Goal: Task Accomplishment & Management: Manage account settings

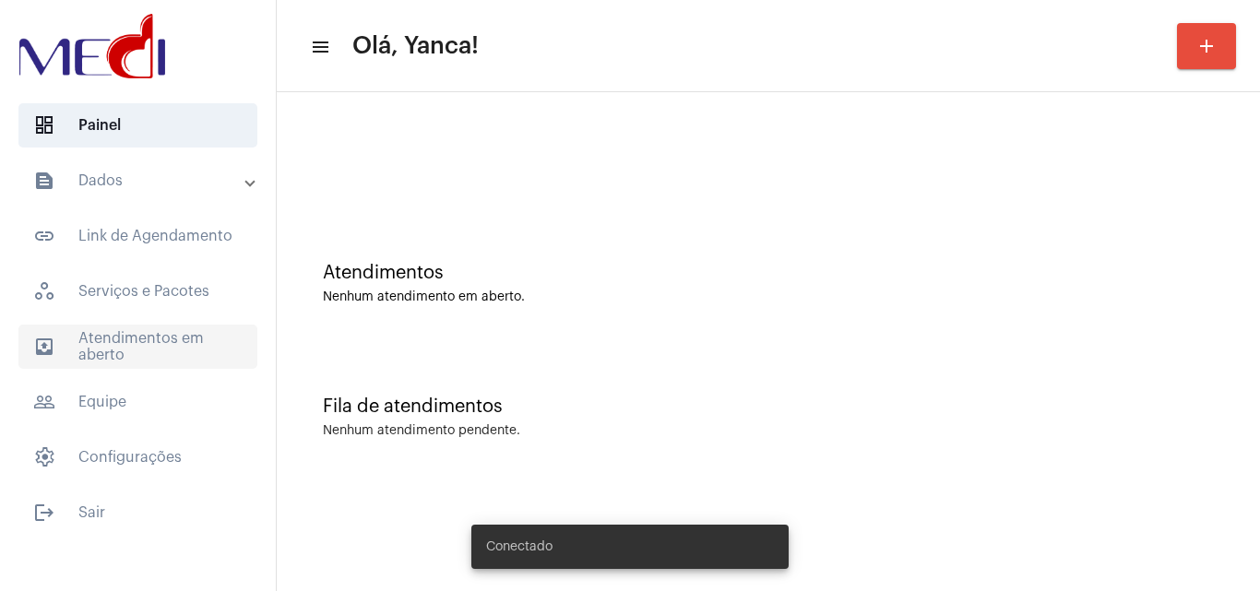
drag, startPoint x: 116, startPoint y: 331, endPoint x: 145, endPoint y: 331, distance: 28.6
click at [116, 332] on span "outbox_outline Atendimentos em aberto" at bounding box center [137, 347] width 239 height 44
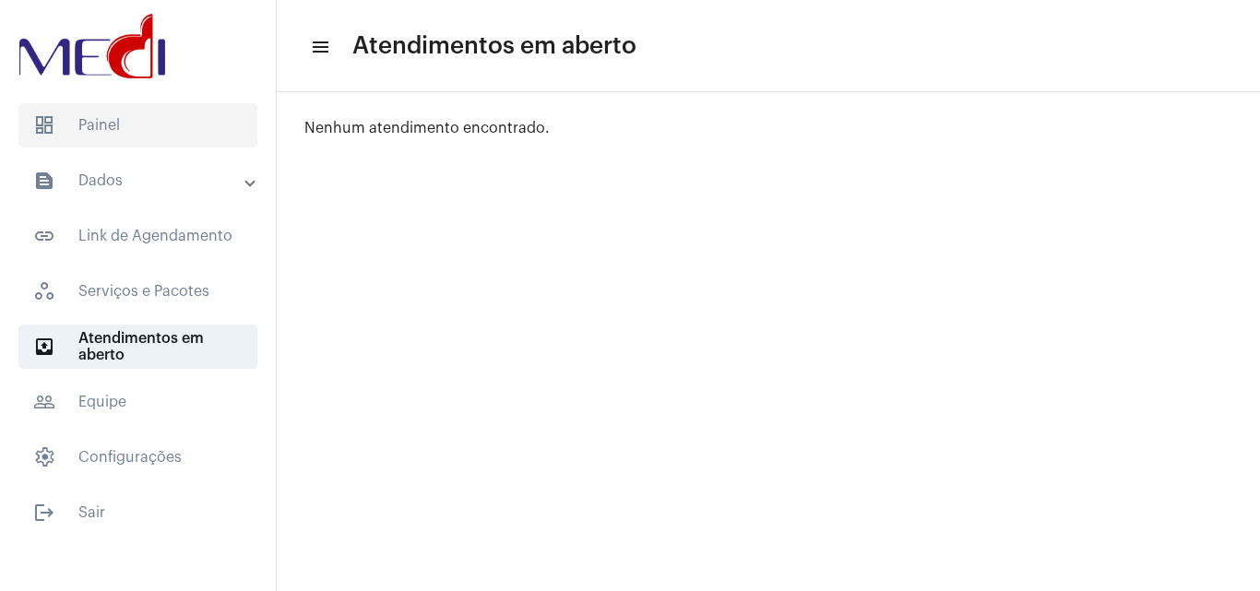
click at [73, 115] on span "dashboard Painel" at bounding box center [137, 125] width 239 height 44
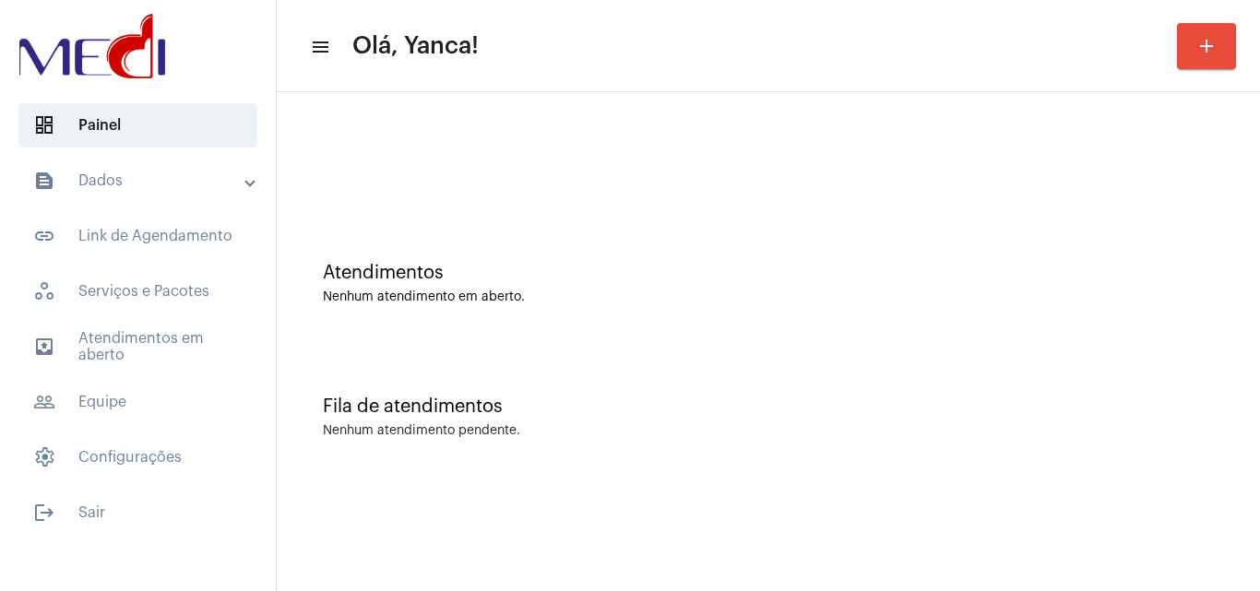
click at [121, 377] on mat-accordion "text_snippet_outlined Dados text_snippet_outlined Relatórios history_outlined H…" at bounding box center [138, 319] width 276 height 321
click at [191, 358] on span "outbox_outline Atendimentos em aberto" at bounding box center [137, 347] width 239 height 44
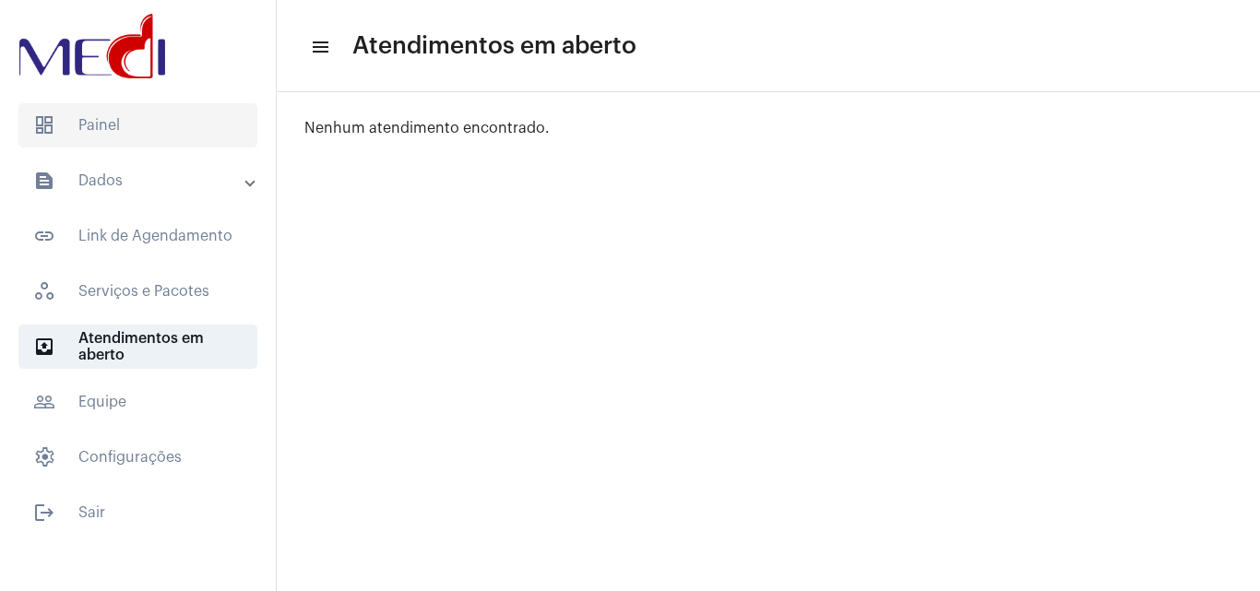
click at [104, 114] on span "dashboard Painel" at bounding box center [137, 125] width 239 height 44
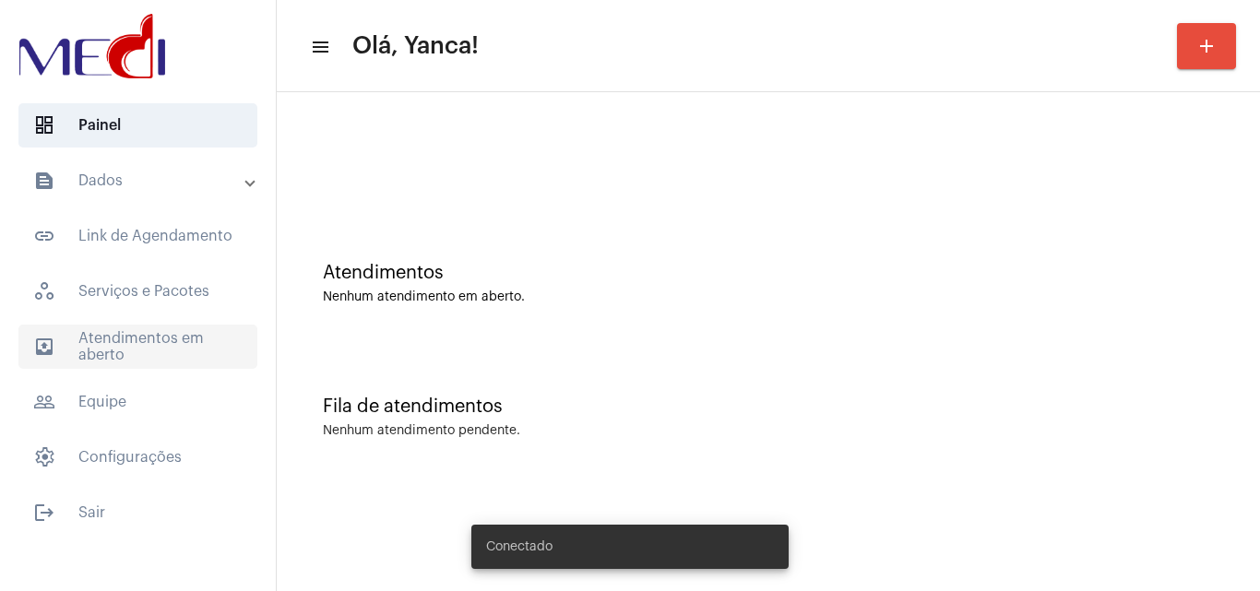
click at [93, 341] on span "outbox_outline Atendimentos em aberto" at bounding box center [137, 347] width 239 height 44
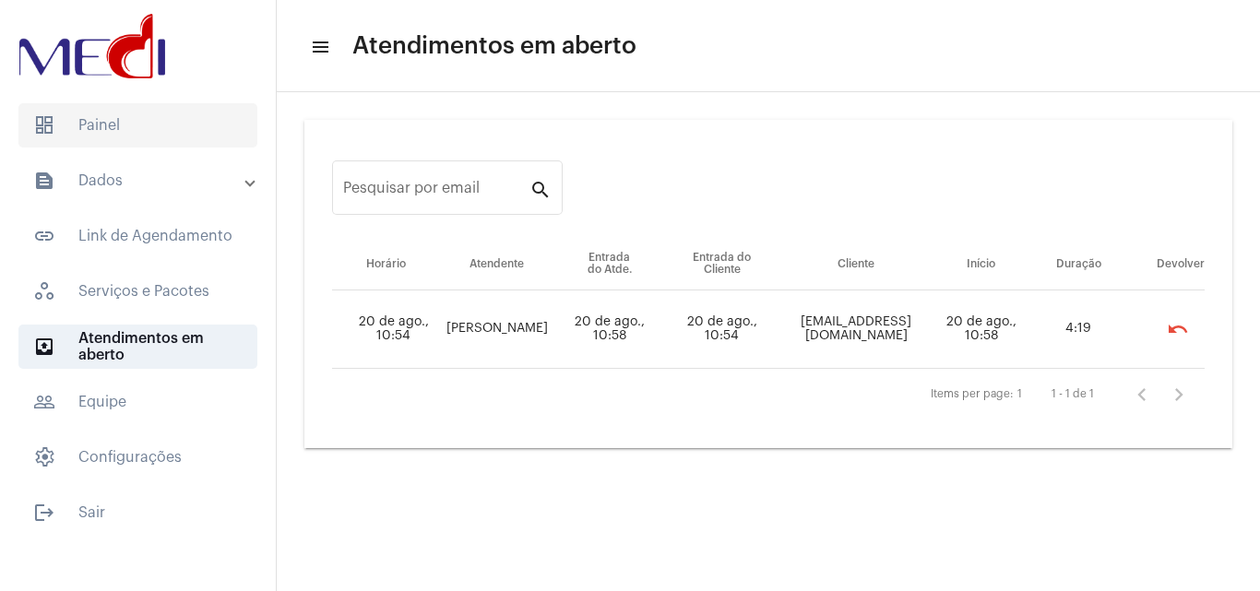
click at [117, 125] on span "dashboard Painel" at bounding box center [137, 125] width 239 height 44
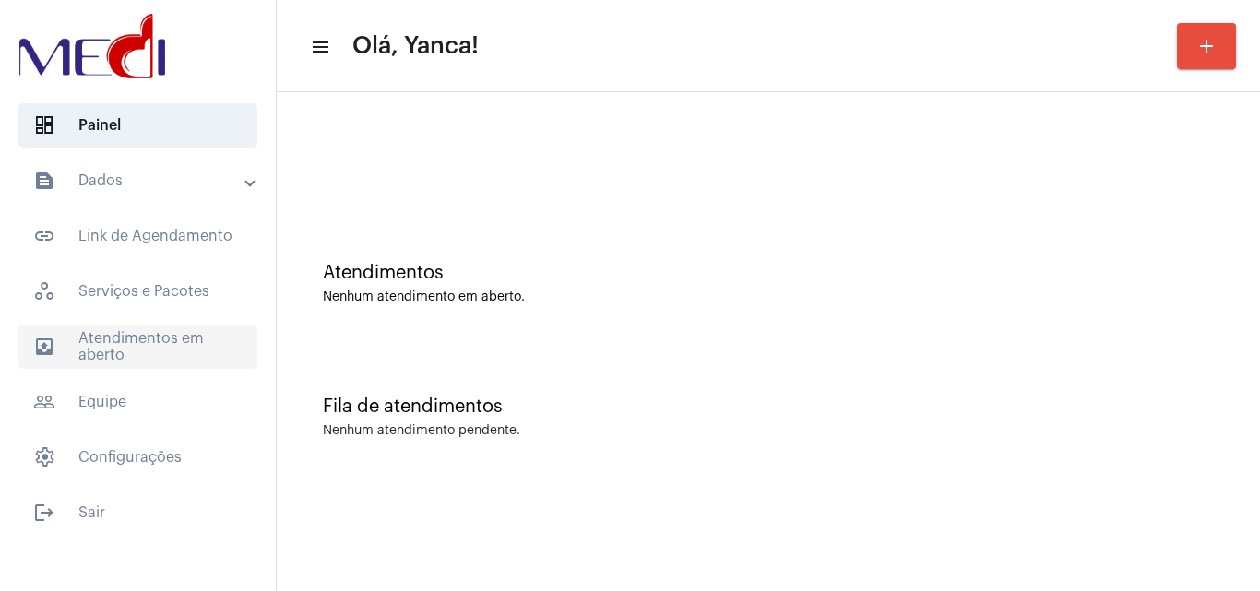
click at [172, 356] on span "outbox_outline Atendimentos em aberto" at bounding box center [137, 347] width 239 height 44
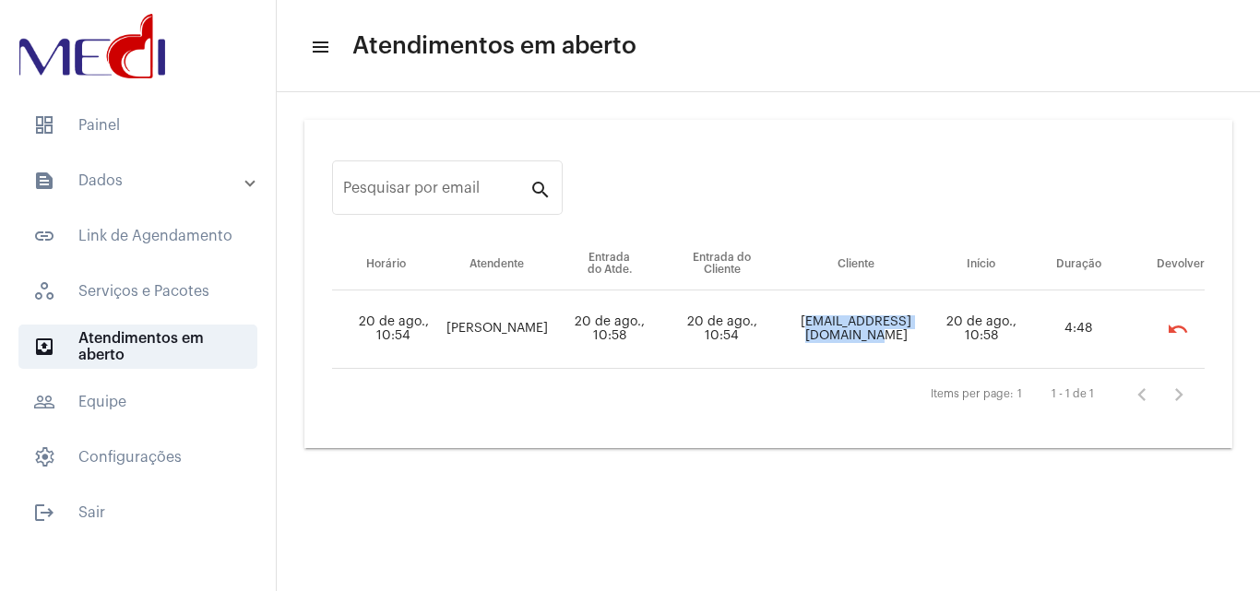
drag, startPoint x: 762, startPoint y: 320, endPoint x: 936, endPoint y: 342, distance: 175.7
click at [934, 342] on td "tawannasanttos@gmail.com" at bounding box center [856, 330] width 155 height 78
copy td "tawannasanttos@gmail.com"
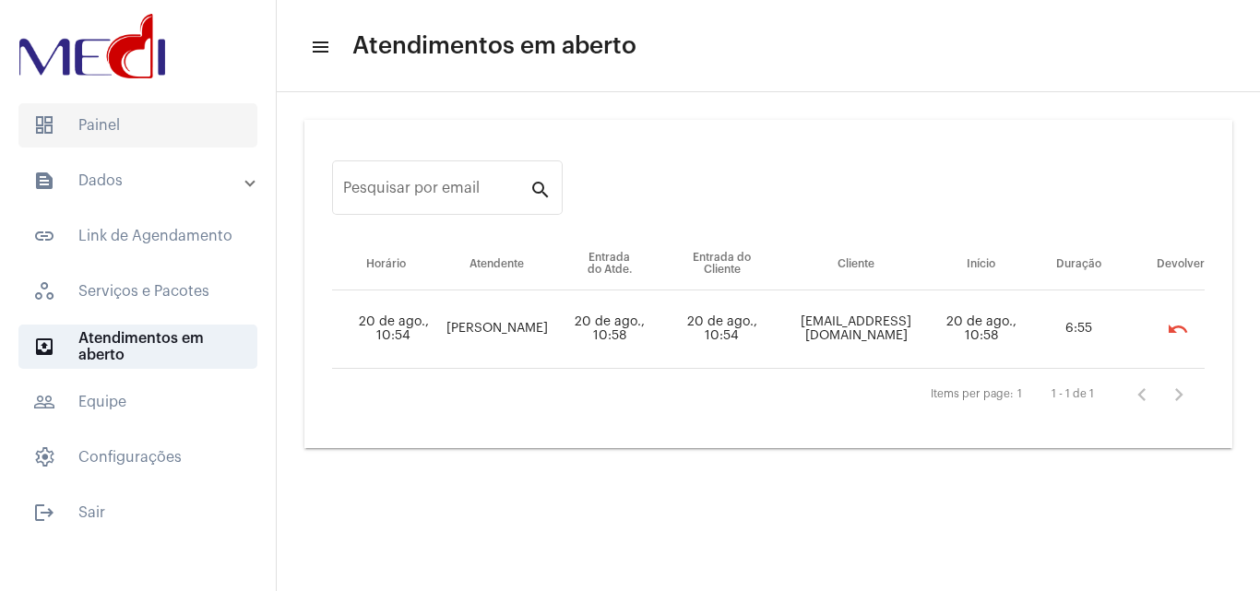
click at [150, 132] on span "dashboard Painel" at bounding box center [137, 125] width 239 height 44
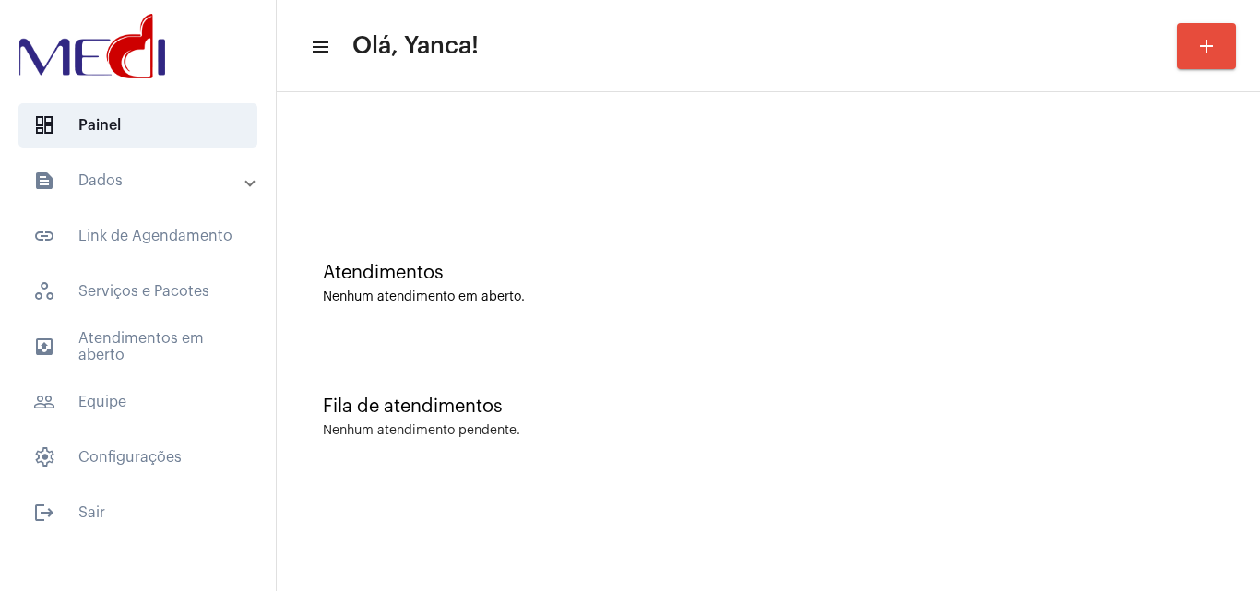
drag, startPoint x: 200, startPoint y: 169, endPoint x: 203, endPoint y: 193, distance: 24.1
click at [202, 171] on mat-expansion-panel-header "text_snippet_outlined Dados" at bounding box center [143, 181] width 265 height 44
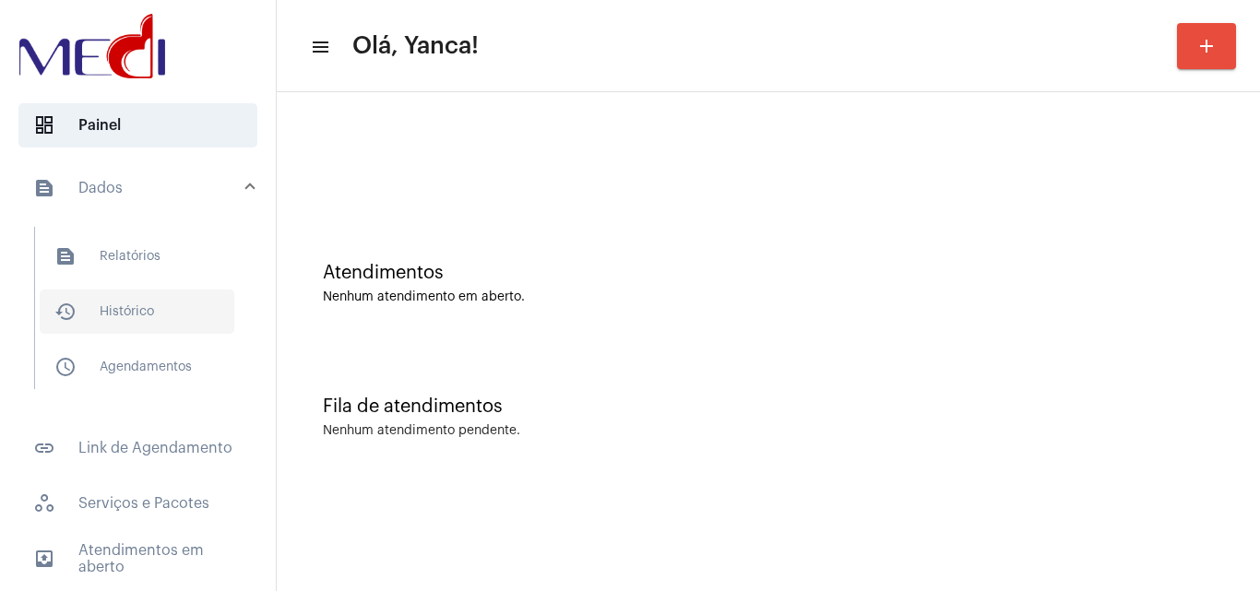
click at [176, 320] on span "history_outlined Histórico" at bounding box center [137, 312] width 195 height 44
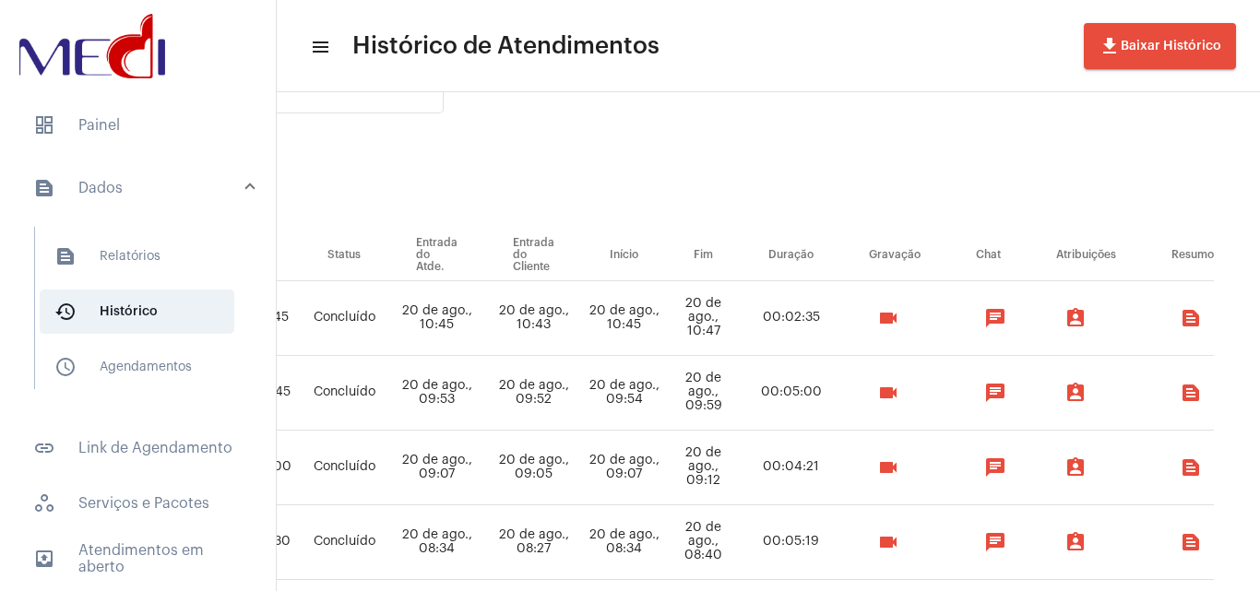
scroll to position [92, 675]
click at [1087, 320] on mat-icon "assignment_ind" at bounding box center [1075, 318] width 22 height 22
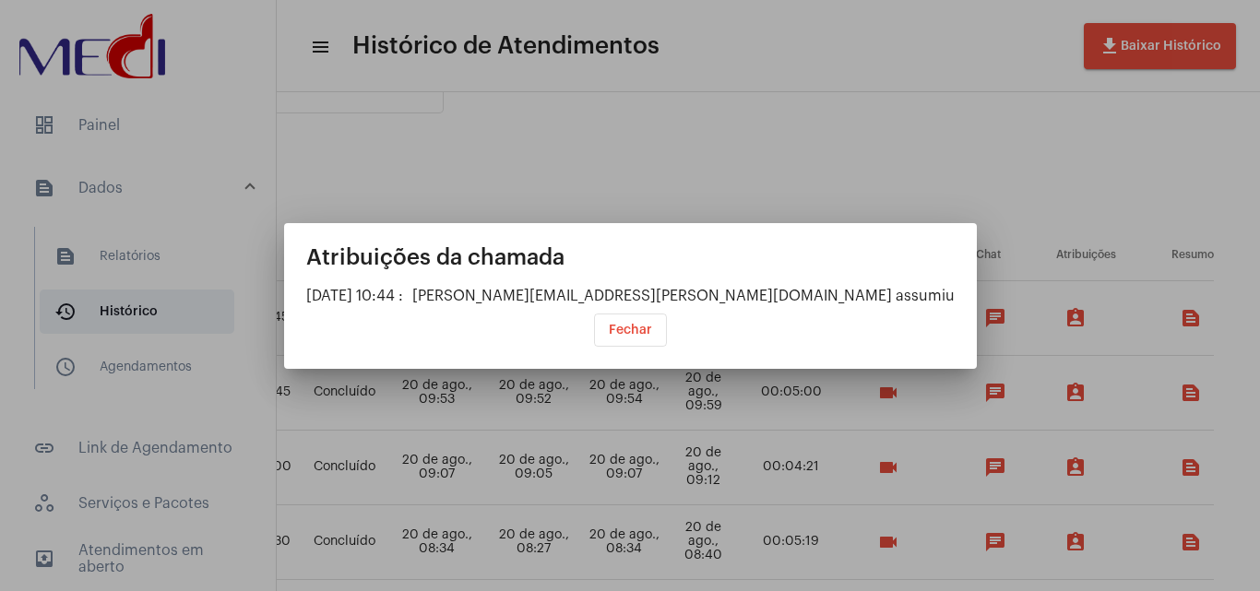
click at [748, 285] on div "Atribuições da chamada 20/08/2025 10:44 : vivian.goncalves@mediconsultoria.com.…" at bounding box center [630, 295] width 648 height 101
click at [820, 291] on div "vivian.goncalves@mediconsultoria.com.br assumiu" at bounding box center [683, 296] width 542 height 17
click at [619, 330] on span "Fechar" at bounding box center [630, 330] width 43 height 13
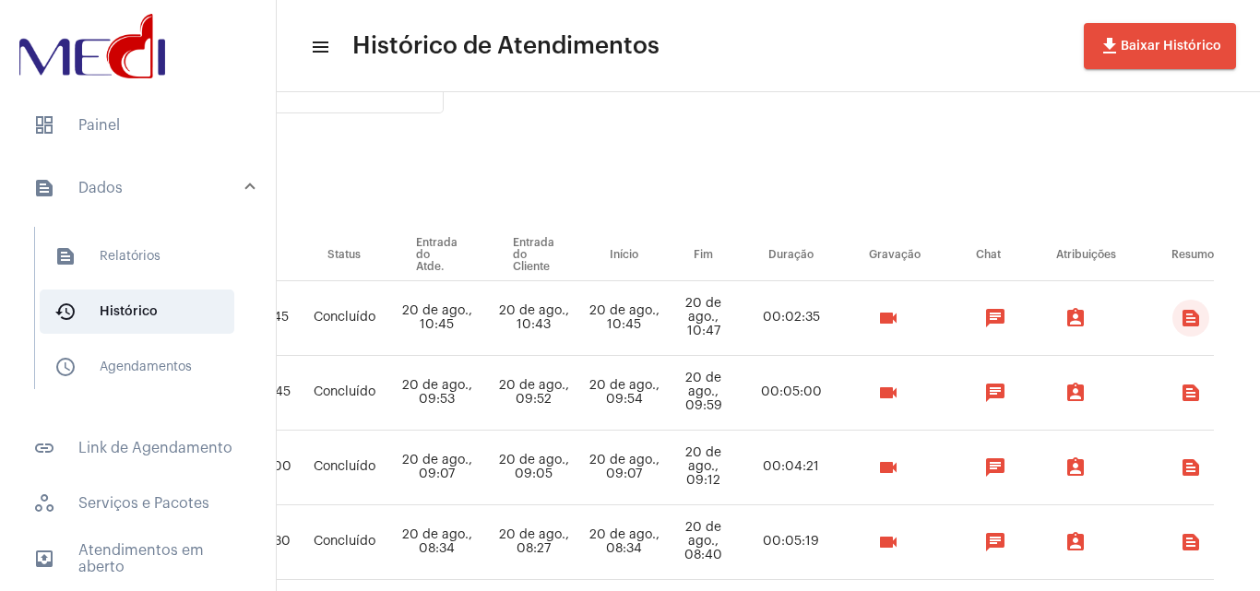
click at [1202, 314] on mat-icon "text_snippet_outlined" at bounding box center [1191, 318] width 22 height 22
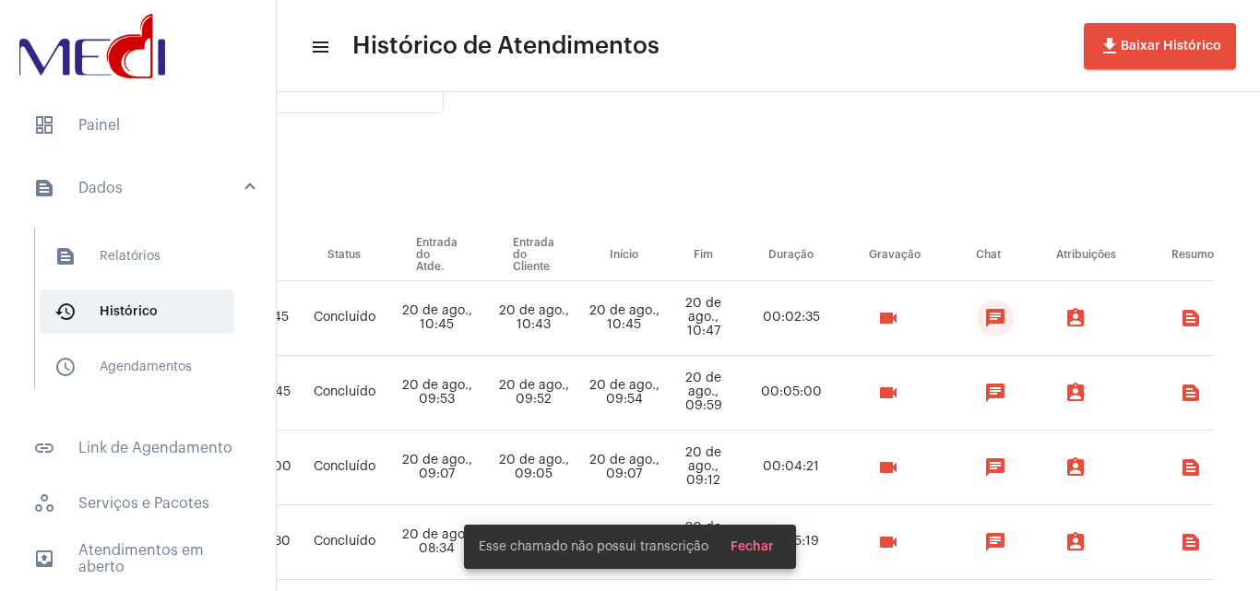
click at [1003, 322] on mat-icon "chat" at bounding box center [995, 318] width 22 height 22
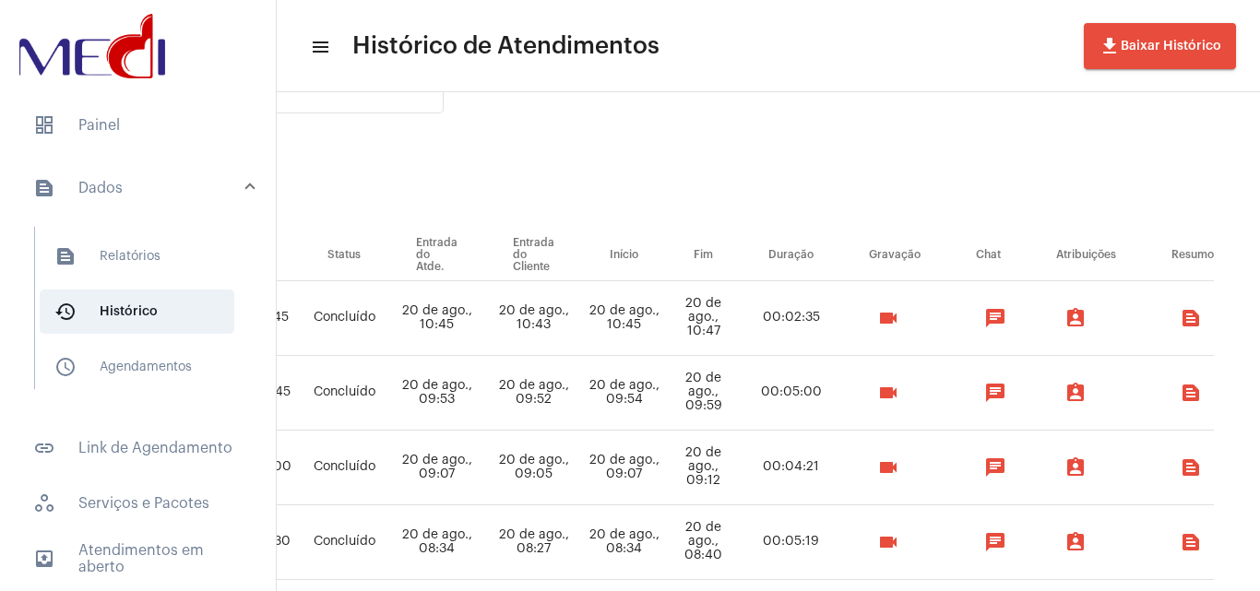
click at [888, 322] on mat-icon "videocam" at bounding box center [888, 318] width 22 height 22
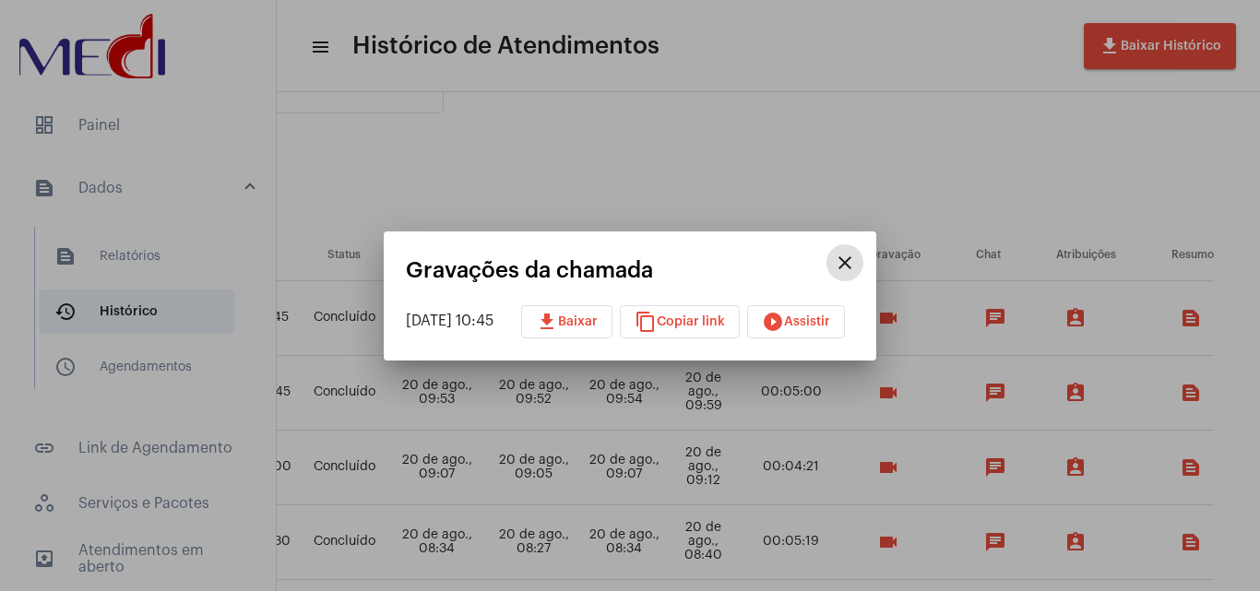
click at [850, 269] on app-recordings "close Gravações da chamada 20/08/2025 10:45 download Baixar content_copy Copiar…" at bounding box center [630, 298] width 448 height 80
click at [856, 265] on mat-icon "close" at bounding box center [845, 263] width 22 height 22
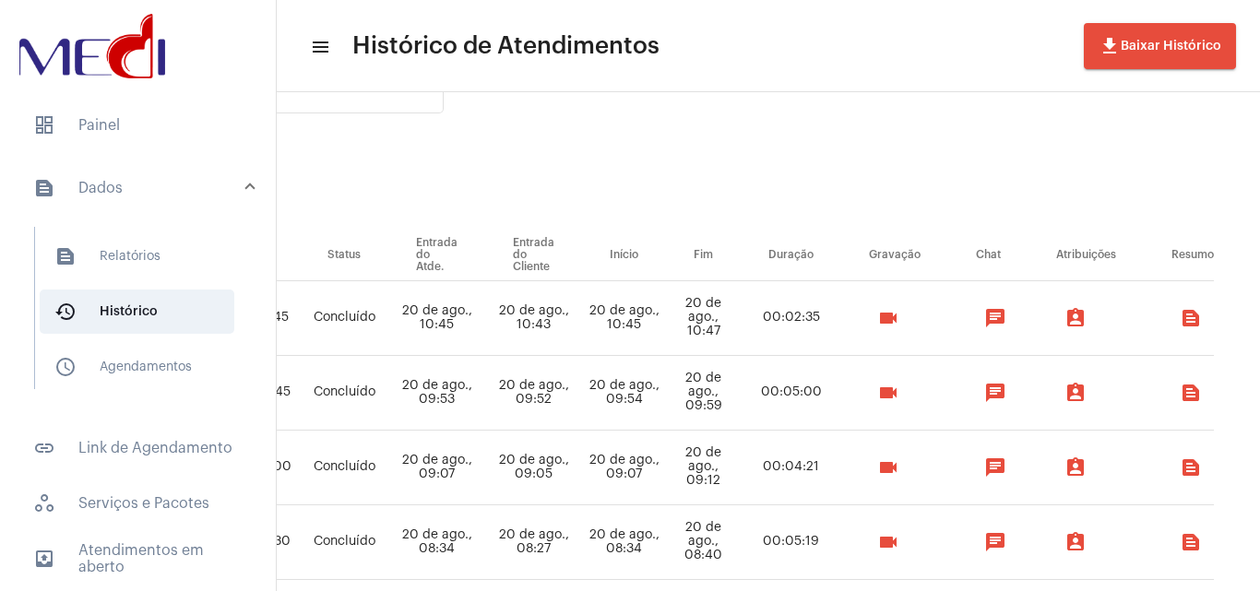
drag, startPoint x: 548, startPoint y: 323, endPoint x: 603, endPoint y: 328, distance: 55.6
click at [603, 328] on tr "Vivian Gonçalves Cristina Bieger Dhein cristinabdsmo@gmail.com 20 de ago., 10:4…" at bounding box center [464, 318] width 1499 height 75
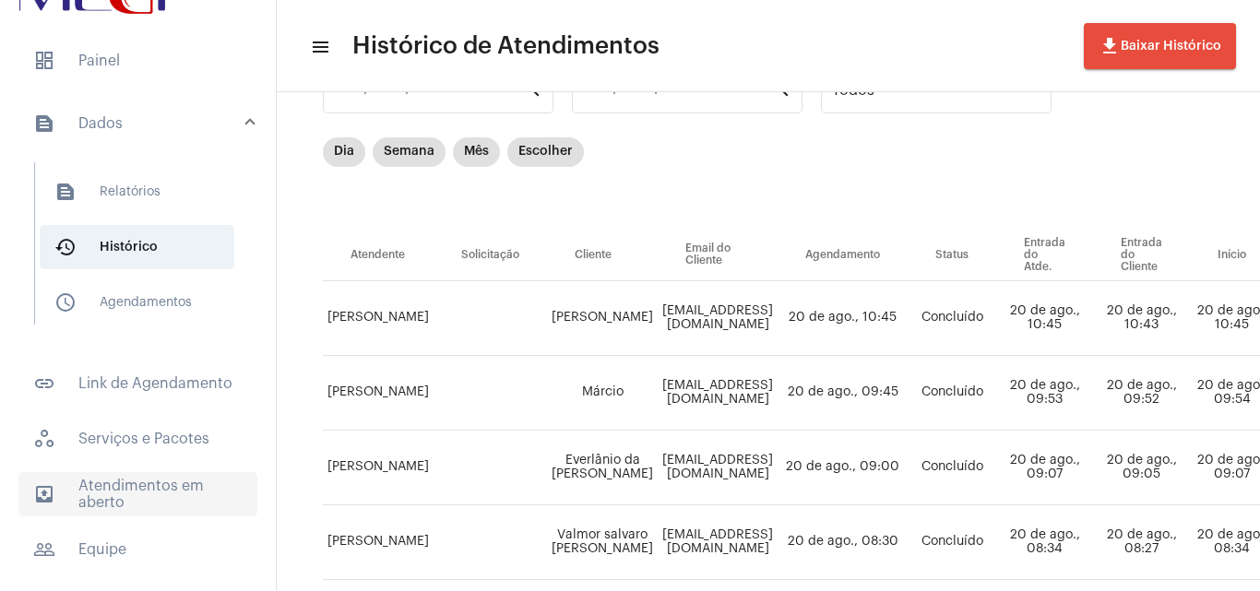
scroll to position [167, 0]
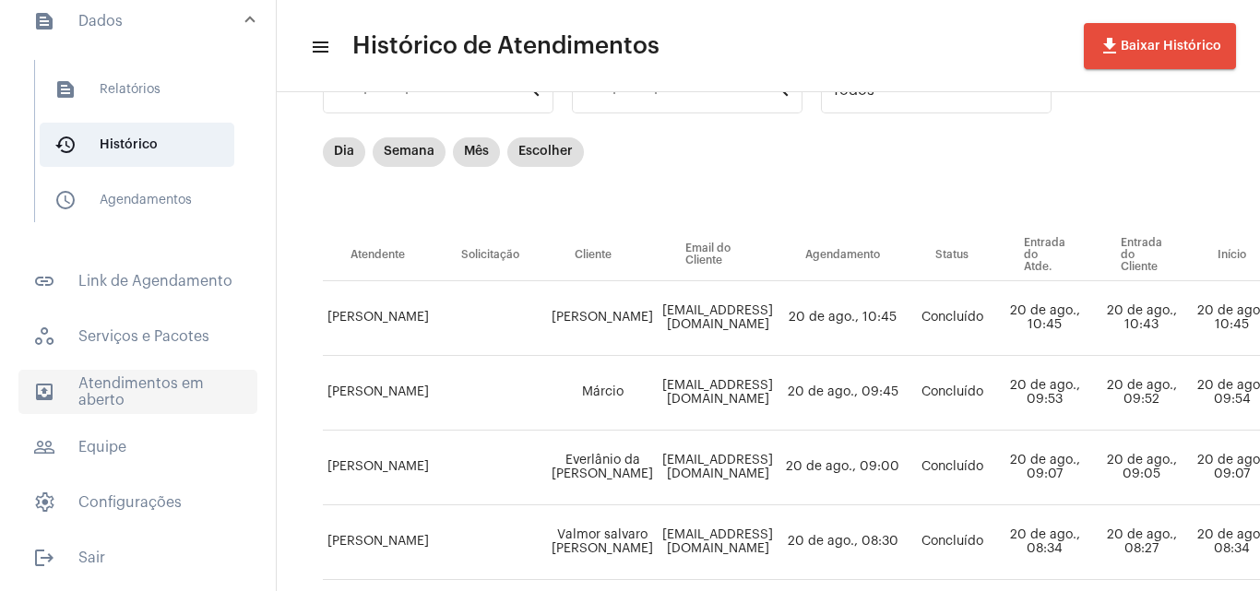
click at [109, 402] on span "outbox_outline Atendimentos em aberto" at bounding box center [137, 392] width 239 height 44
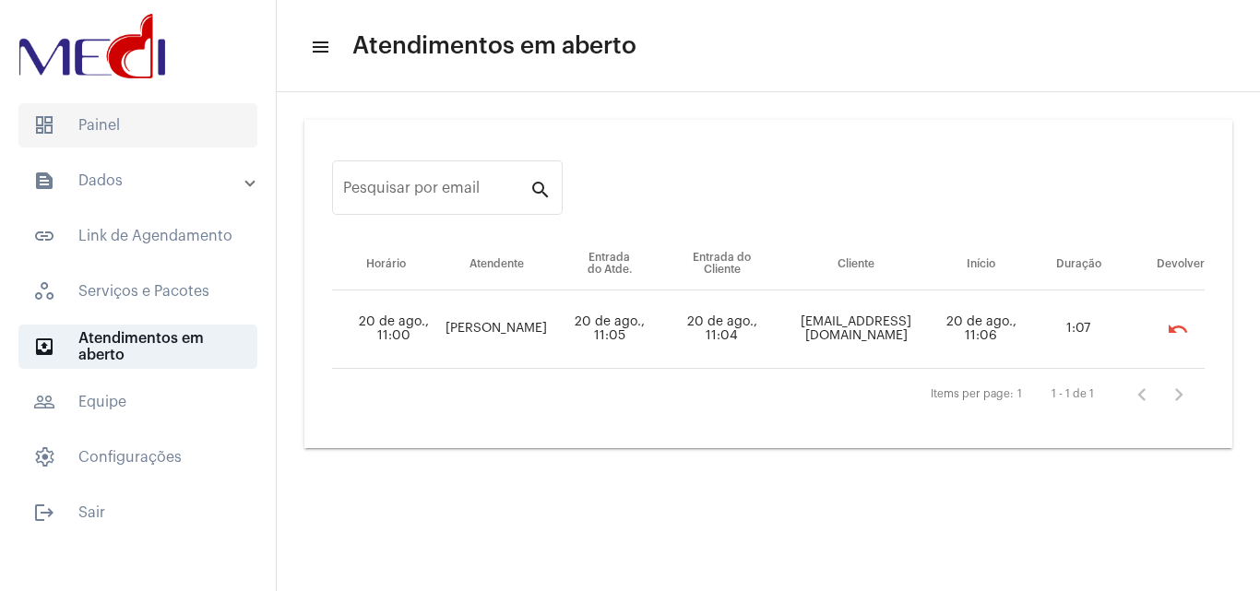
click at [180, 123] on span "dashboard Painel" at bounding box center [137, 125] width 239 height 44
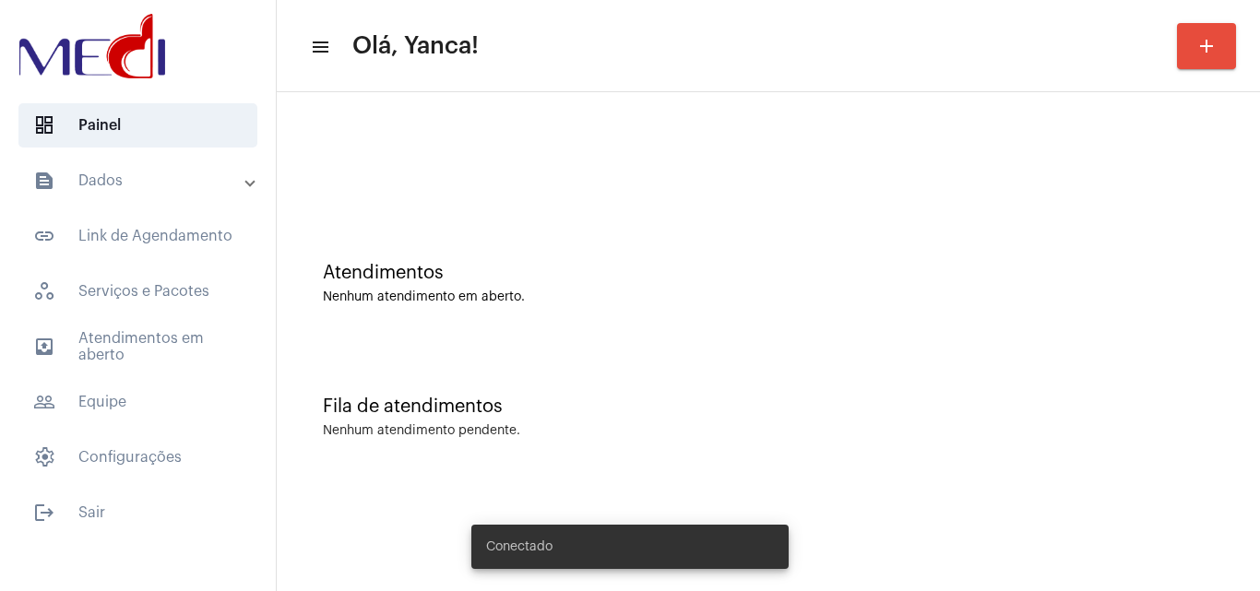
click at [139, 178] on mat-panel-title "text_snippet_outlined Dados" at bounding box center [139, 181] width 213 height 22
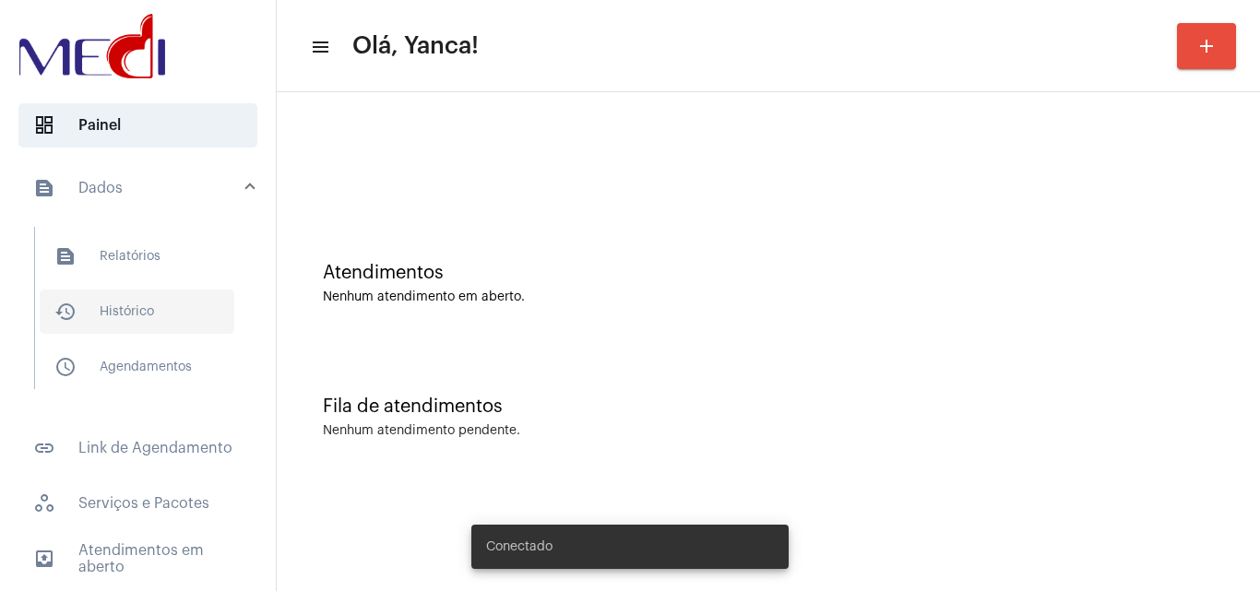
click at [146, 315] on span "history_outlined Histórico" at bounding box center [137, 312] width 195 height 44
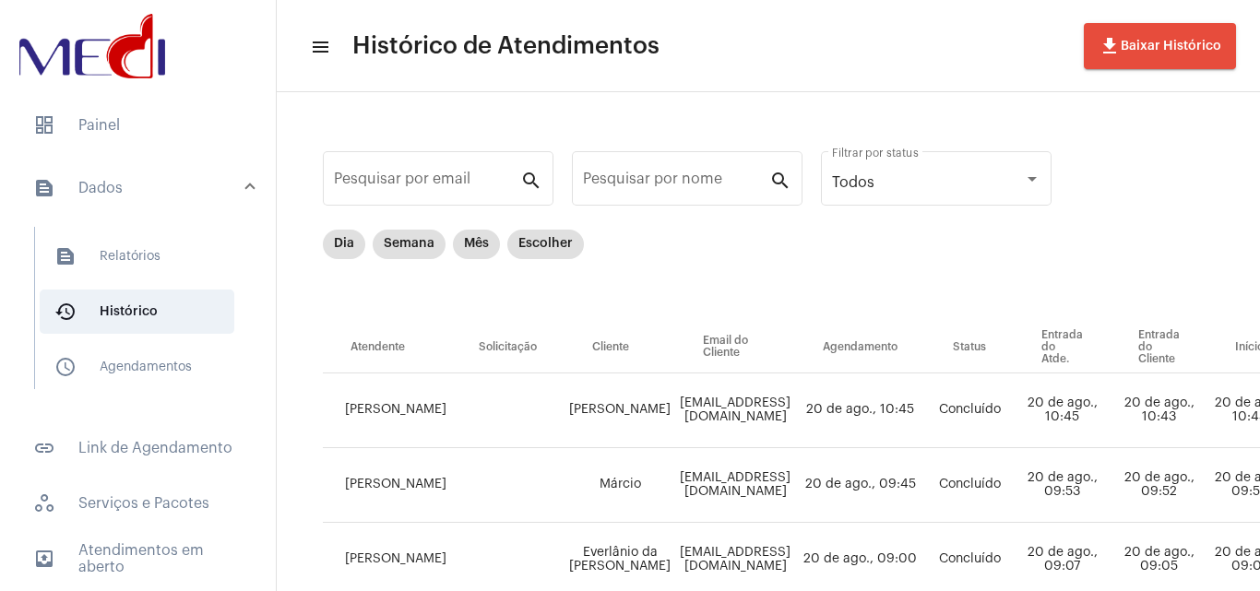
click at [1212, 56] on button "file_download Baixar Histórico" at bounding box center [1160, 46] width 152 height 46
click at [147, 137] on span "dashboard Painel" at bounding box center [137, 125] width 239 height 44
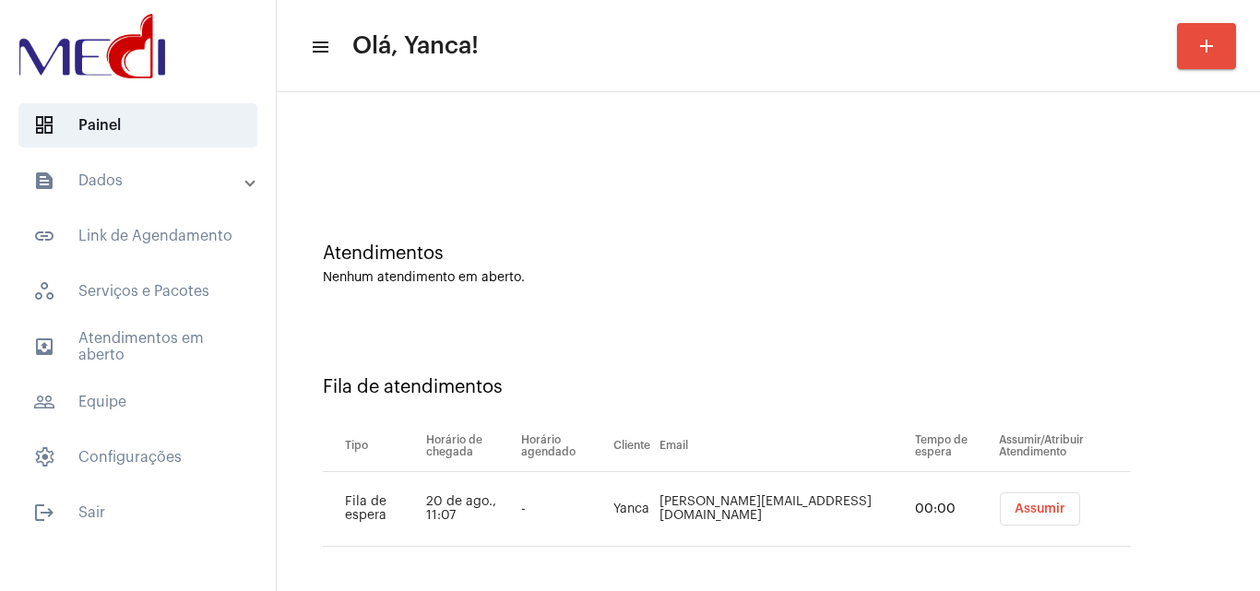
scroll to position [25, 0]
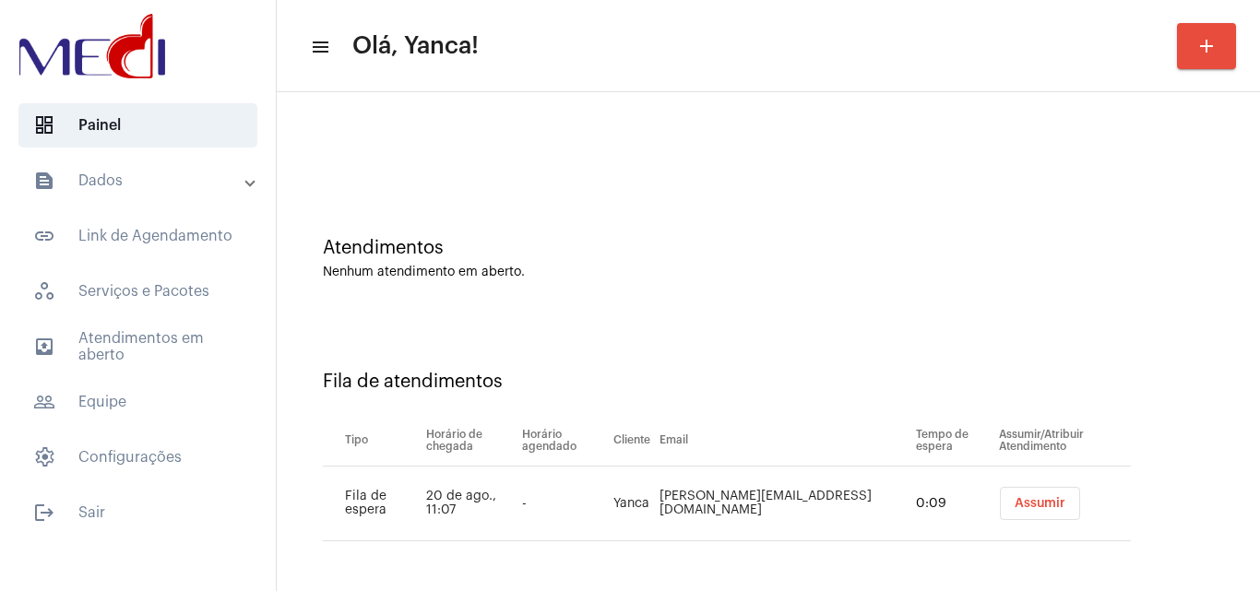
click at [1015, 501] on span "Assumir" at bounding box center [1040, 503] width 51 height 13
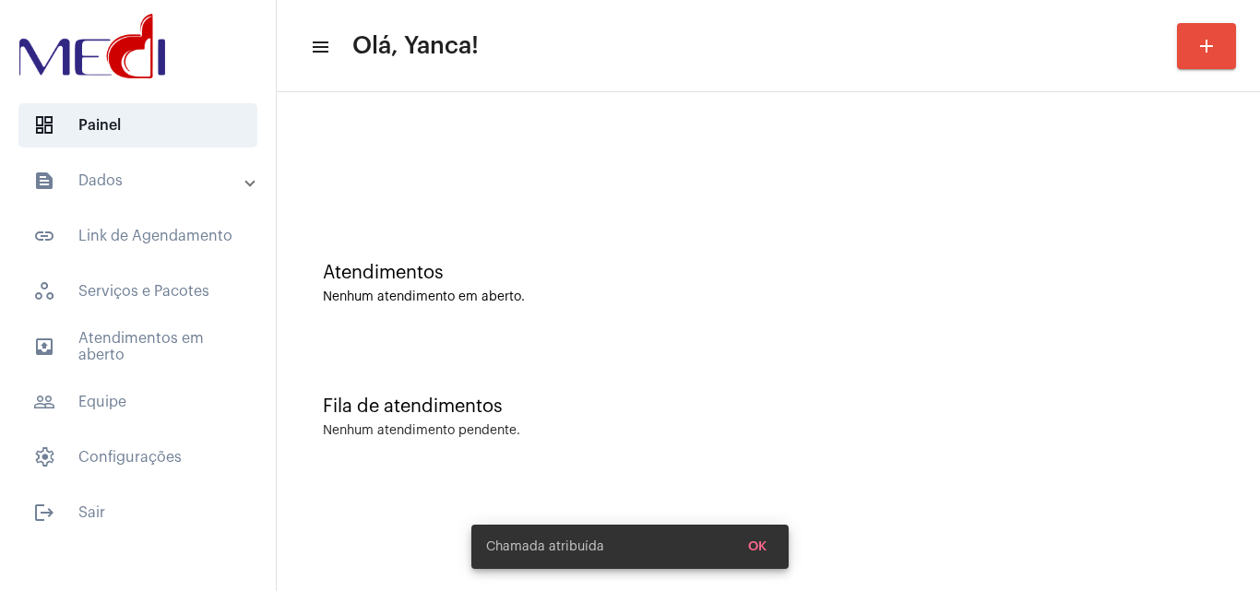
scroll to position [0, 0]
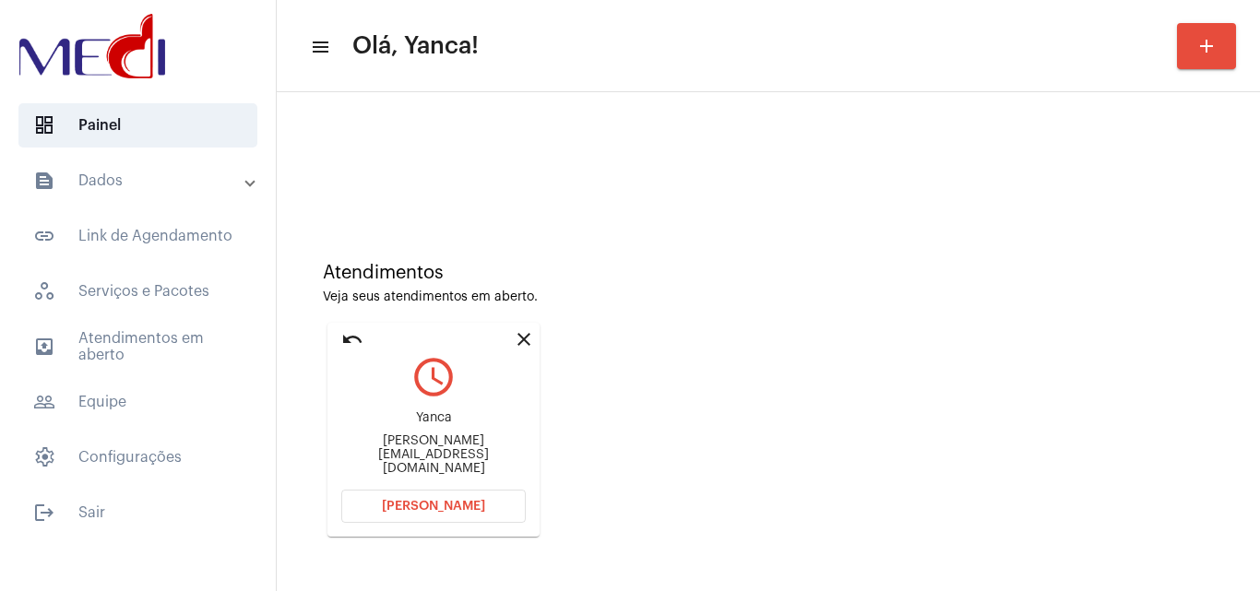
click at [492, 508] on button "Abrir Chamada" at bounding box center [433, 506] width 184 height 33
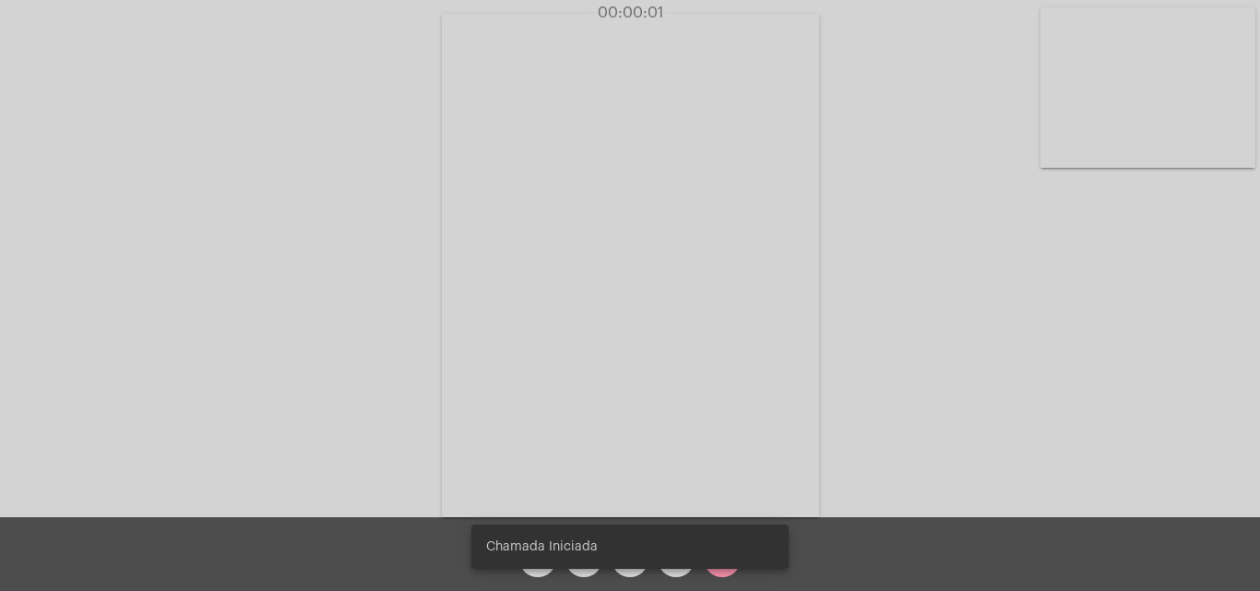
click at [949, 529] on div "arrow_back mic videocam more_horiz call_end" at bounding box center [630, 554] width 1260 height 74
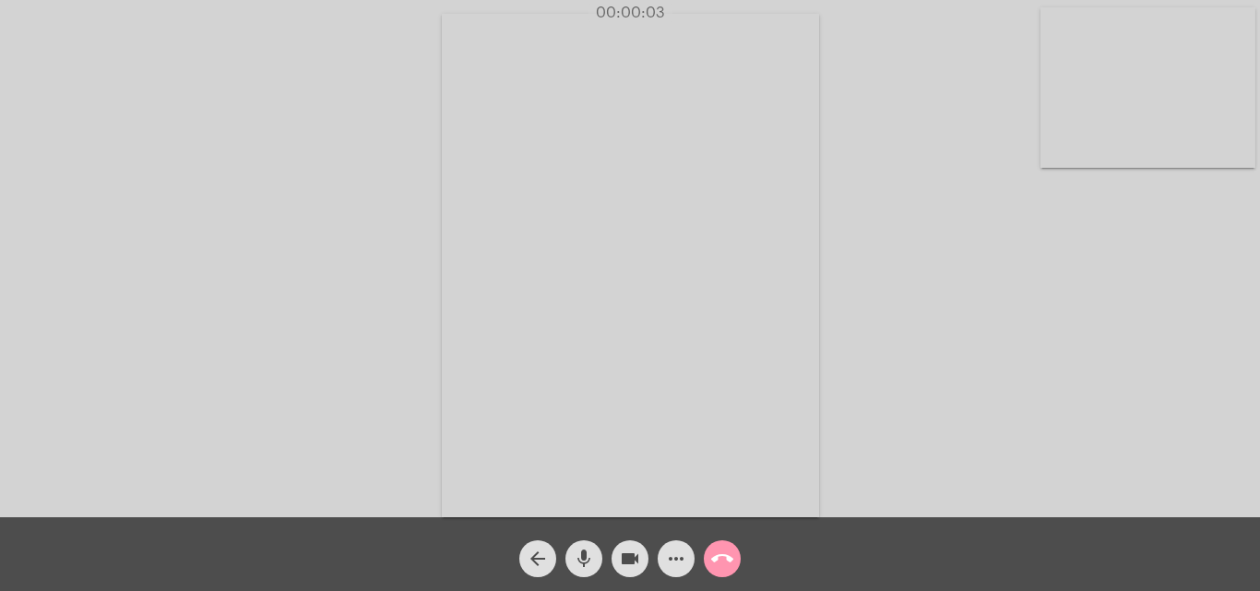
click at [597, 553] on button "mic" at bounding box center [583, 559] width 37 height 37
click at [625, 561] on mat-icon "videocam" at bounding box center [630, 559] width 22 height 22
drag, startPoint x: 703, startPoint y: 564, endPoint x: 683, endPoint y: 563, distance: 20.3
click at [697, 564] on div "arrow_back mic_off videocam_off more_horiz call_end" at bounding box center [630, 554] width 1260 height 74
click at [680, 563] on mat-icon "more_horiz" at bounding box center [676, 559] width 22 height 22
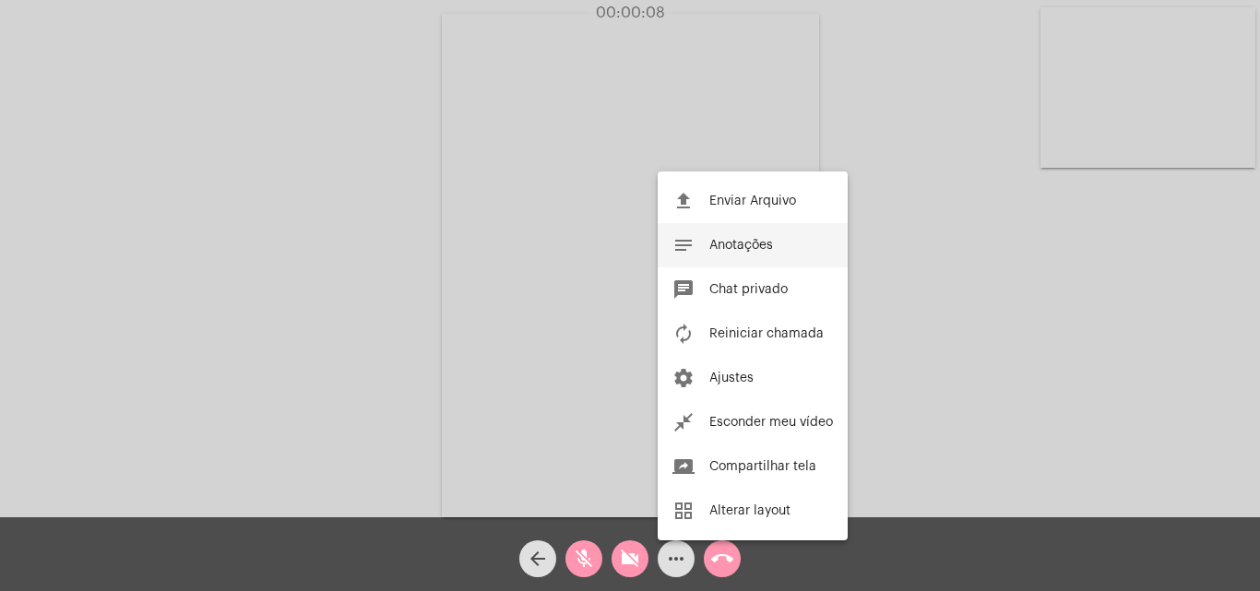
click at [753, 246] on span "Anotações" at bounding box center [741, 245] width 64 height 13
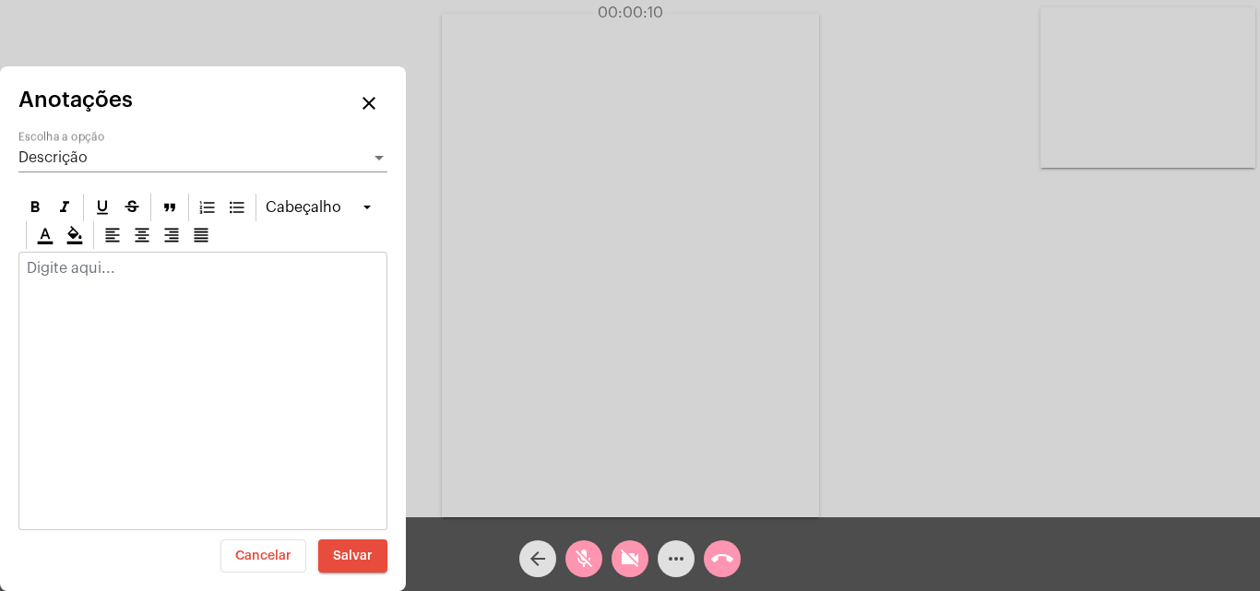
click at [207, 159] on div "Descrição" at bounding box center [194, 157] width 352 height 17
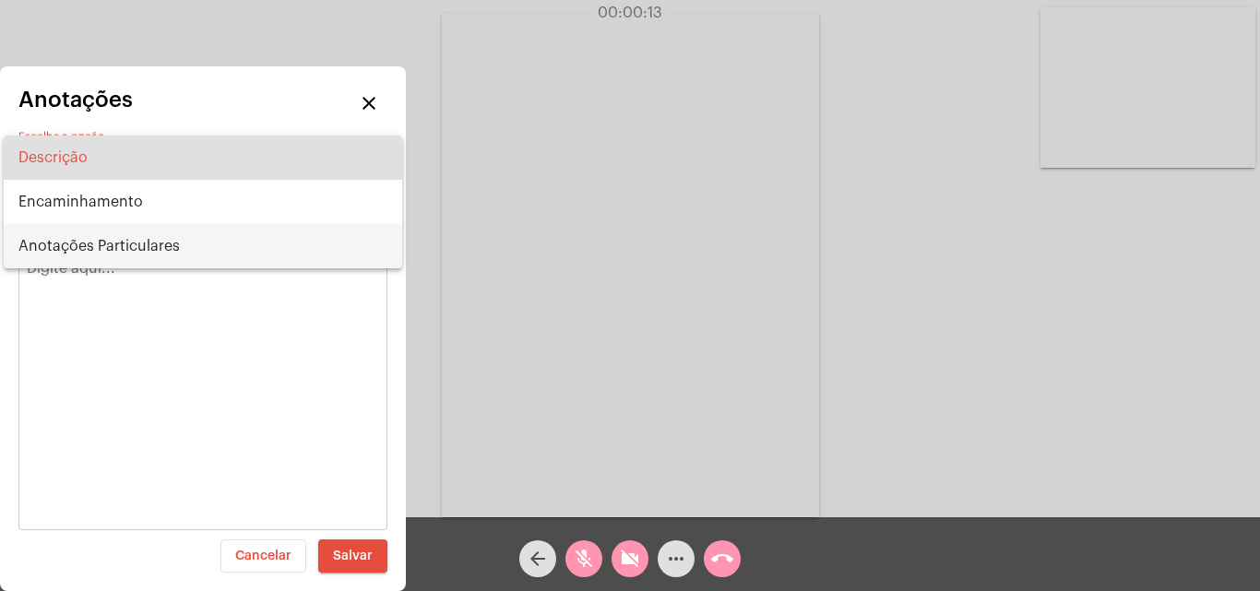
click at [144, 254] on span "Anotações Particulares" at bounding box center [202, 246] width 369 height 44
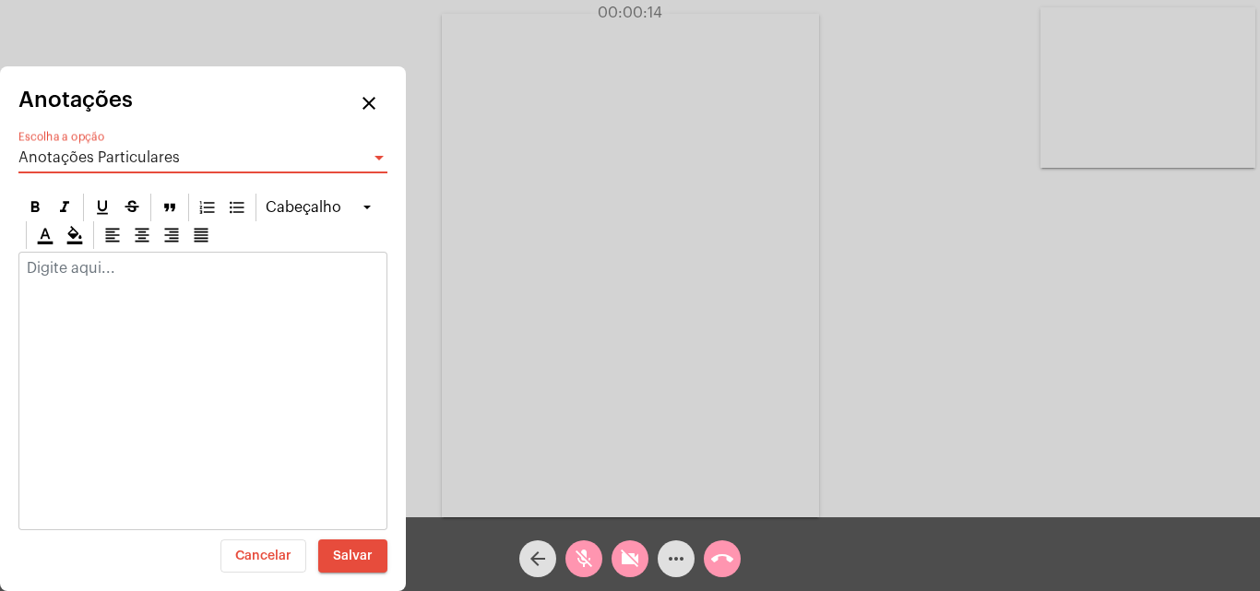
click at [158, 159] on span "Anotações Particulares" at bounding box center [98, 157] width 161 height 15
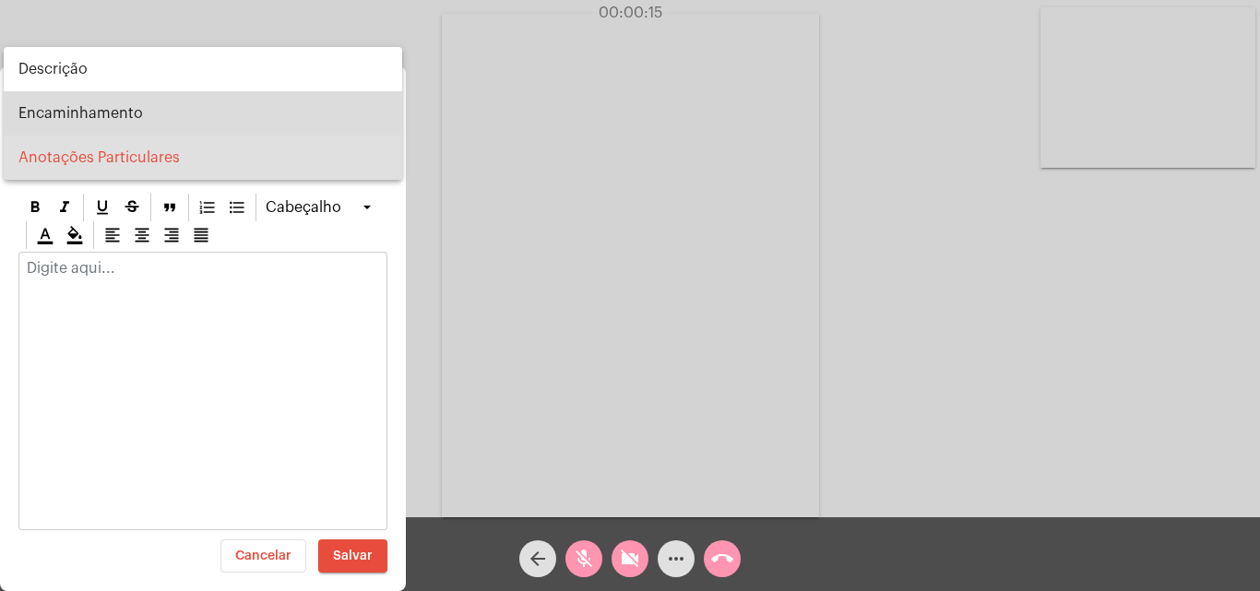
click at [166, 113] on span "Encaminhamento" at bounding box center [202, 113] width 369 height 44
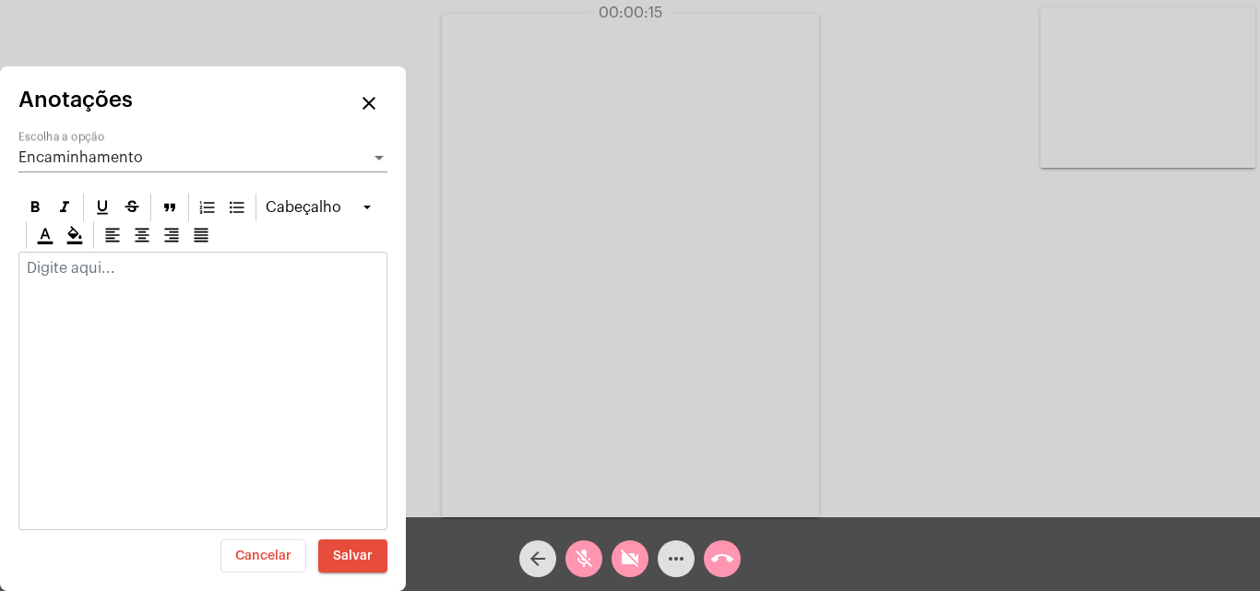
click at [115, 264] on p at bounding box center [203, 268] width 352 height 17
click at [163, 137] on div "Encaminhamento Escolha a opção" at bounding box center [202, 152] width 369 height 42
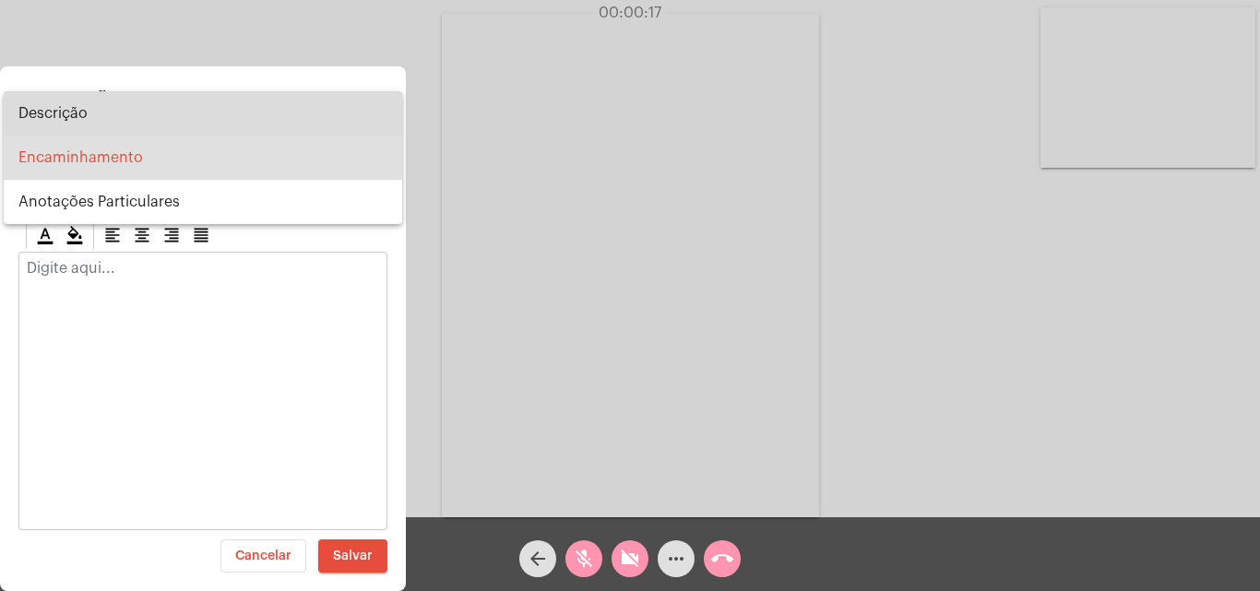
click at [148, 108] on span "Descrição" at bounding box center [202, 113] width 369 height 44
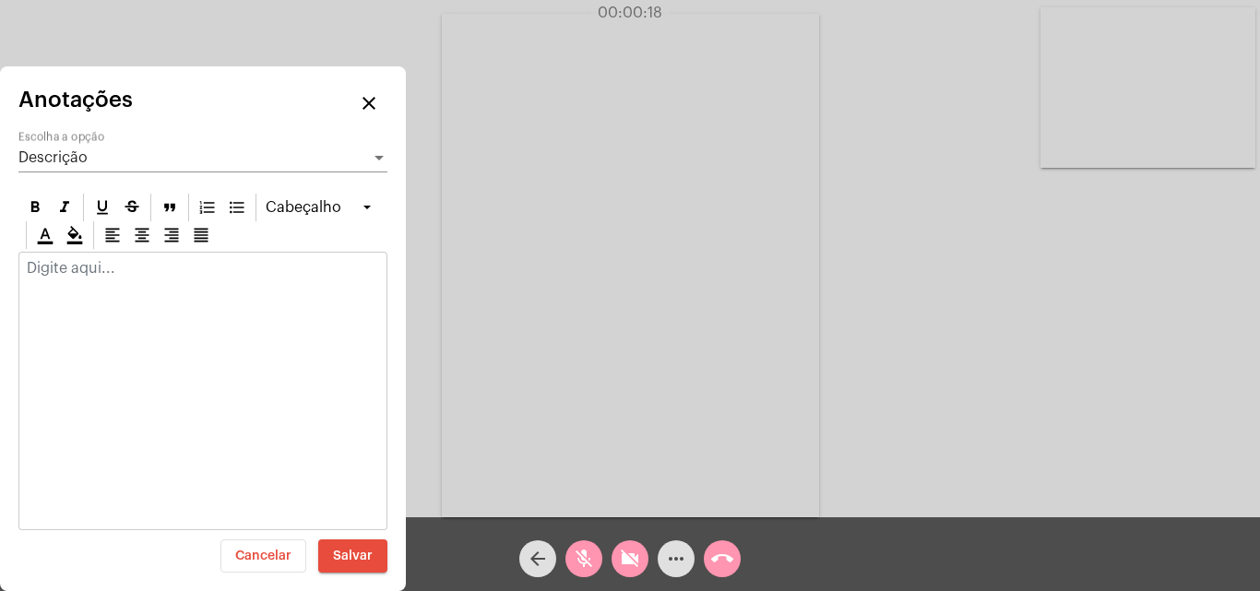
click at [117, 279] on div at bounding box center [202, 273] width 367 height 41
click at [372, 96] on mat-icon "close" at bounding box center [369, 103] width 22 height 22
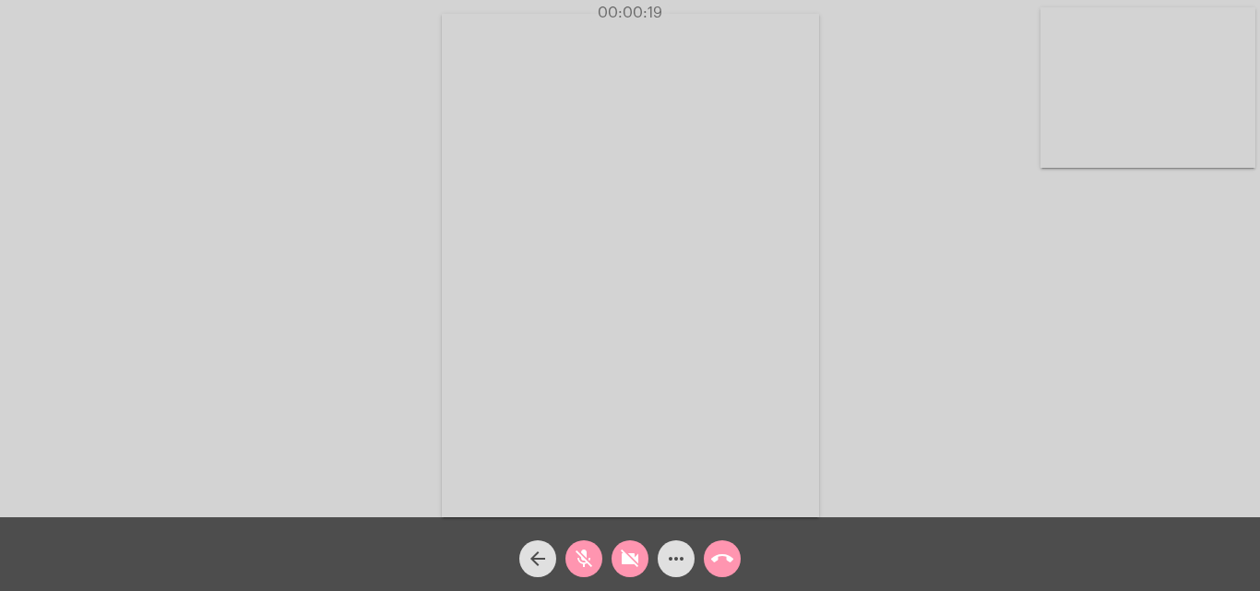
click at [665, 558] on mat-icon "more_horiz" at bounding box center [676, 559] width 22 height 22
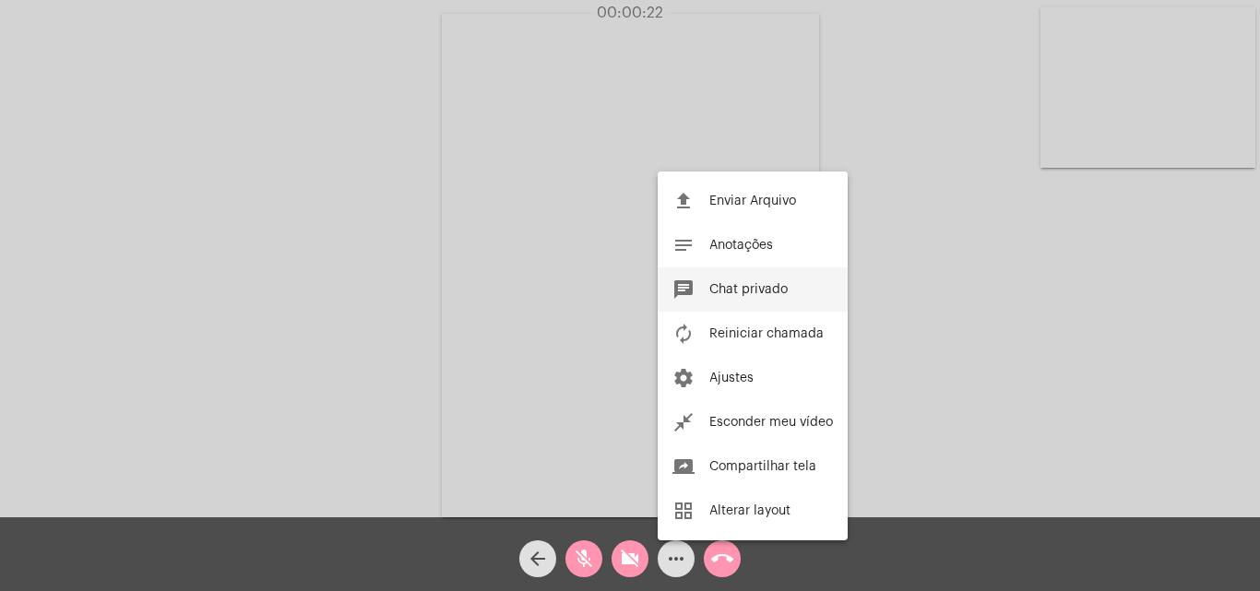
click at [774, 279] on button "chat Chat privado" at bounding box center [753, 289] width 190 height 44
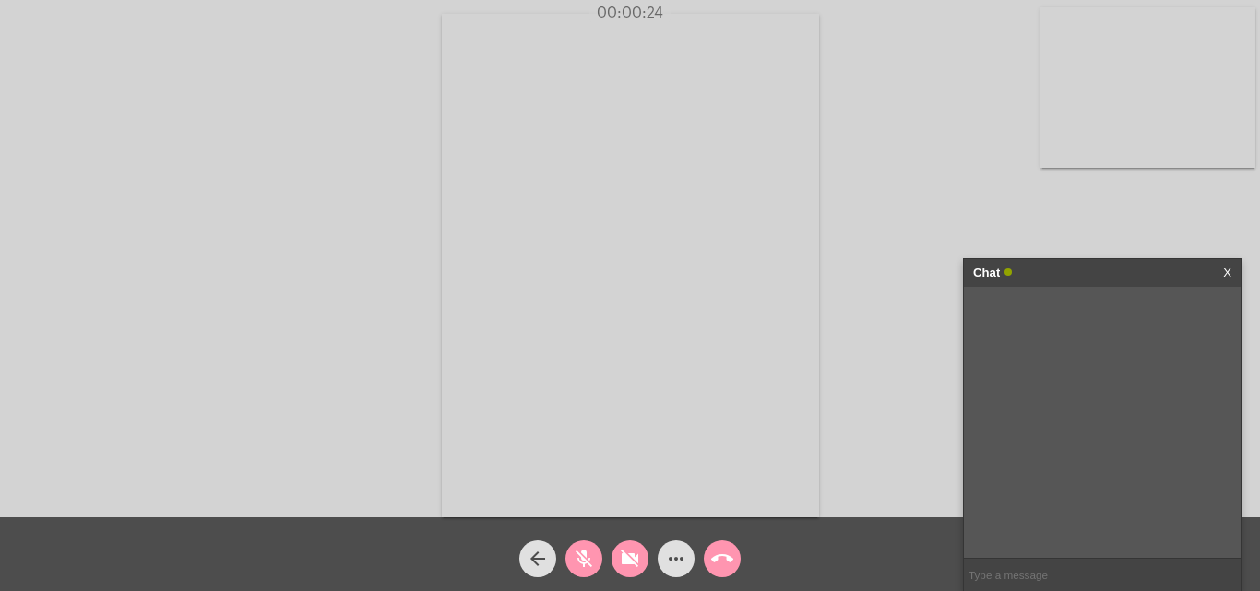
click at [1232, 274] on div "Chat X" at bounding box center [1102, 273] width 277 height 28
click at [1222, 269] on div "Chat X" at bounding box center [1102, 273] width 277 height 28
click at [1227, 271] on link "X" at bounding box center [1227, 273] width 8 height 28
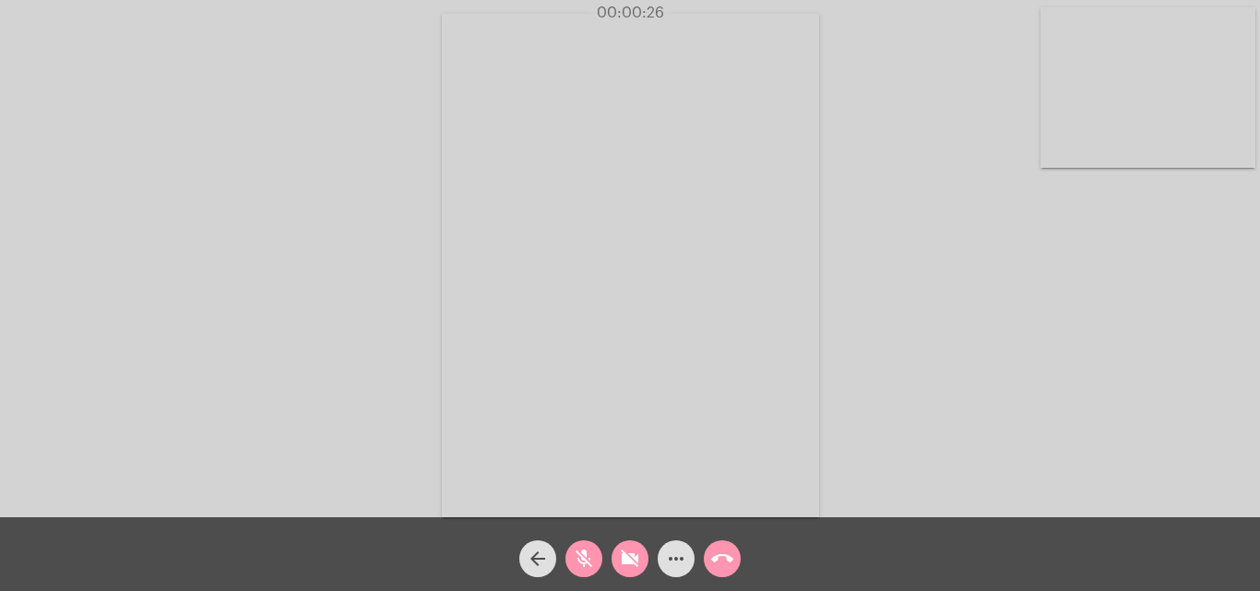
click at [660, 568] on div "more_horiz" at bounding box center [676, 554] width 46 height 46
click at [669, 561] on mat-icon "more_horiz" at bounding box center [676, 559] width 22 height 22
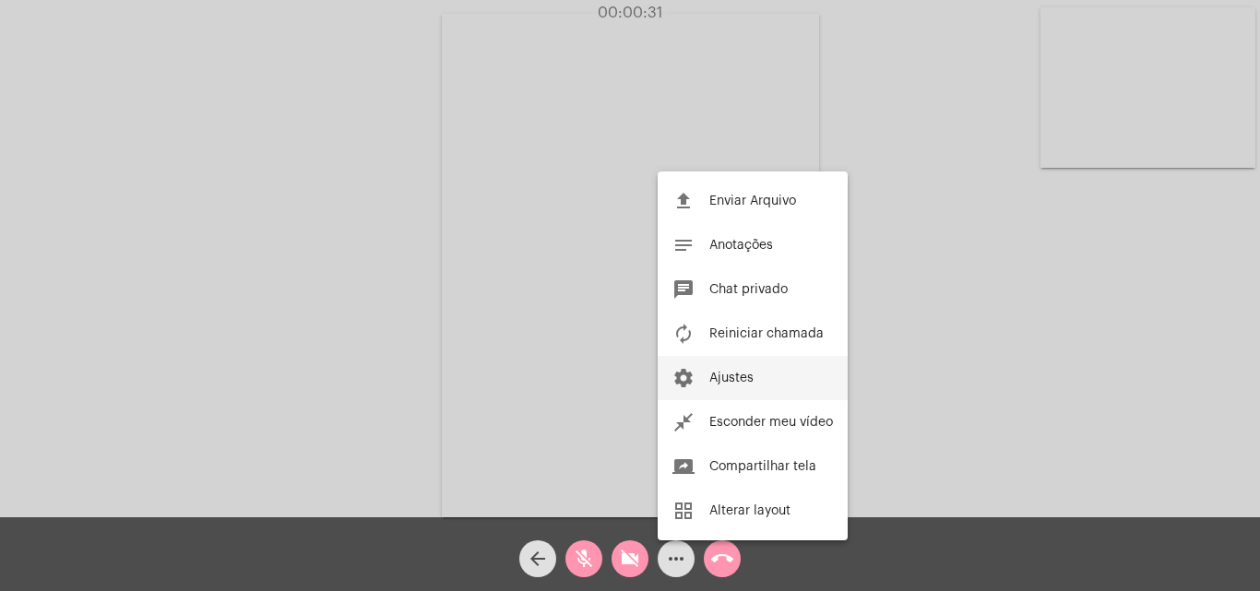
click at [763, 365] on button "settings Ajustes" at bounding box center [753, 378] width 190 height 44
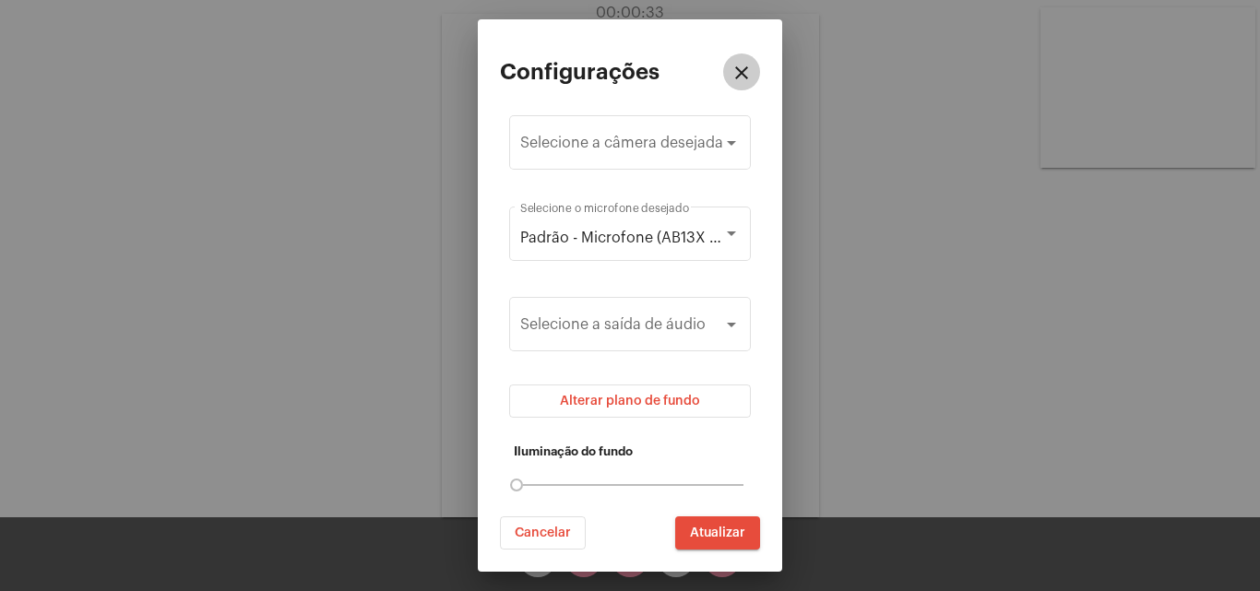
click at [743, 71] on mat-icon "close" at bounding box center [742, 73] width 22 height 22
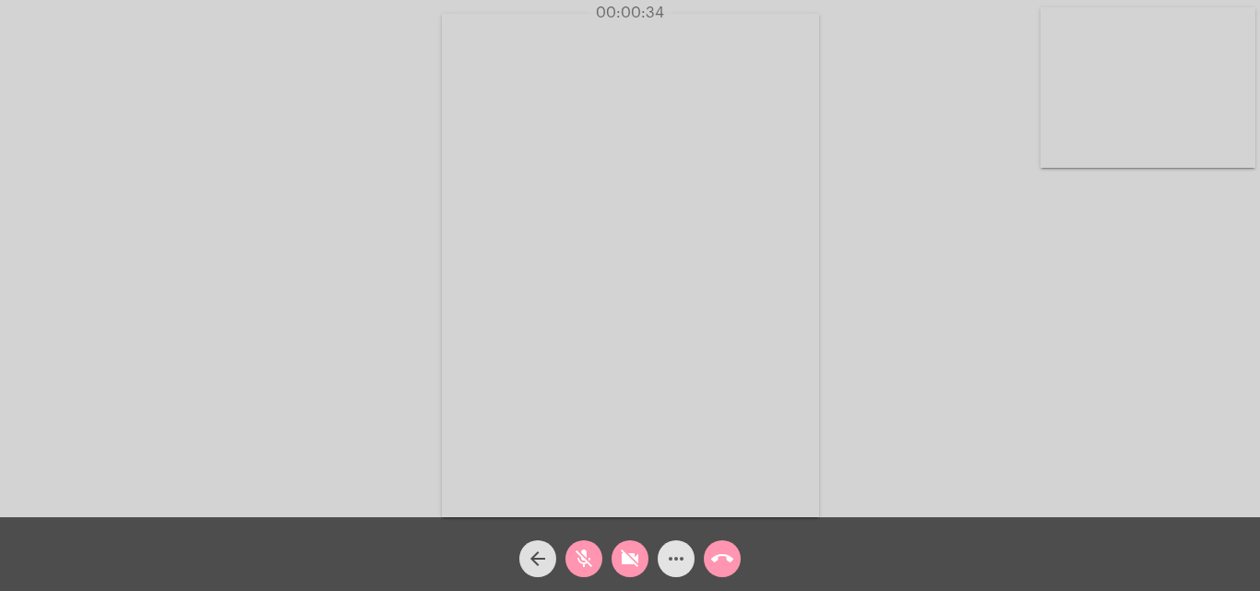
click at [668, 557] on mat-icon "more_horiz" at bounding box center [676, 559] width 22 height 22
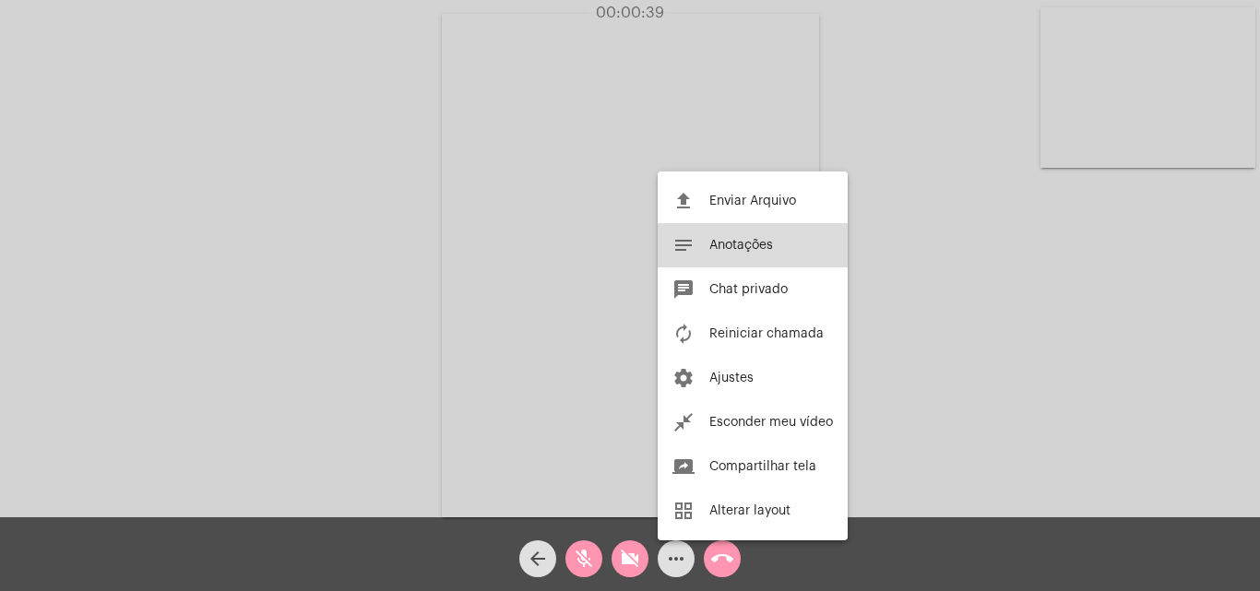
click at [772, 257] on button "notes Anotações" at bounding box center [753, 245] width 190 height 44
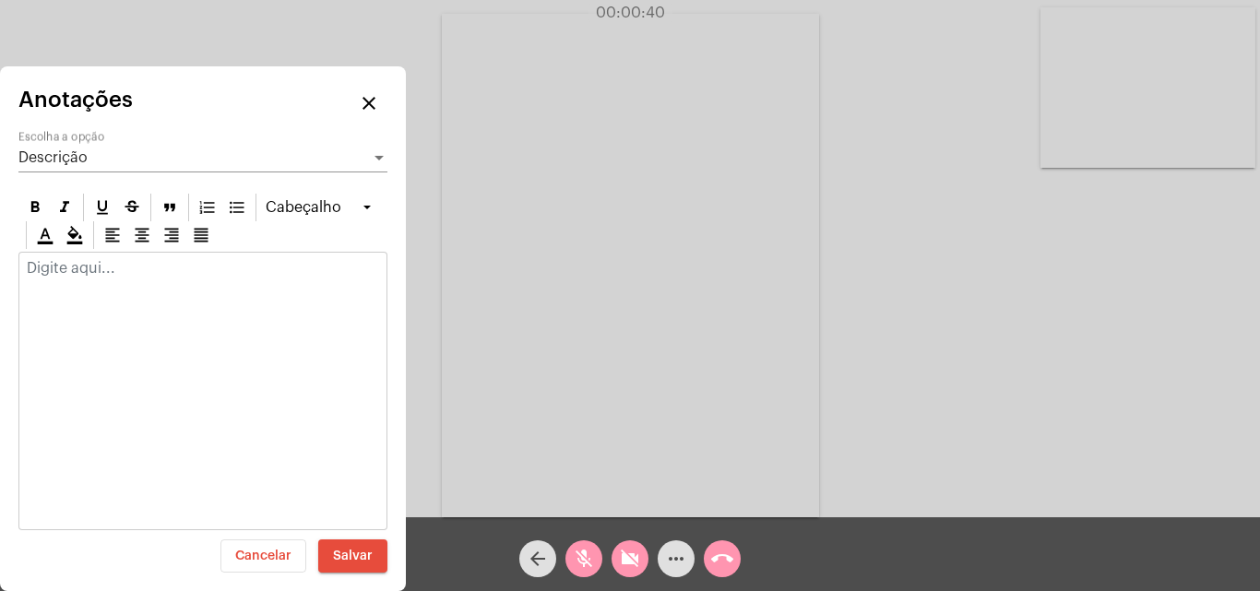
click at [128, 154] on div "Descrição" at bounding box center [194, 157] width 352 height 17
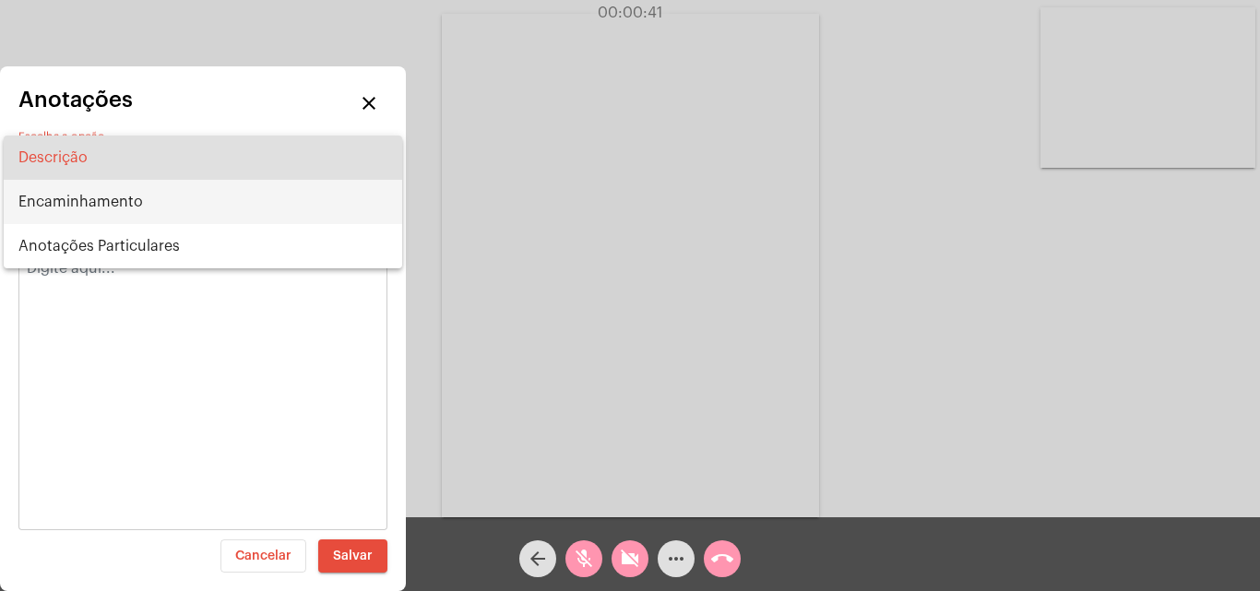
click at [64, 204] on span "Encaminhamento" at bounding box center [202, 202] width 369 height 44
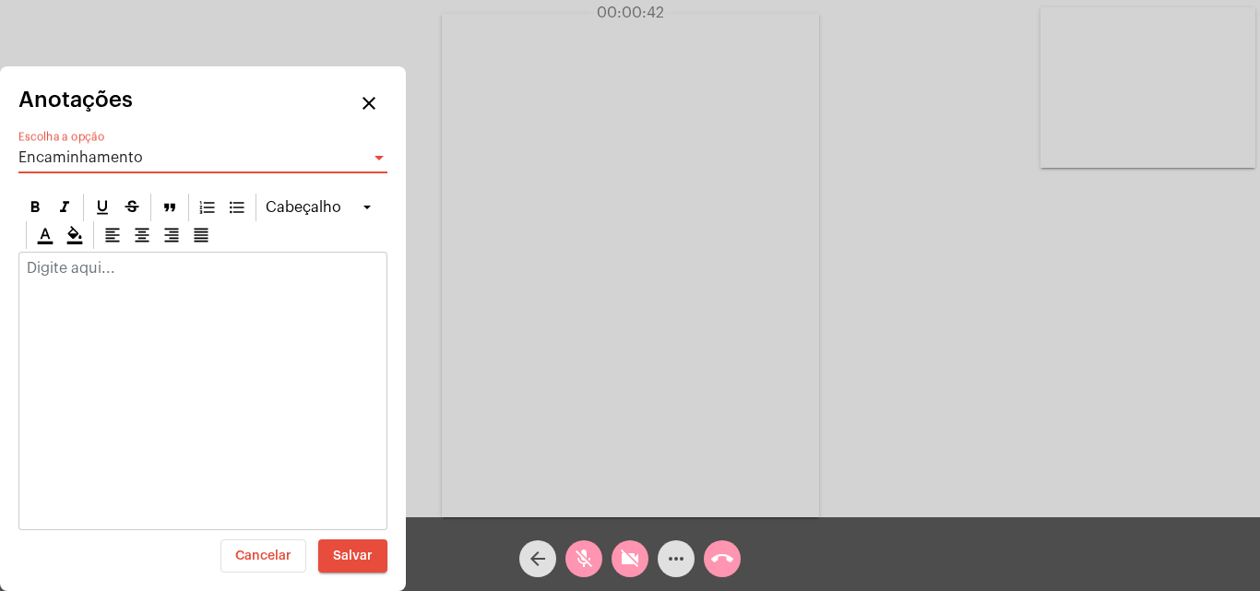
drag, startPoint x: 126, startPoint y: 275, endPoint x: 134, endPoint y: 281, distance: 9.8
click at [129, 278] on div at bounding box center [202, 273] width 367 height 41
click at [125, 284] on div at bounding box center [202, 273] width 367 height 41
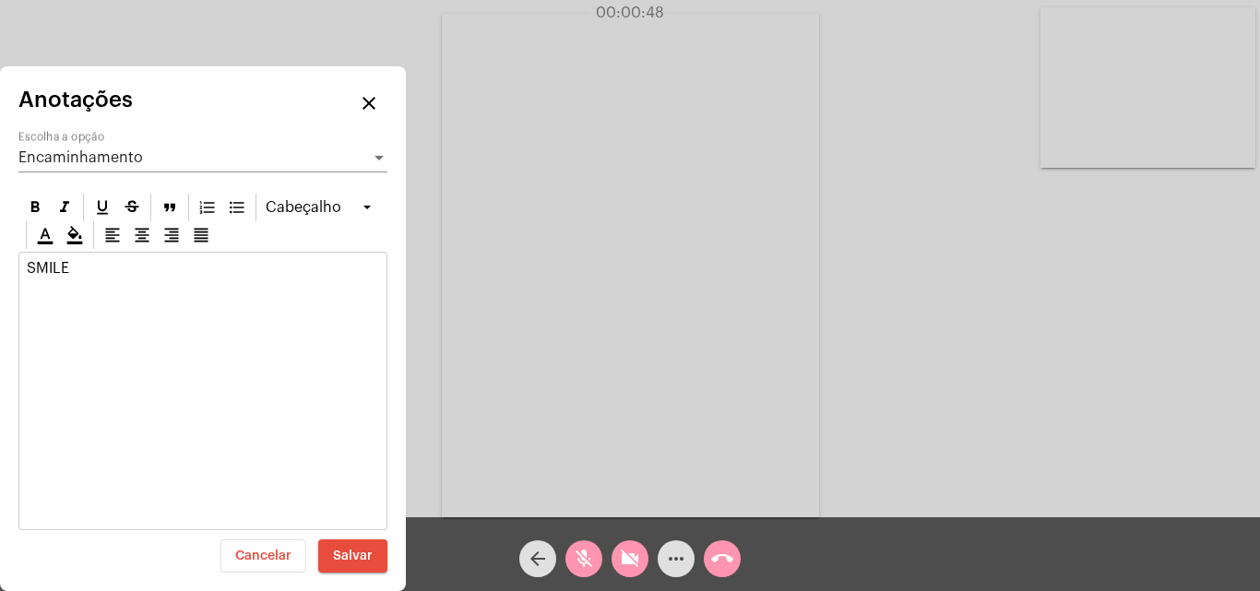
click at [345, 565] on button "Salvar" at bounding box center [352, 556] width 69 height 33
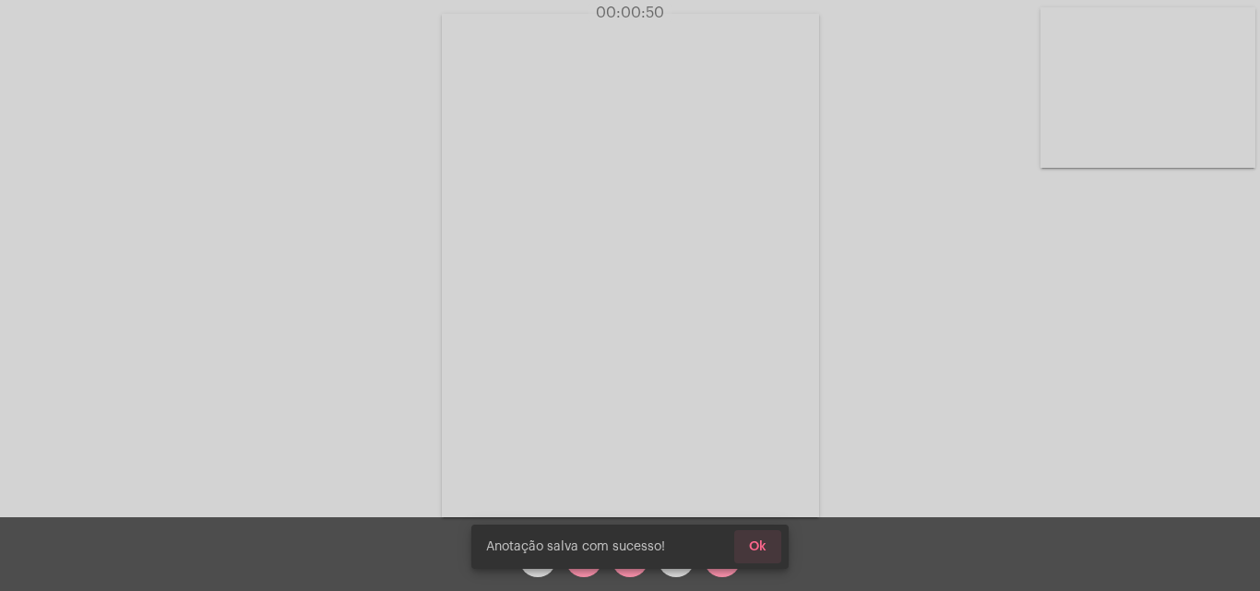
click at [768, 549] on button "Ok" at bounding box center [757, 546] width 47 height 33
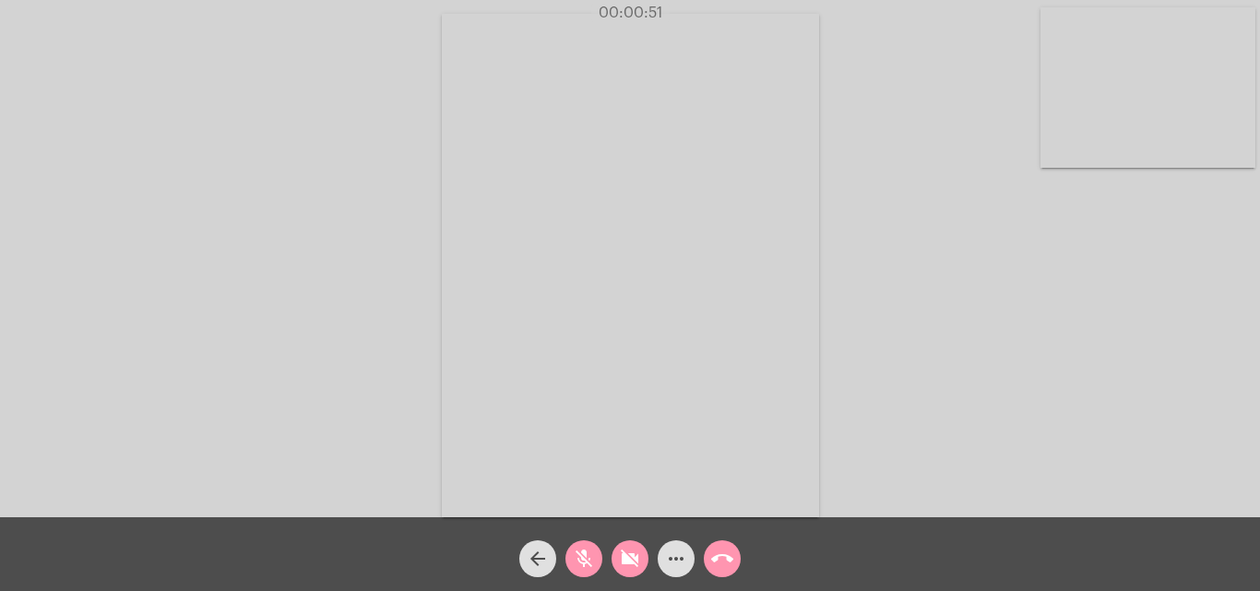
click at [730, 564] on mat-icon "call_end" at bounding box center [722, 559] width 22 height 22
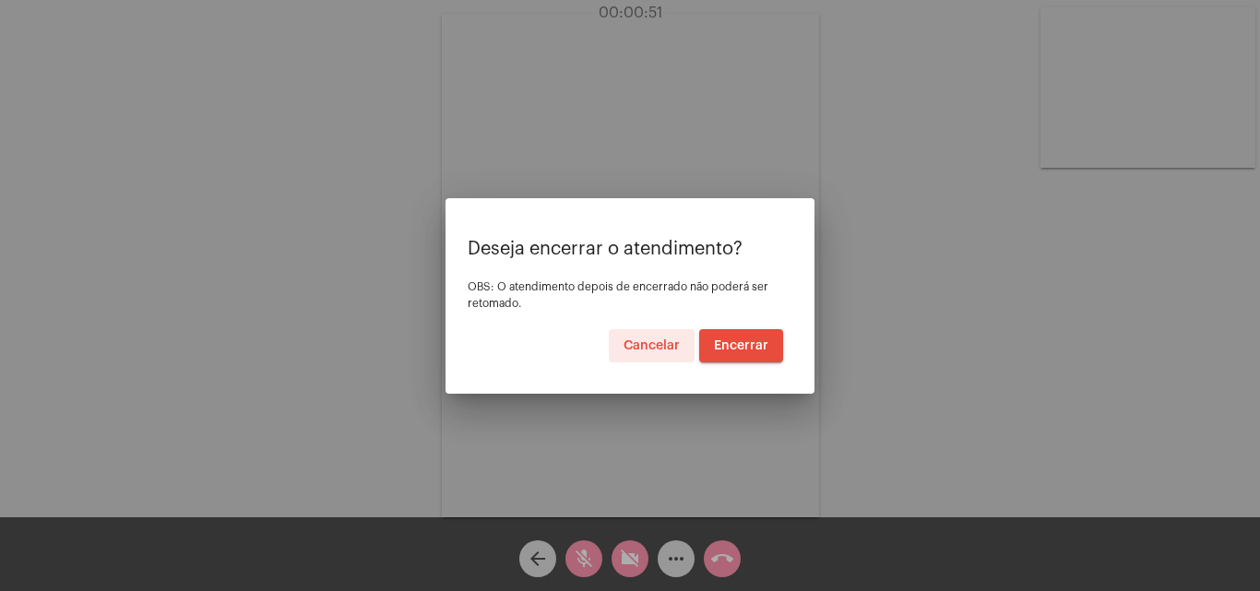
click at [752, 339] on span "Encerrar" at bounding box center [741, 345] width 54 height 13
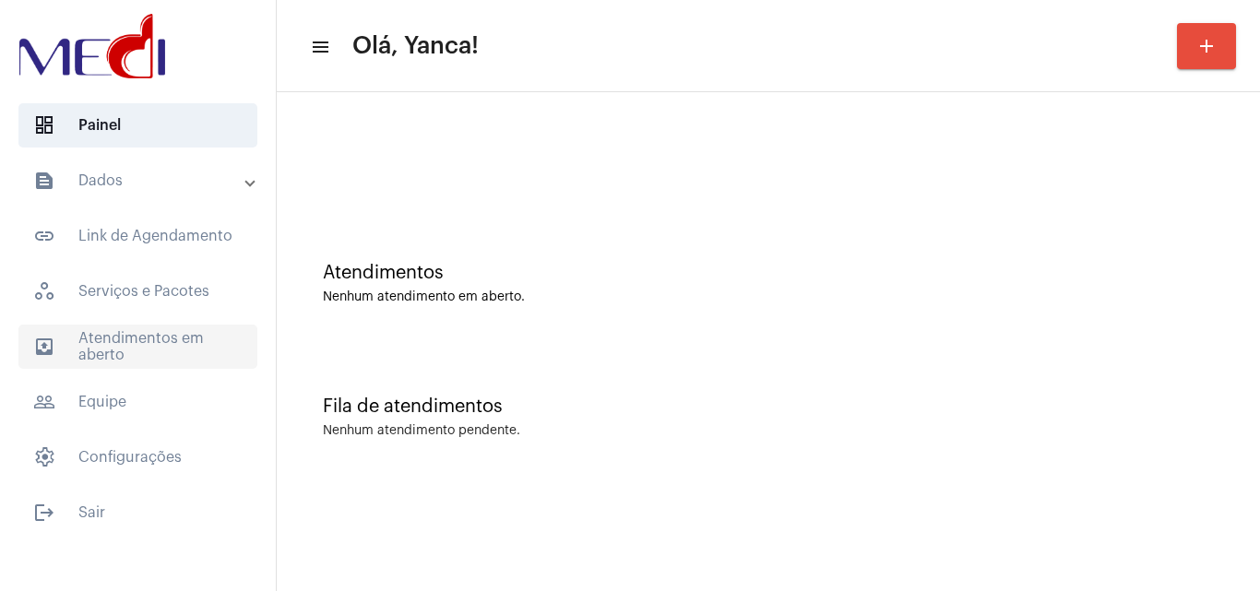
click at [128, 349] on span "outbox_outline Atendimentos em aberto" at bounding box center [137, 347] width 239 height 44
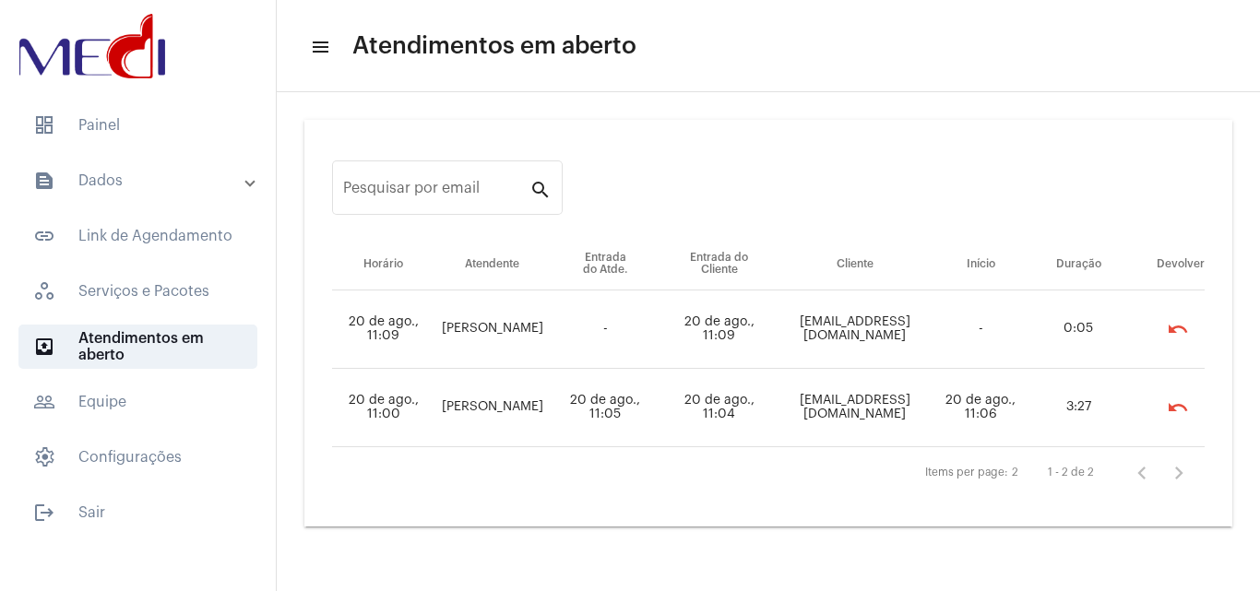
click at [160, 190] on mat-panel-title "text_snippet_outlined Dados" at bounding box center [139, 181] width 213 height 22
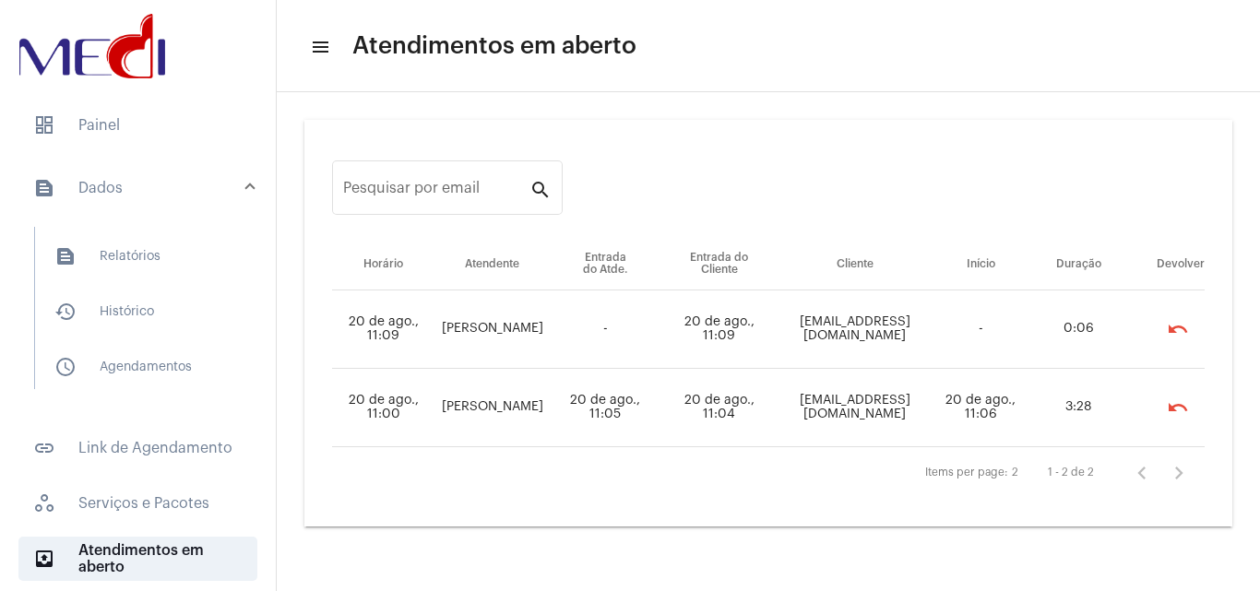
click at [127, 281] on mat-list "text_snippet_outlined Relatórios history_outlined Histórico schedule_outlined A…" at bounding box center [151, 308] width 232 height 162
click at [136, 269] on span "text_snippet_outlined Relatórios" at bounding box center [137, 256] width 195 height 44
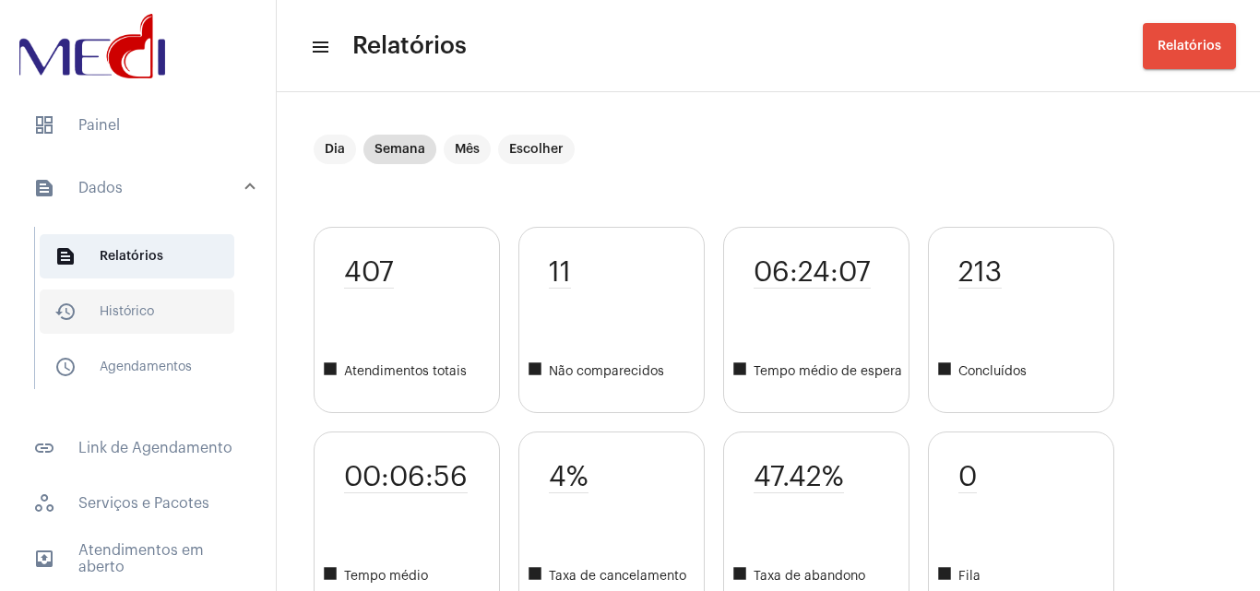
click at [156, 311] on span "history_outlined Histórico" at bounding box center [137, 312] width 195 height 44
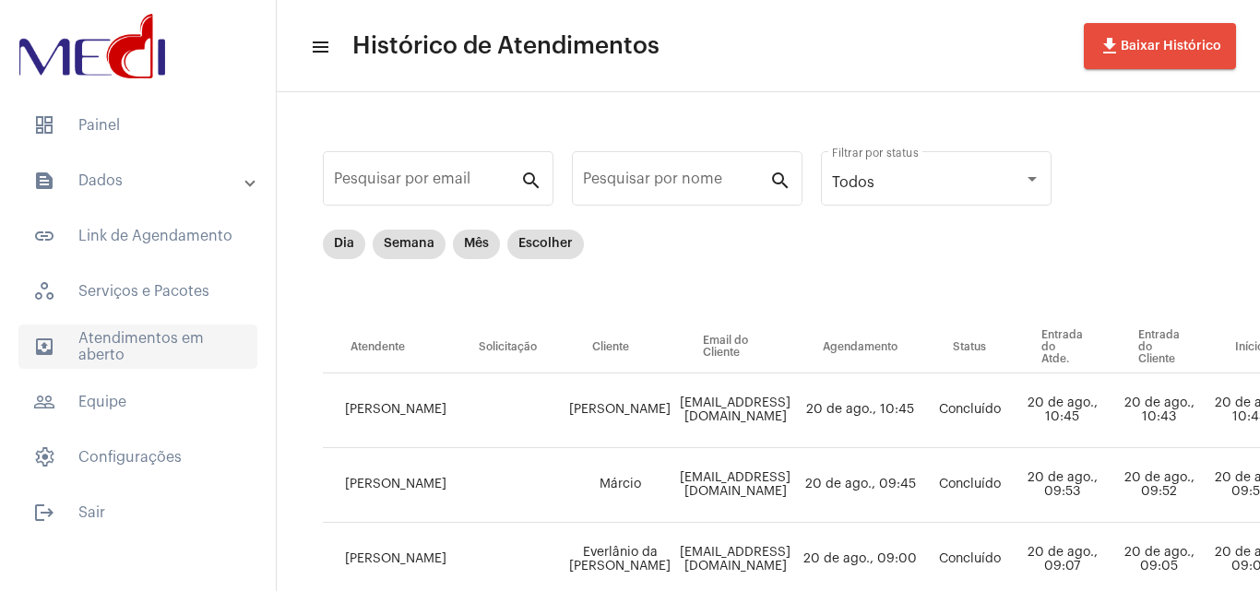
click at [149, 335] on span "outbox_outline Atendimentos em aberto" at bounding box center [137, 347] width 239 height 44
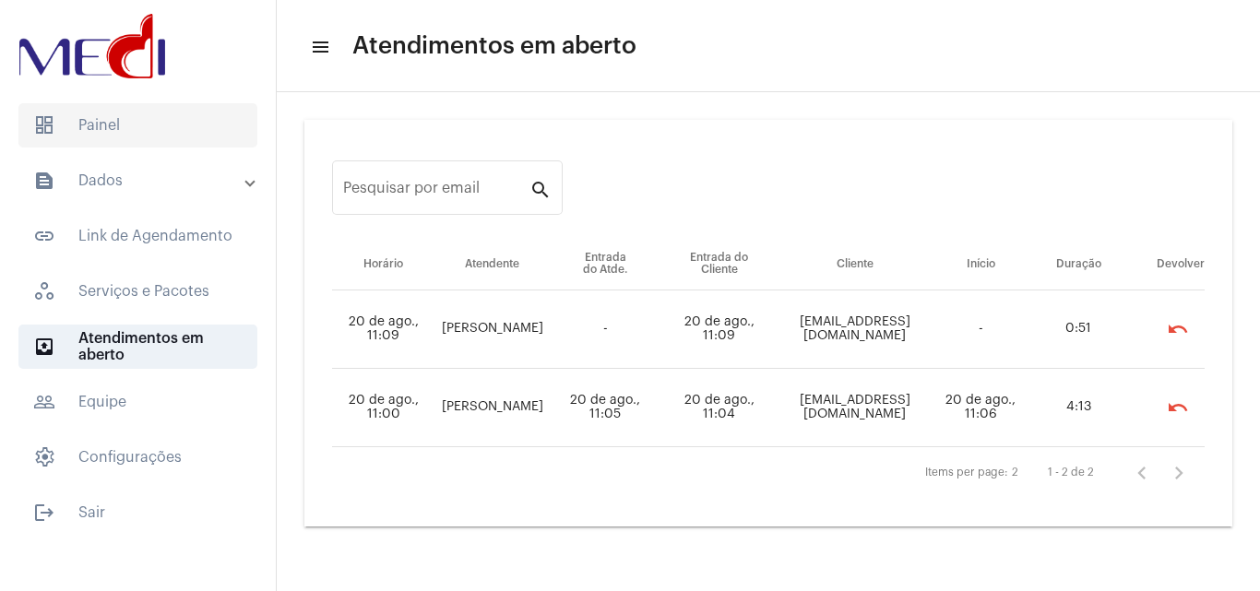
click at [175, 141] on span "dashboard Painel" at bounding box center [137, 125] width 239 height 44
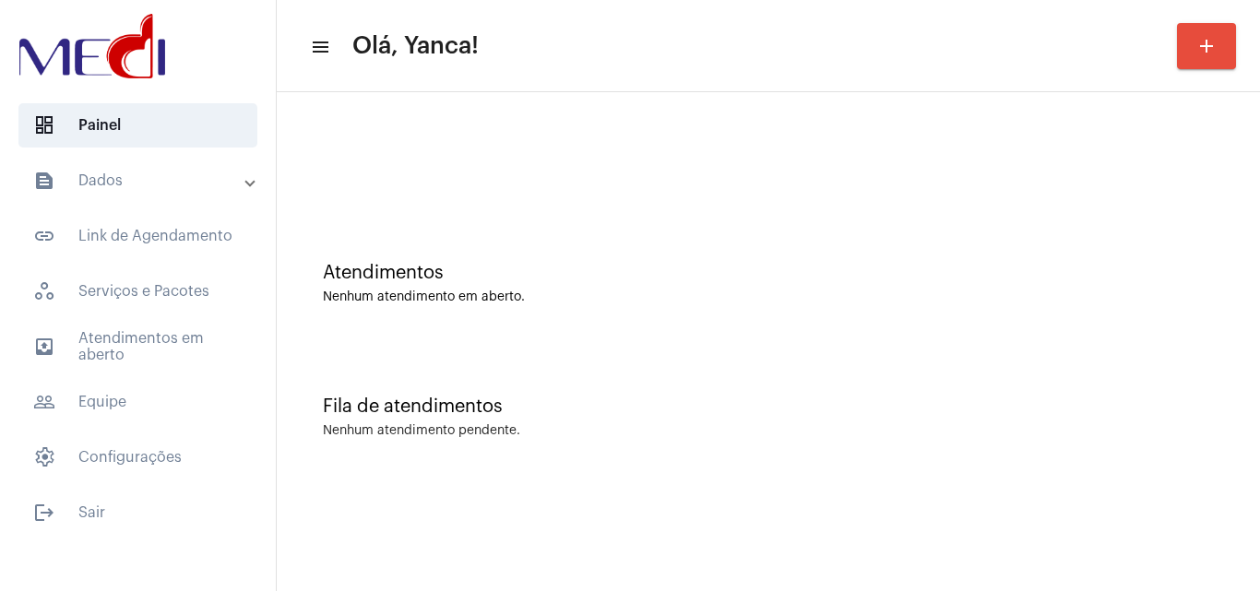
click at [165, 168] on mat-expansion-panel-header "text_snippet_outlined Dados" at bounding box center [143, 181] width 265 height 44
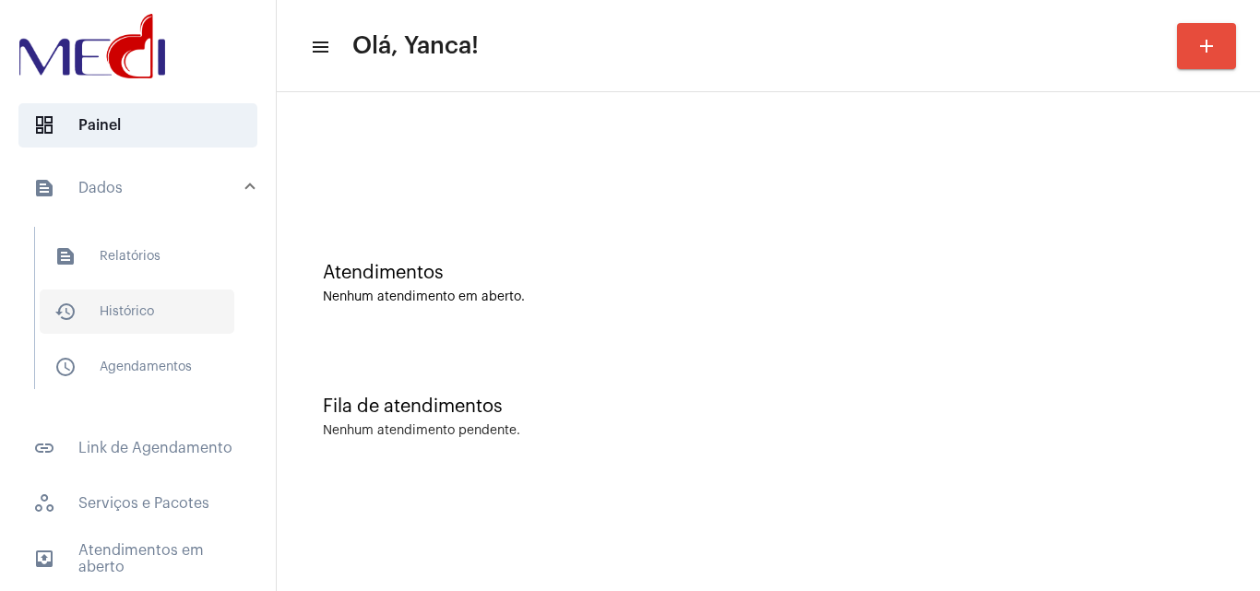
click at [140, 320] on span "history_outlined Histórico" at bounding box center [137, 312] width 195 height 44
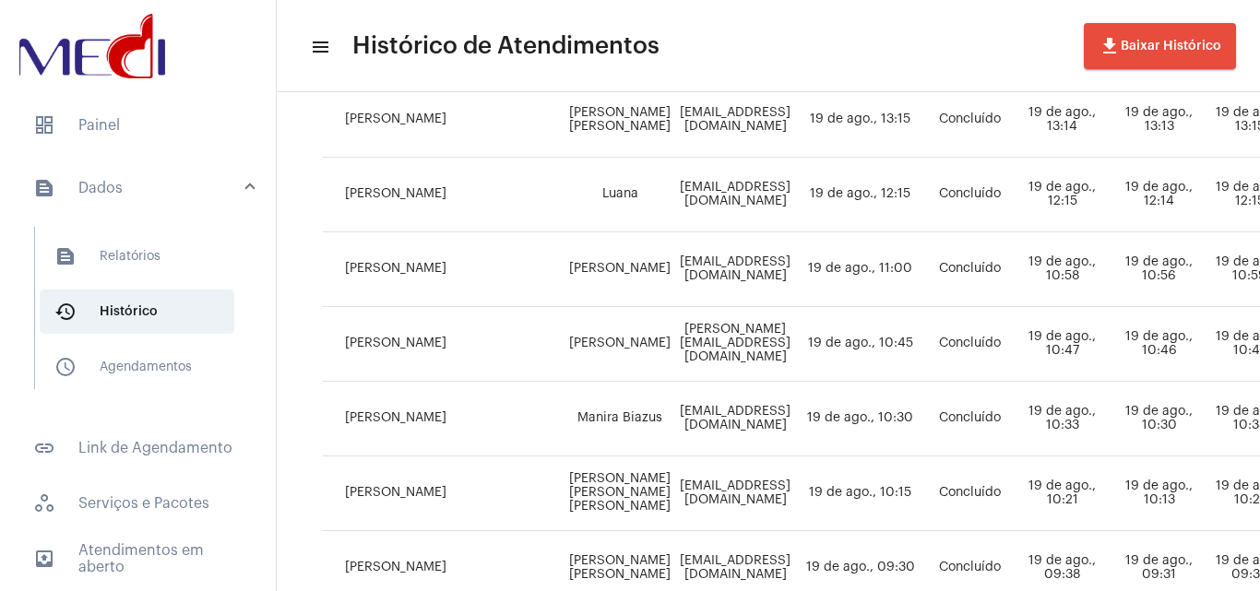
scroll to position [1388, 0]
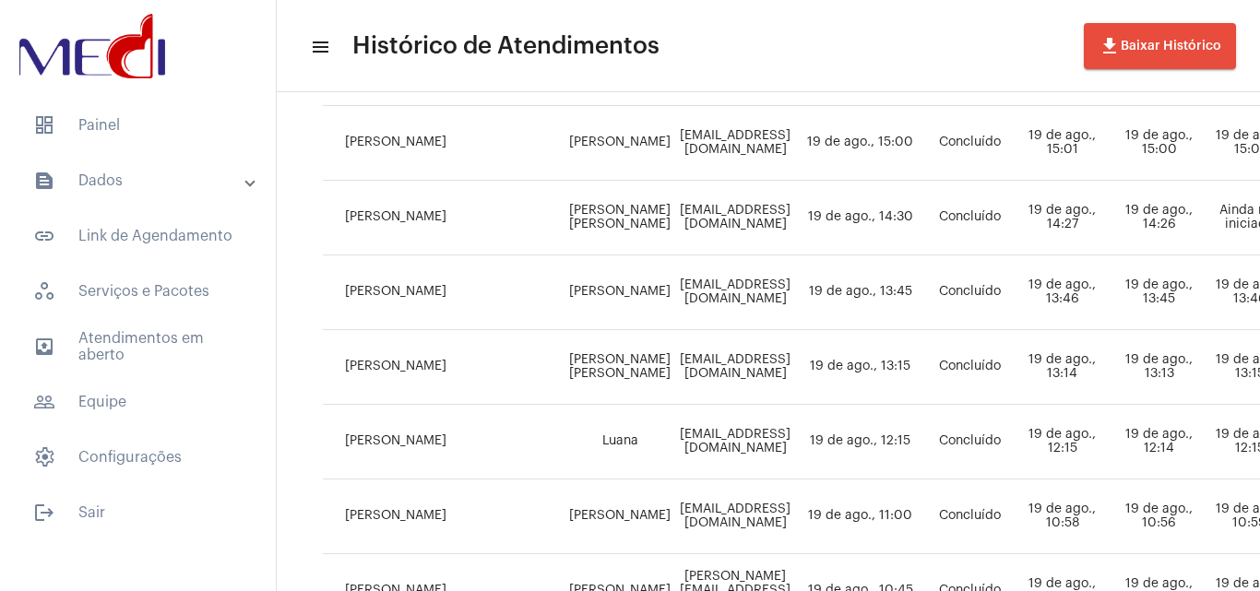
scroll to position [1388, 0]
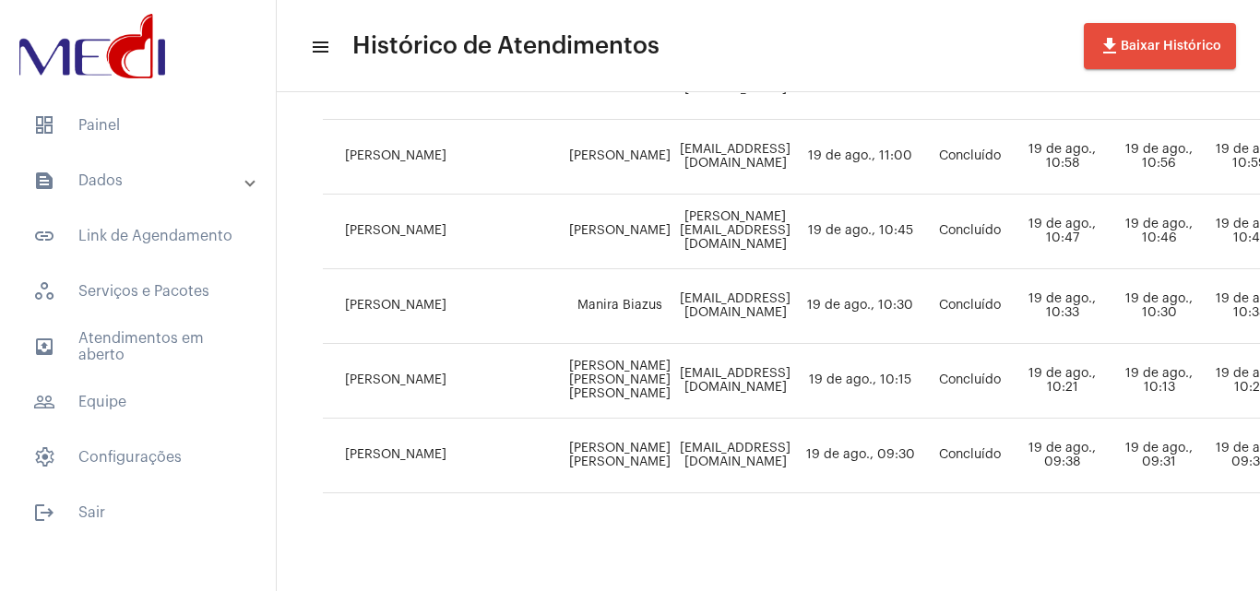
click at [167, 172] on mat-panel-title "text_snippet_outlined Dados" at bounding box center [139, 181] width 213 height 22
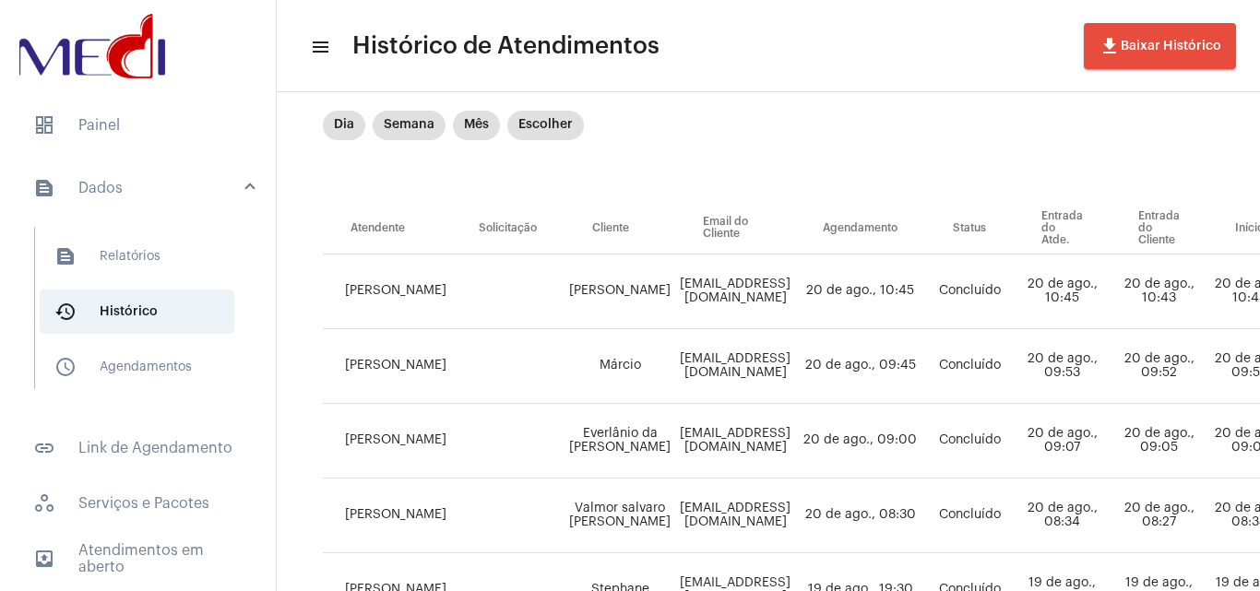
scroll to position [0, 0]
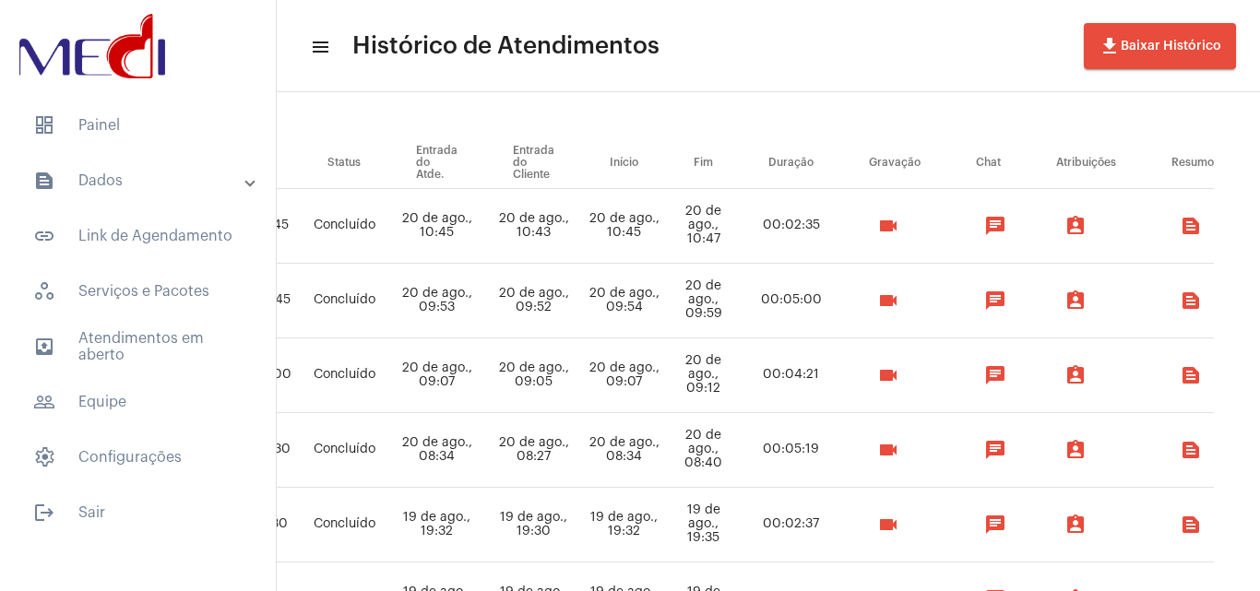
scroll to position [184, 694]
click at [1182, 216] on mat-icon "text_snippet_outlined" at bounding box center [1191, 226] width 22 height 22
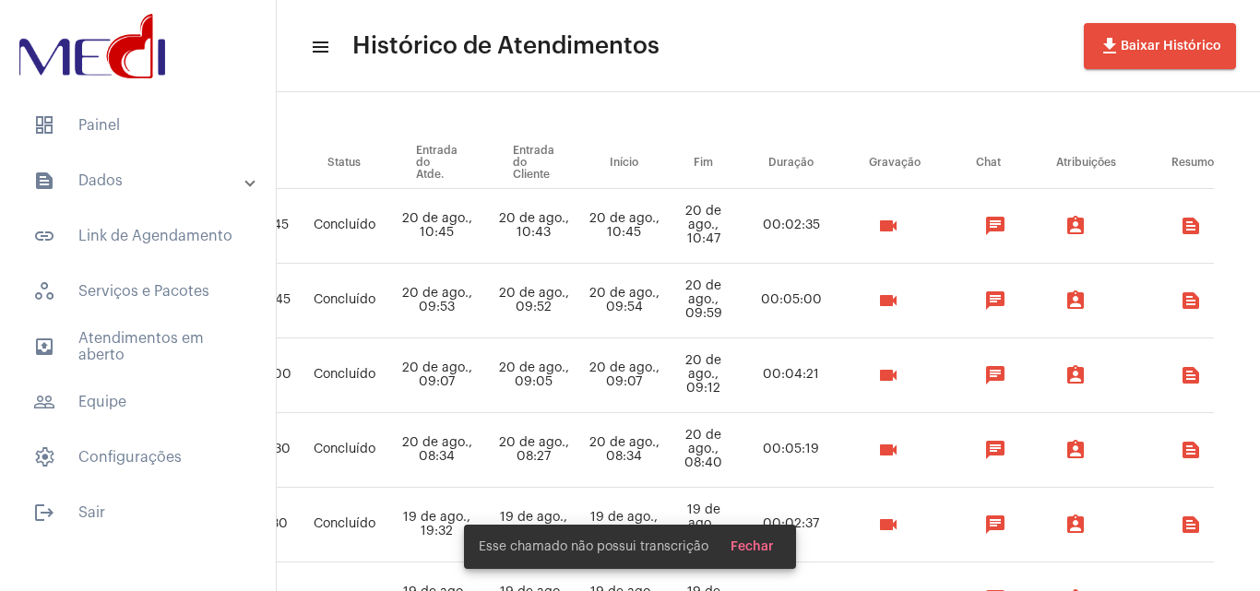
drag, startPoint x: 913, startPoint y: 92, endPoint x: 850, endPoint y: 186, distance: 113.1
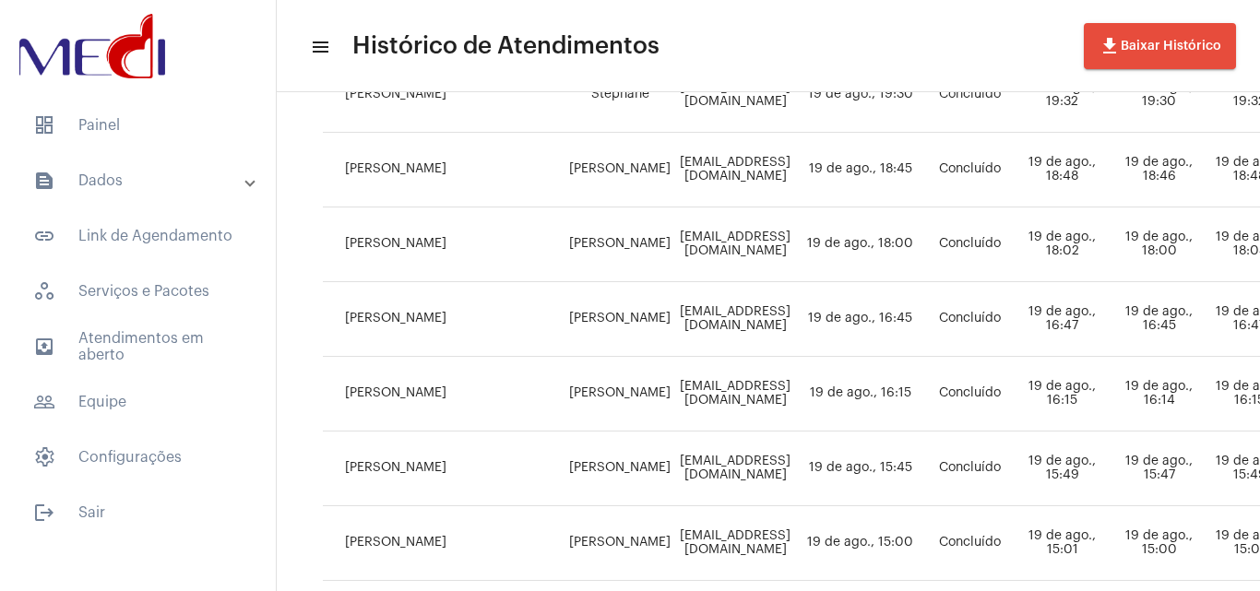
scroll to position [646, 0]
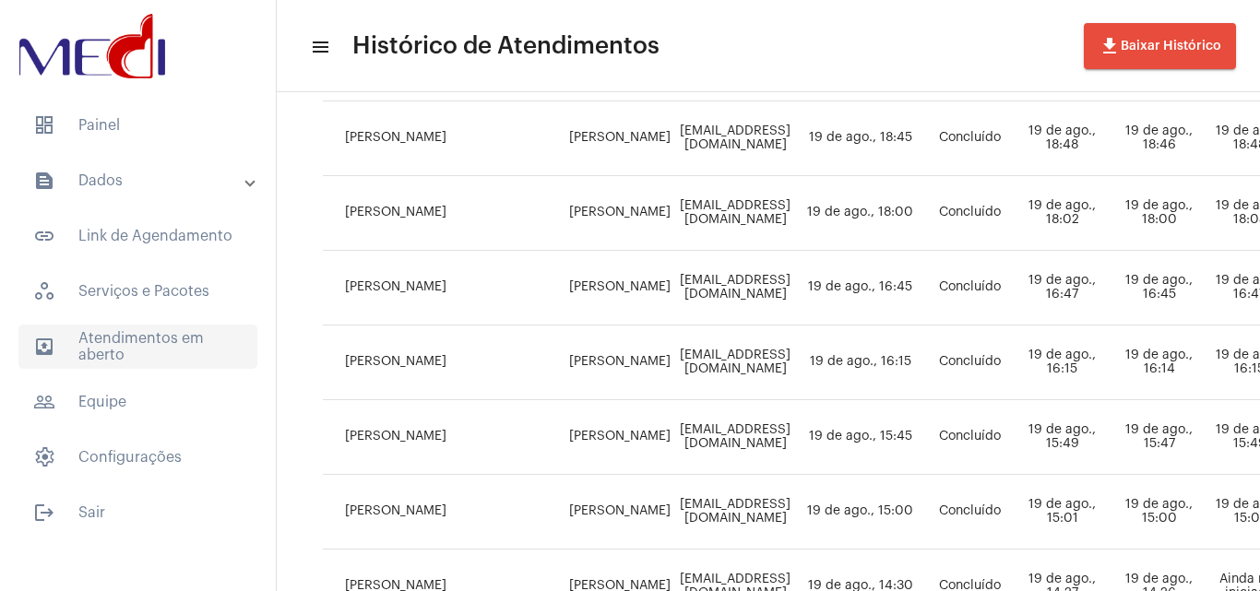
click at [148, 347] on span "outbox_outline Atendimentos em aberto" at bounding box center [137, 347] width 239 height 44
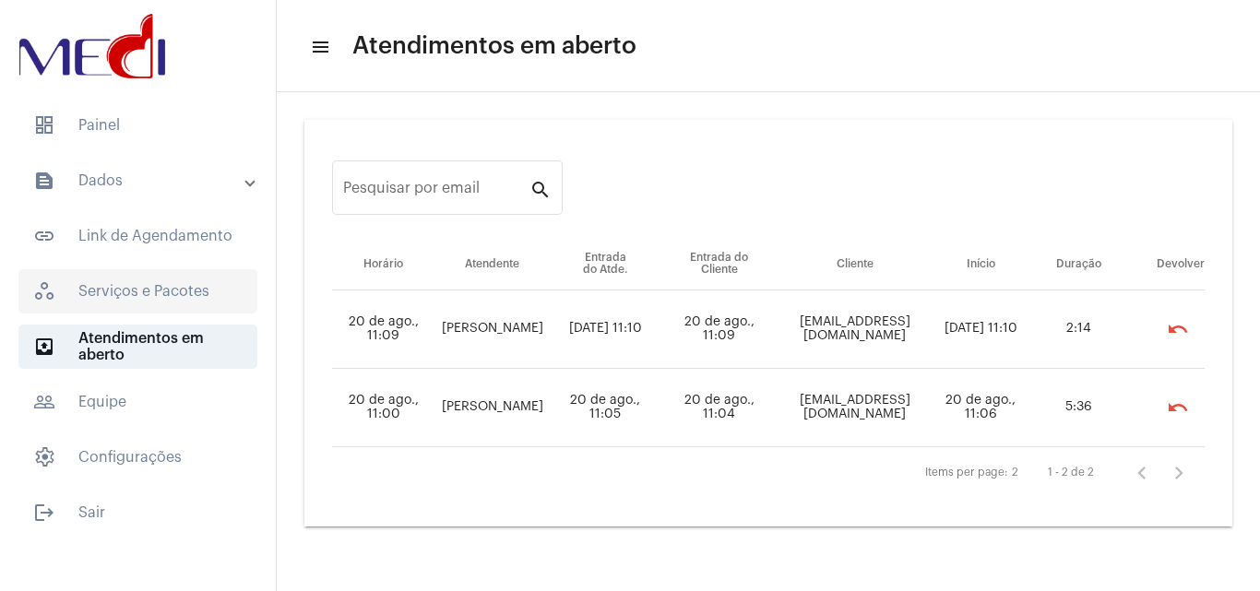
click at [126, 303] on span "workspaces_outlined Serviços e Pacotes" at bounding box center [137, 291] width 239 height 44
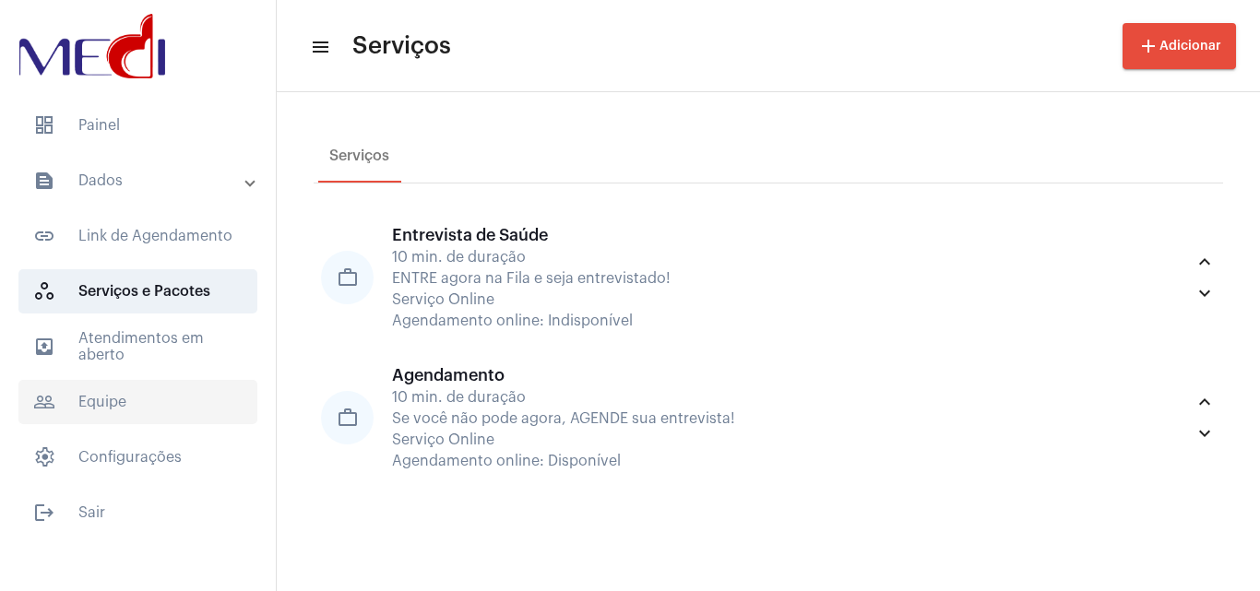
click at [130, 400] on span "people_outline Equipe" at bounding box center [137, 402] width 239 height 44
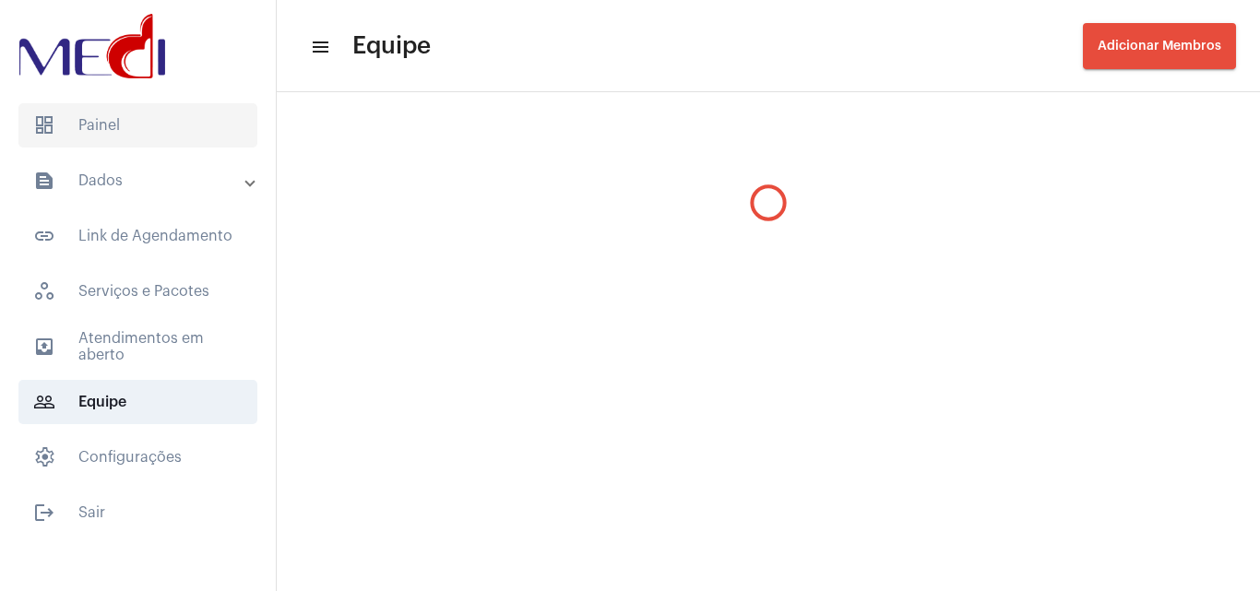
click at [132, 137] on span "dashboard Painel" at bounding box center [137, 125] width 239 height 44
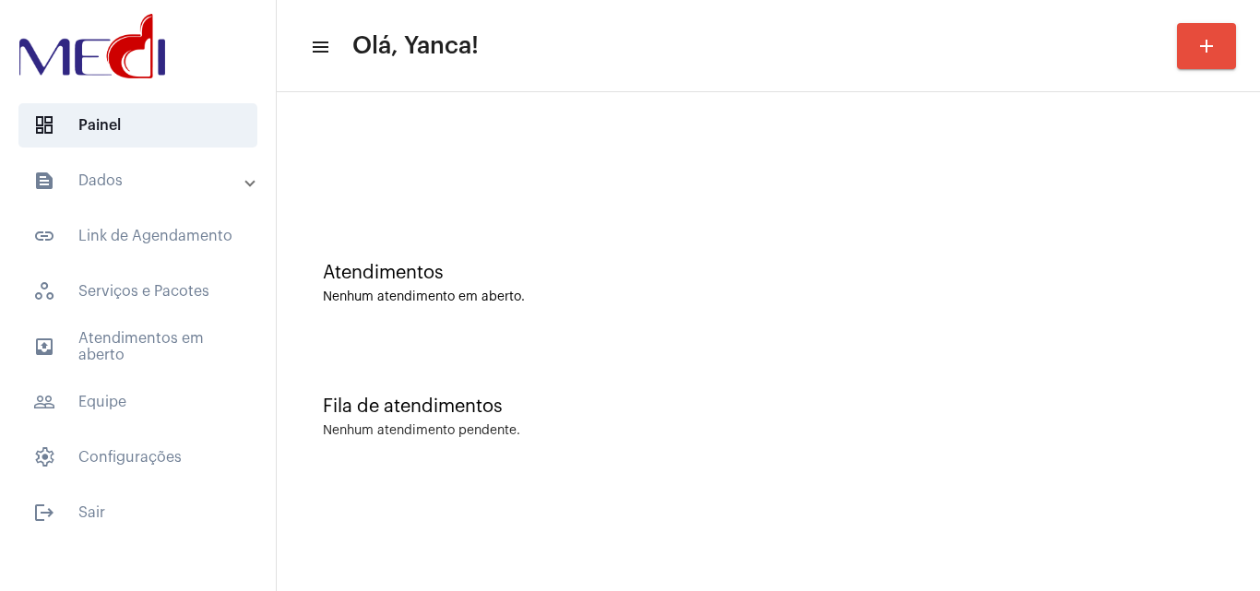
click at [134, 154] on mat-list "dashboard Painel text_snippet_outlined Dados text_snippet_outlined Relatórios h…" at bounding box center [138, 315] width 276 height 439
click at [145, 183] on mat-panel-title "text_snippet_outlined Dados" at bounding box center [139, 181] width 213 height 22
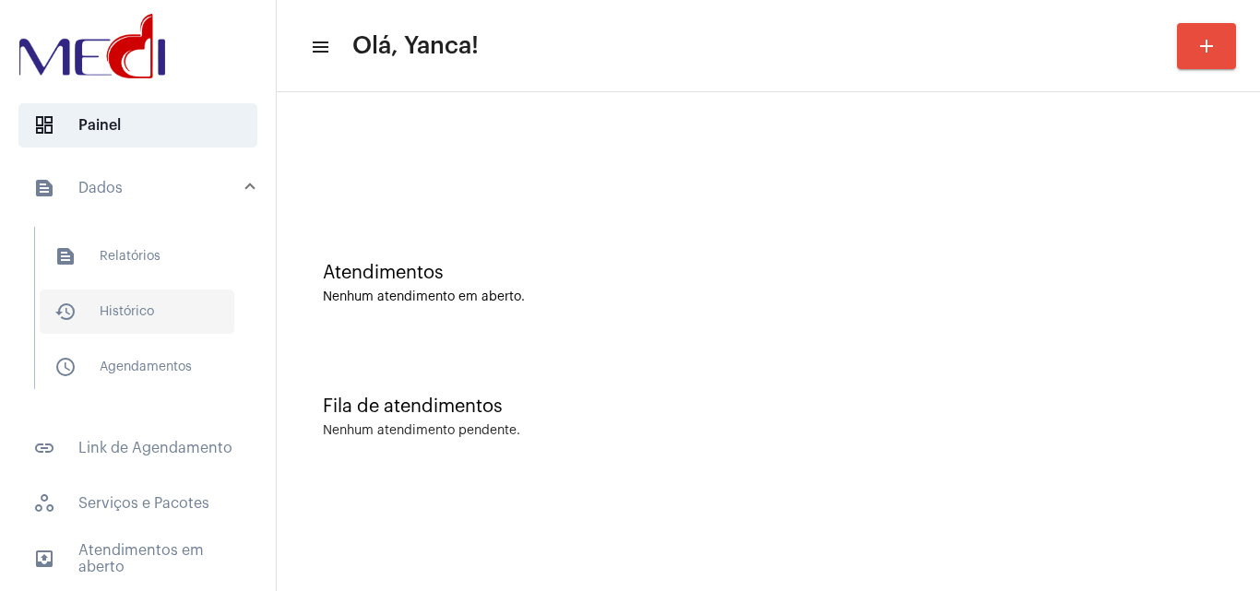
click at [143, 296] on span "history_outlined Histórico" at bounding box center [137, 312] width 195 height 44
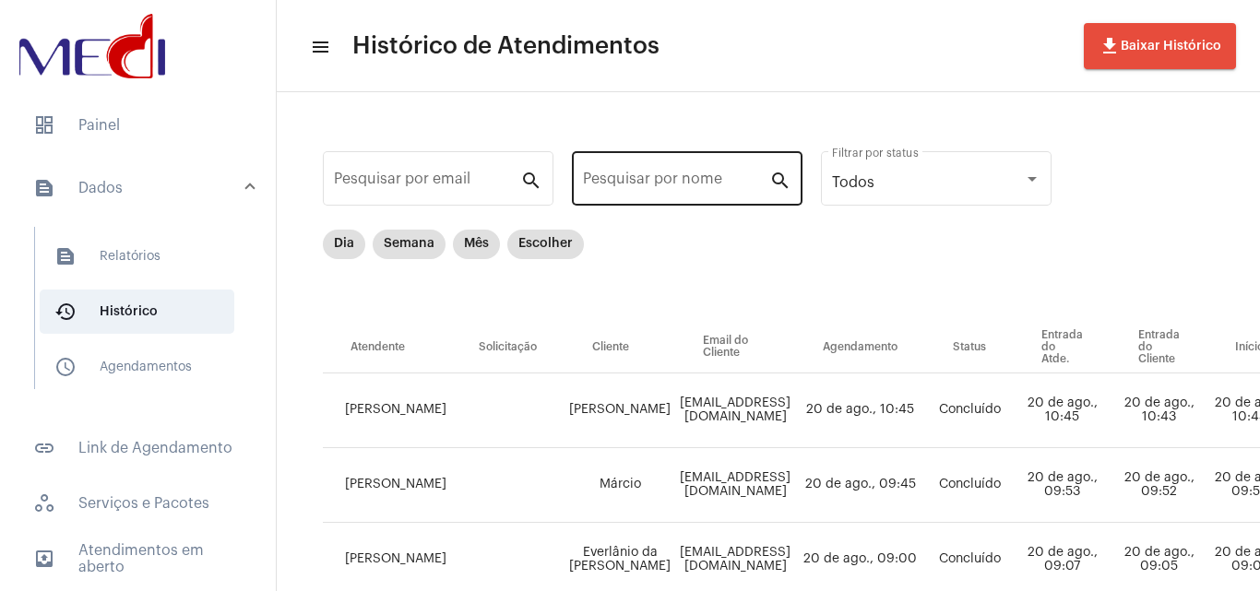
click at [658, 173] on div "Pesquisar por nome" at bounding box center [676, 177] width 186 height 58
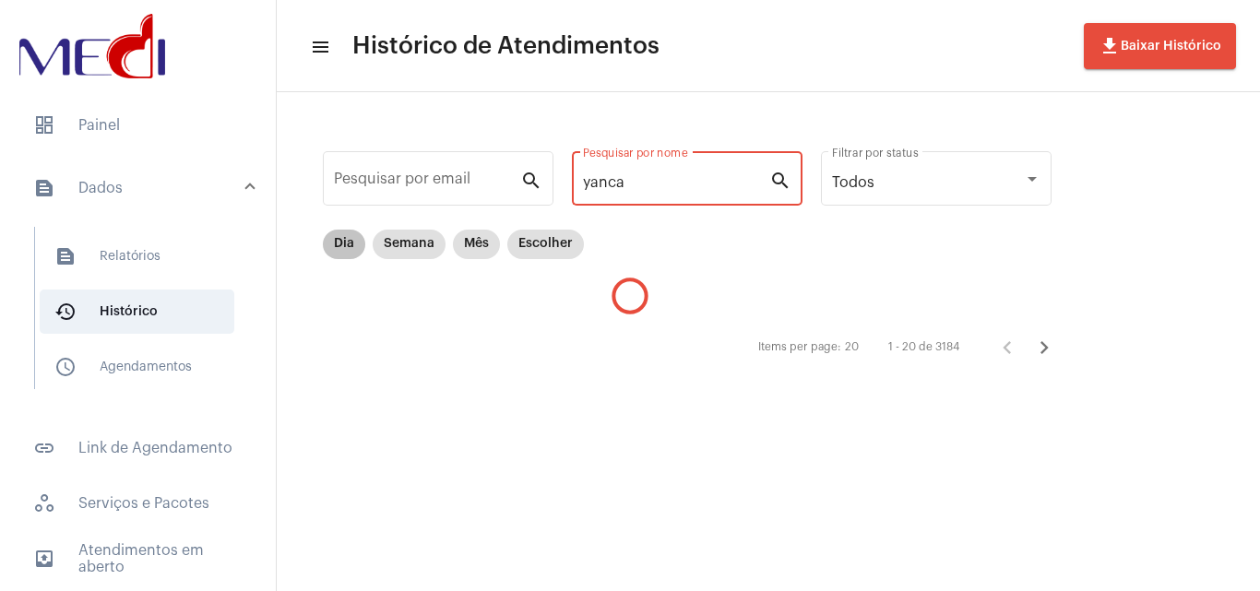
type input "yanca"
click at [339, 236] on mat-chip "Dia" at bounding box center [344, 245] width 42 height 30
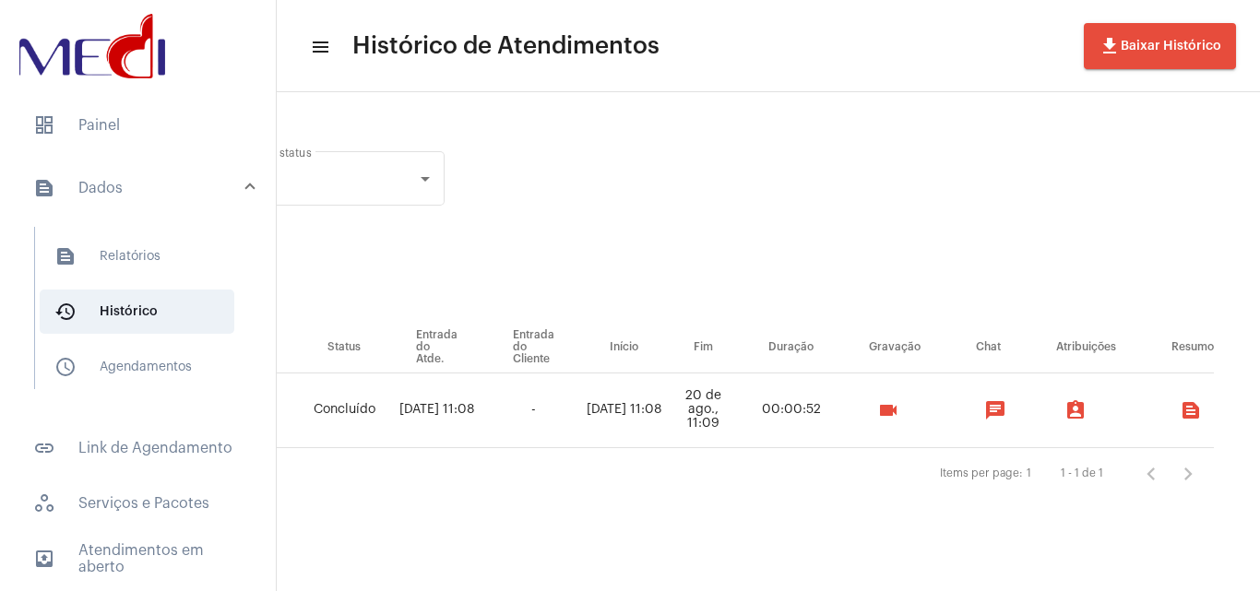
scroll to position [0, 672]
click at [992, 422] on button "chat" at bounding box center [995, 410] width 37 height 37
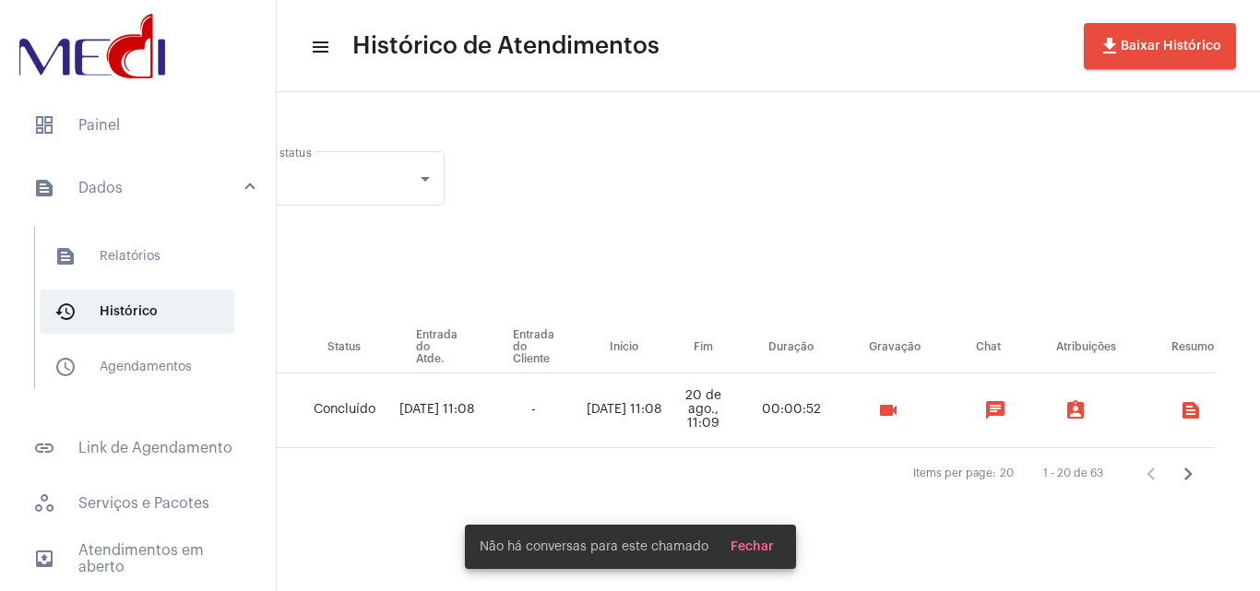
click at [1196, 400] on mat-icon "text_snippet_outlined" at bounding box center [1191, 410] width 22 height 22
click at [894, 482] on div "Items per page: 20 1 - 20 de 63" at bounding box center [465, 474] width 1498 height 52
click at [1085, 410] on mat-icon "assignment_ind" at bounding box center [1075, 410] width 22 height 22
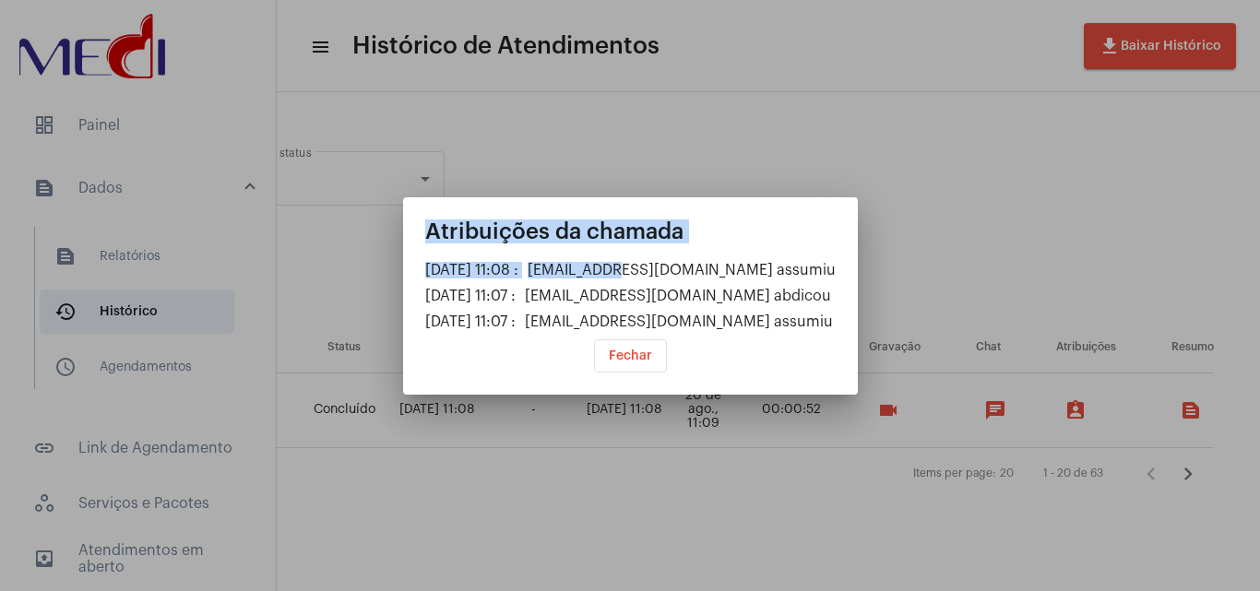
drag, startPoint x: 657, startPoint y: 251, endPoint x: 854, endPoint y: 308, distance: 205.5
click at [861, 305] on div "Atribuições da chamada 20/08/2025 11:08 : yanca.medi@gmail.com assumiu 20/08/20…" at bounding box center [630, 295] width 1260 height 591
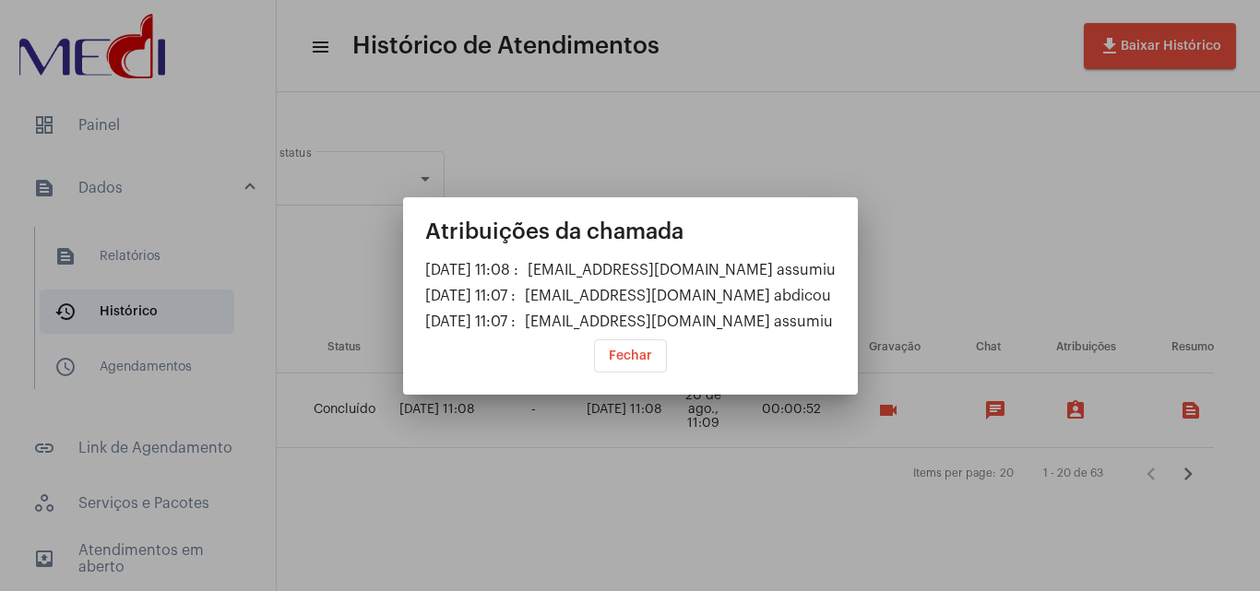
click at [825, 318] on div "leandrasilva.medi@gmail.com assumiu" at bounding box center [679, 322] width 308 height 17
drag, startPoint x: 817, startPoint y: 274, endPoint x: 505, endPoint y: 264, distance: 311.9
click at [505, 264] on div "20/08/2025 11:08 : yanca.medi@gmail.com assumiu" at bounding box center [630, 270] width 410 height 17
drag, startPoint x: 833, startPoint y: 324, endPoint x: 814, endPoint y: 326, distance: 19.5
click at [628, 323] on mat-dialog-container "Atribuições da chamada 20/08/2025 11:08 : yanca.medi@gmail.com assumiu 20/08/20…" at bounding box center [630, 295] width 455 height 197
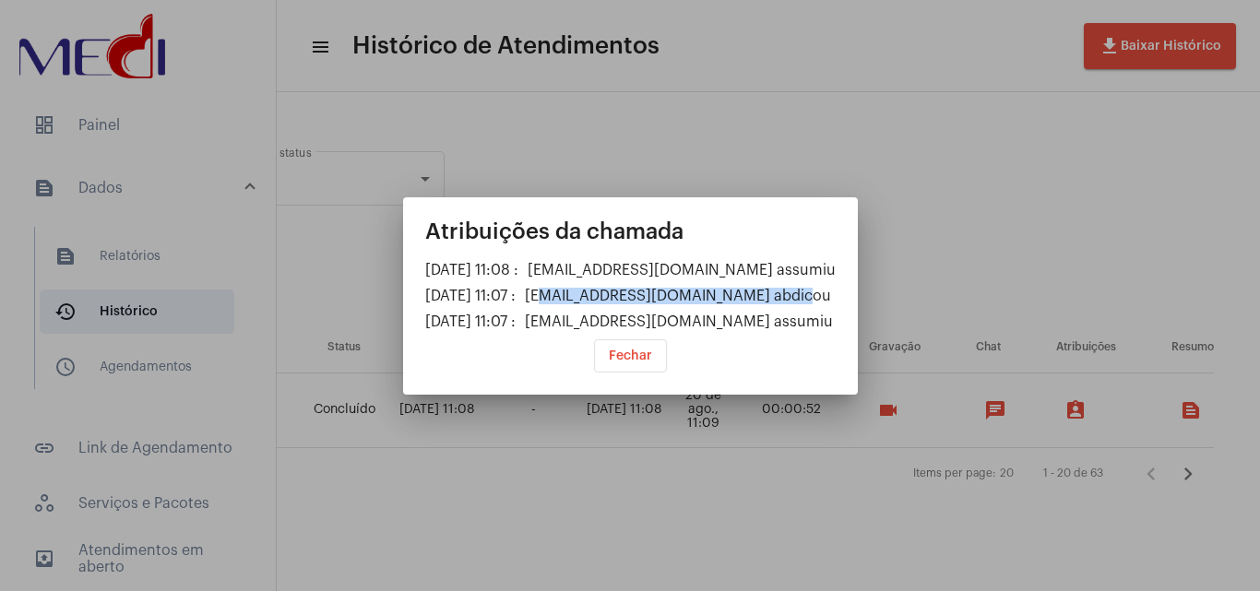
drag, startPoint x: 821, startPoint y: 303, endPoint x: 576, endPoint y: 297, distance: 244.5
click at [576, 297] on div "leandrasilva.medi@gmail.com abdicou" at bounding box center [678, 296] width 306 height 17
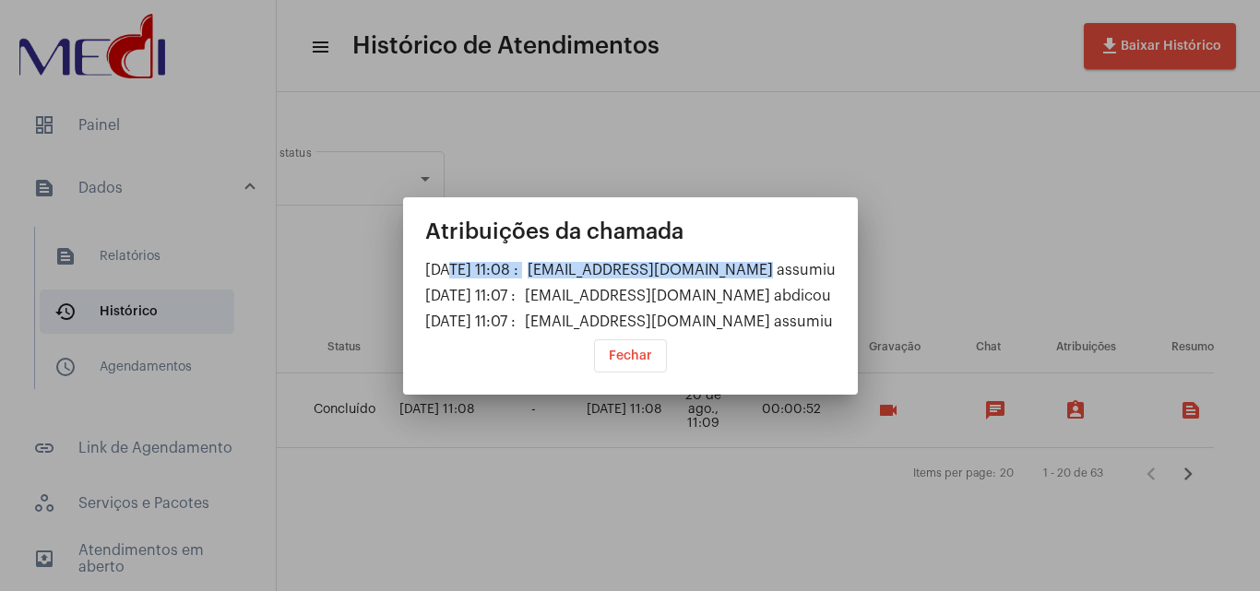
drag, startPoint x: 792, startPoint y: 272, endPoint x: 613, endPoint y: 301, distance: 181.2
click at [451, 274] on div "20/08/2025 11:08 : yanca.medi@gmail.com assumiu" at bounding box center [630, 270] width 410 height 17
click at [624, 350] on span "Fechar" at bounding box center [630, 356] width 43 height 13
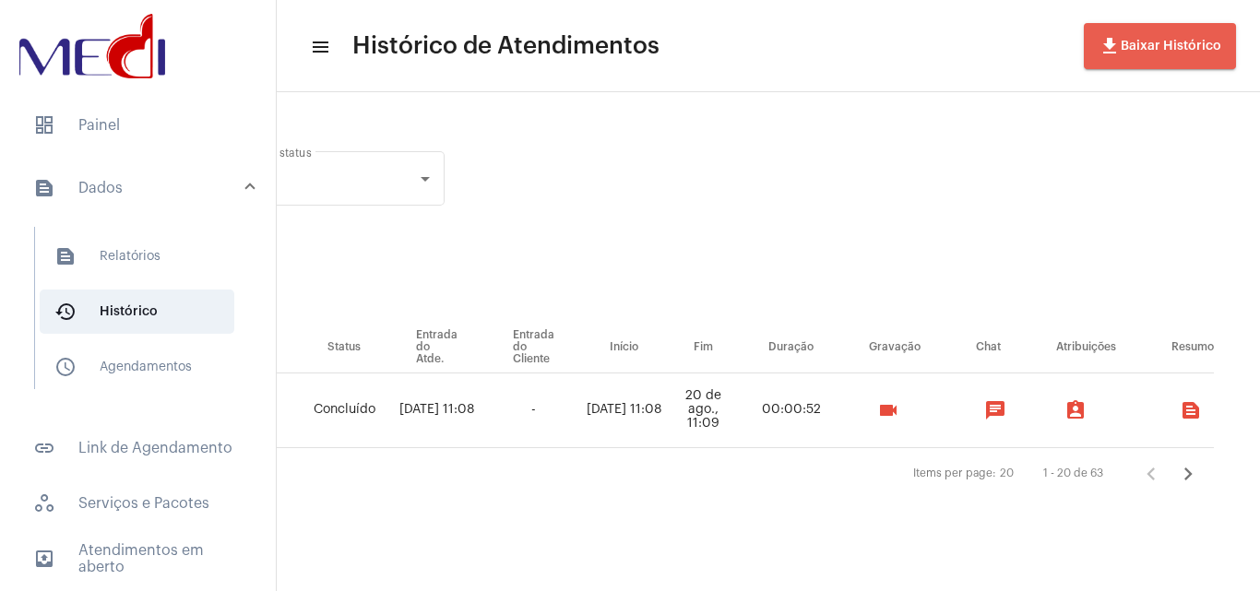
click at [1188, 33] on button "file_download Baixar Histórico" at bounding box center [1160, 46] width 152 height 46
drag, startPoint x: 910, startPoint y: 576, endPoint x: 627, endPoint y: 587, distance: 283.4
click at [396, 590] on html "dashboard Painel text_snippet_outlined Dados text_snippet_outlined Relatórios h…" at bounding box center [630, 295] width 1260 height 591
drag, startPoint x: 788, startPoint y: 576, endPoint x: 609, endPoint y: 569, distance: 179.1
click at [462, 590] on html "dashboard Painel text_snippet_outlined Dados text_snippet_outlined Relatórios h…" at bounding box center [630, 295] width 1260 height 591
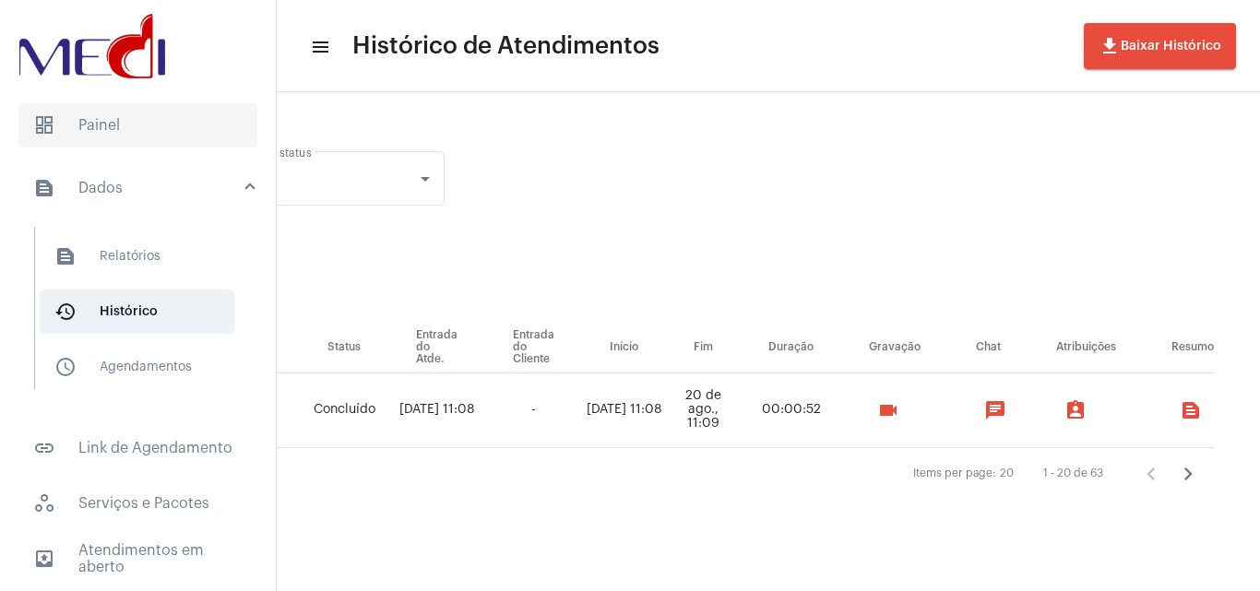
click at [154, 116] on span "dashboard Painel" at bounding box center [137, 125] width 239 height 44
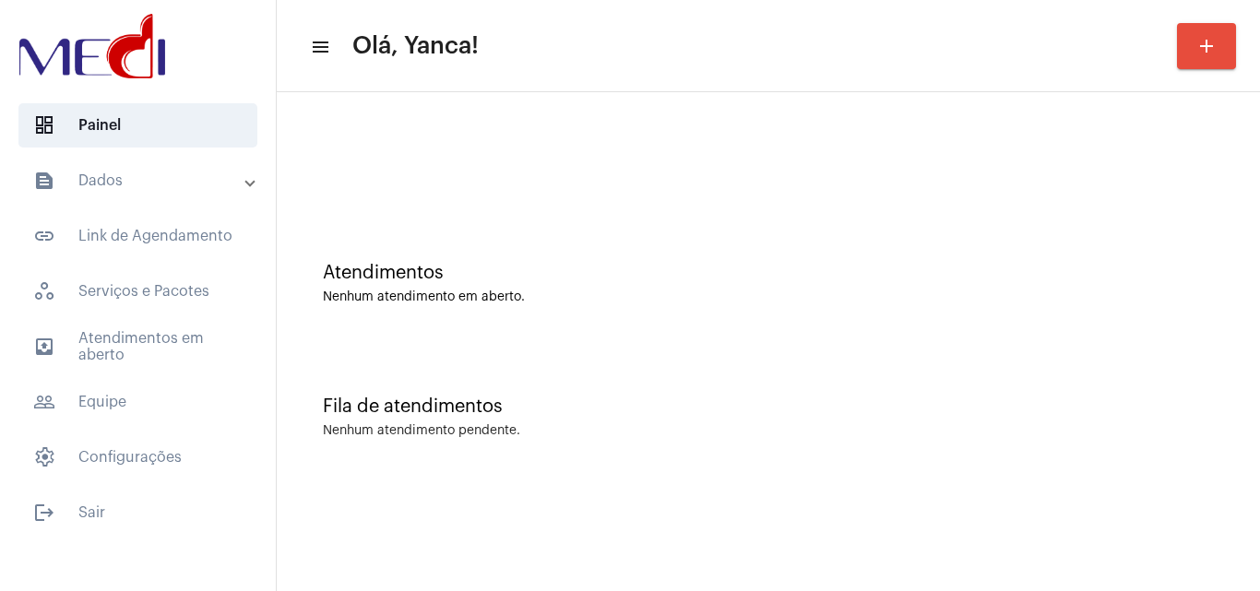
click at [211, 196] on mat-expansion-panel-header "text_snippet_outlined Dados" at bounding box center [143, 181] width 265 height 44
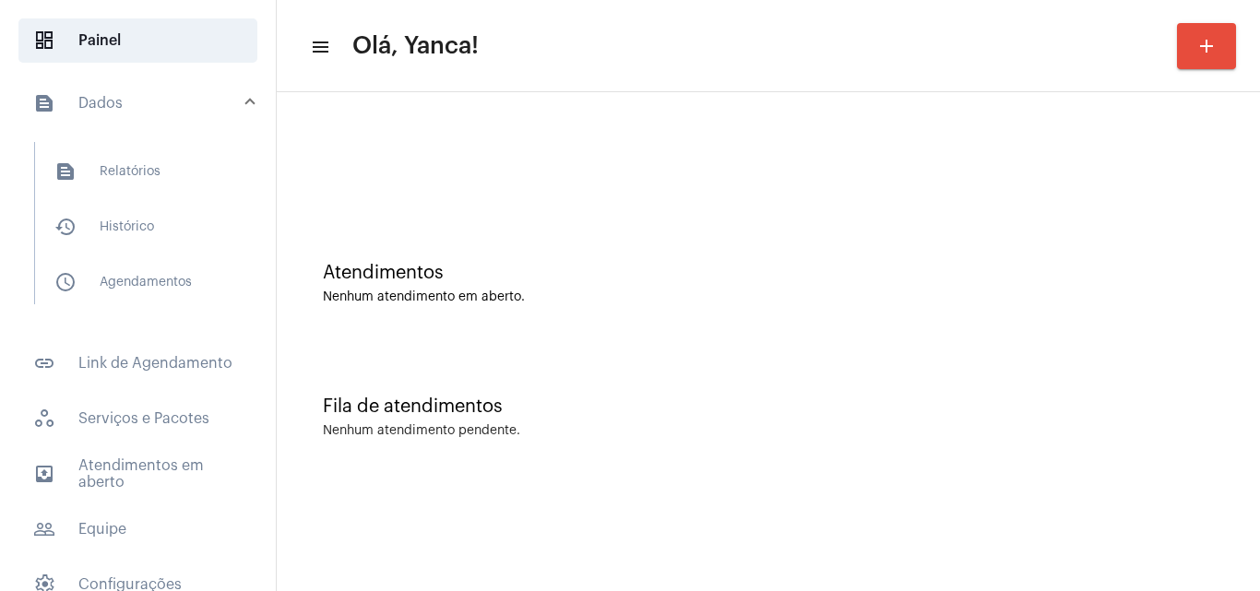
scroll to position [167, 0]
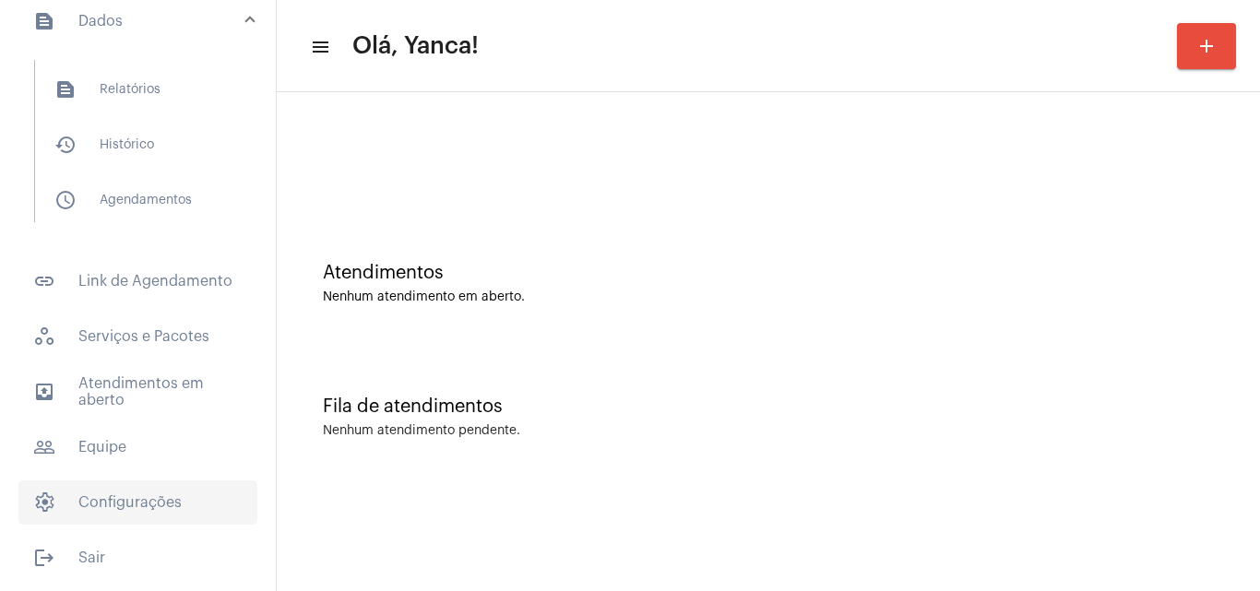
click at [142, 521] on span "settings Configurações" at bounding box center [137, 503] width 239 height 44
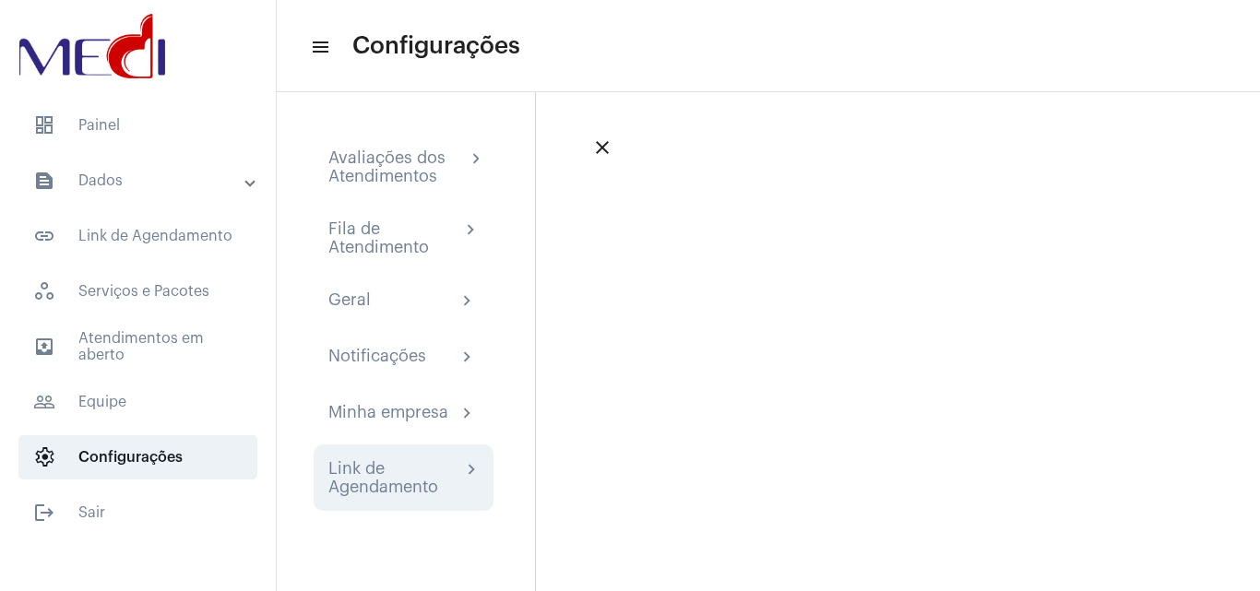
click at [399, 469] on div "Link de Agendamento" at bounding box center [394, 477] width 133 height 37
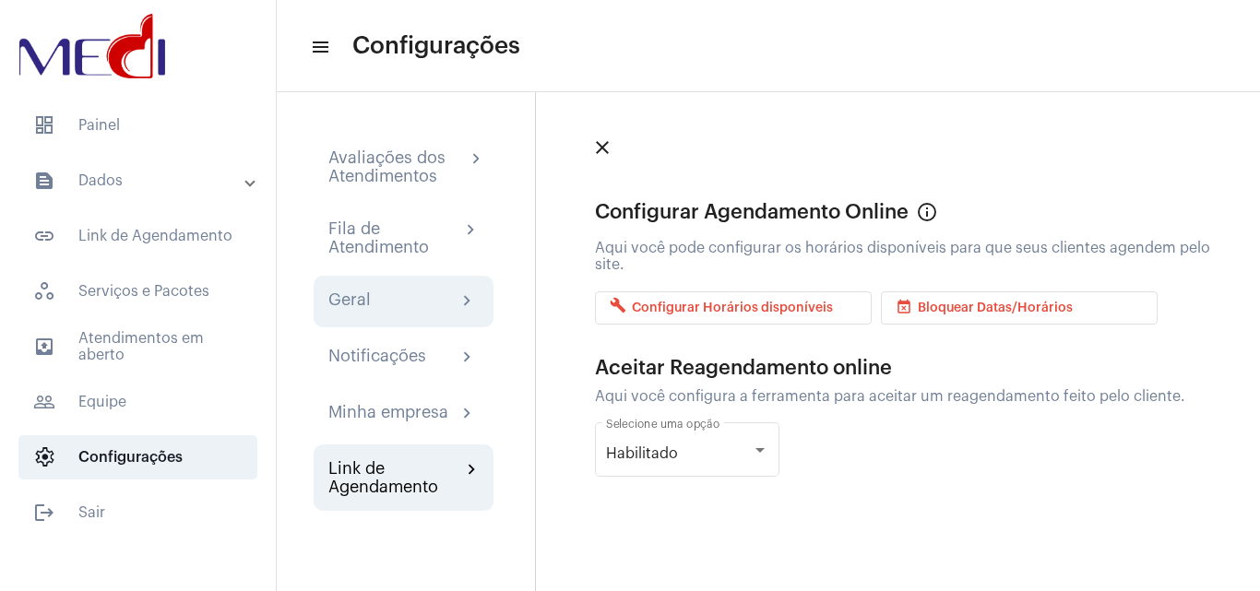
click at [385, 293] on div "Geral chevron_right" at bounding box center [403, 302] width 150 height 22
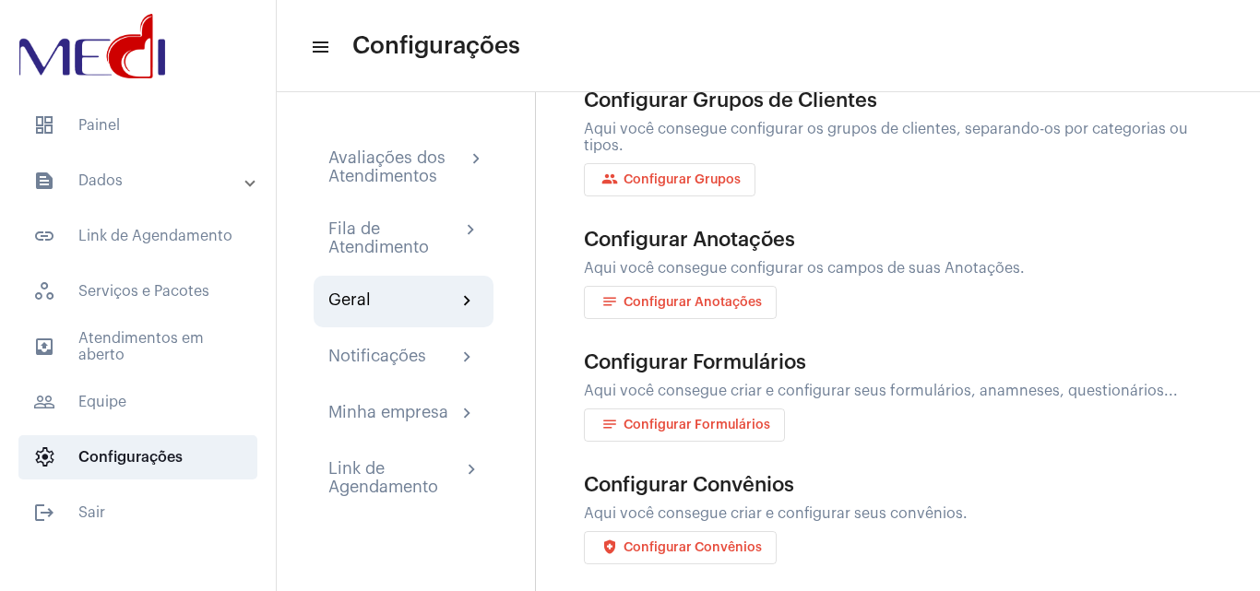
scroll to position [494, 0]
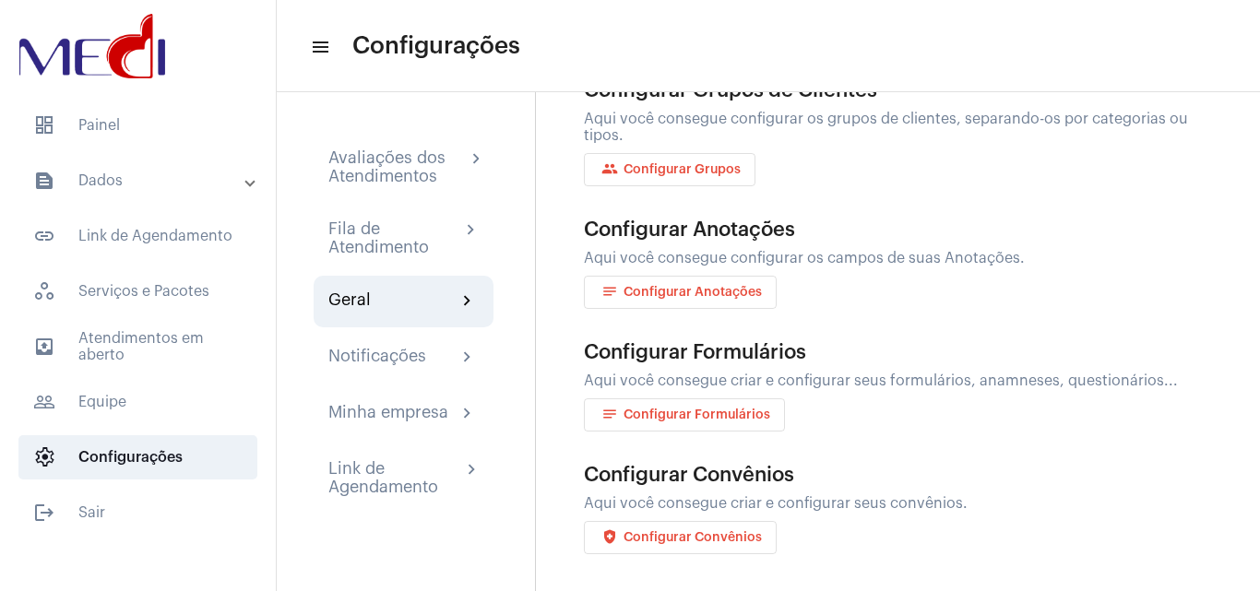
click at [749, 531] on span "health_and_safety Configurar Convênios" at bounding box center [680, 537] width 163 height 13
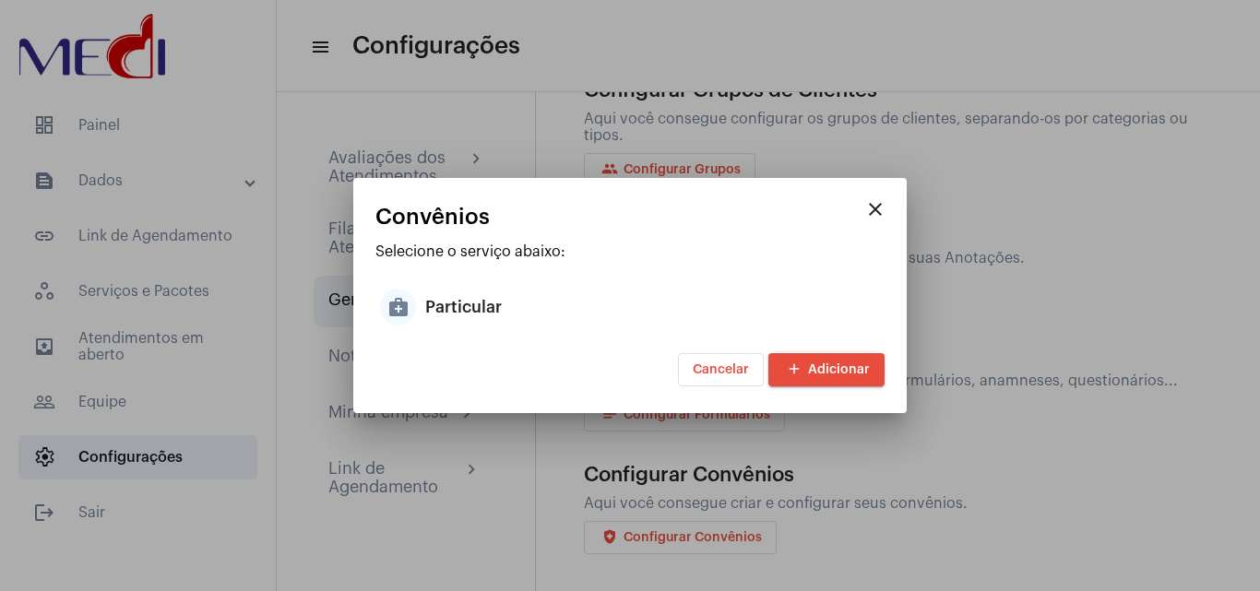
click at [880, 204] on mat-icon "close" at bounding box center [875, 209] width 22 height 22
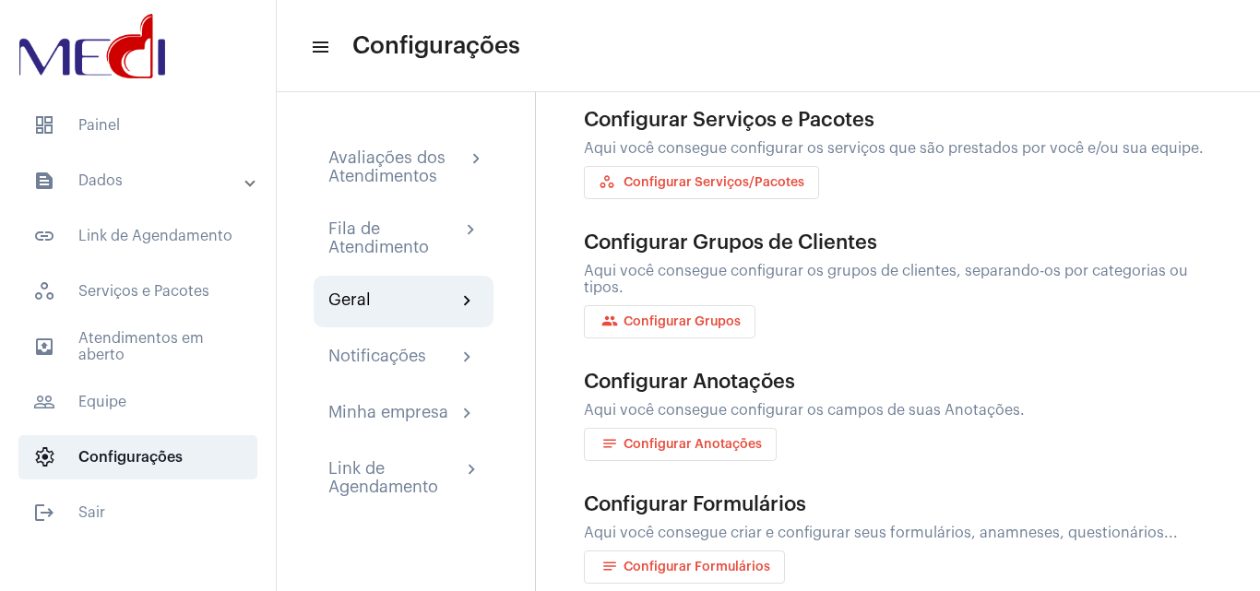
scroll to position [310, 0]
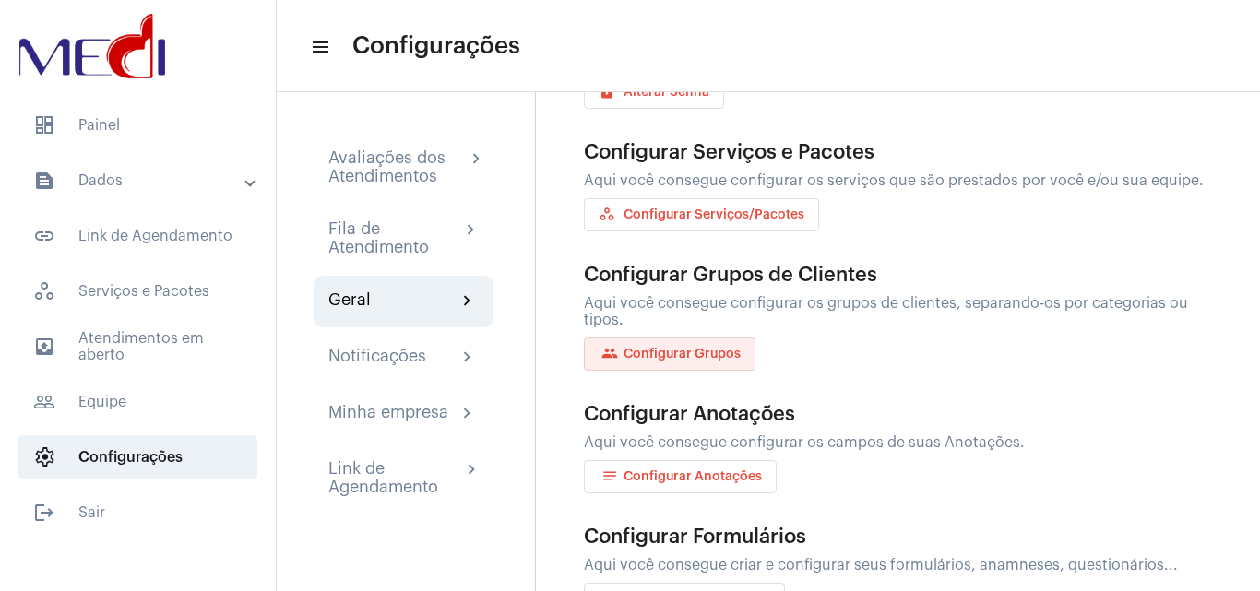
click at [659, 352] on span "group Configurar Grupos" at bounding box center [670, 354] width 142 height 13
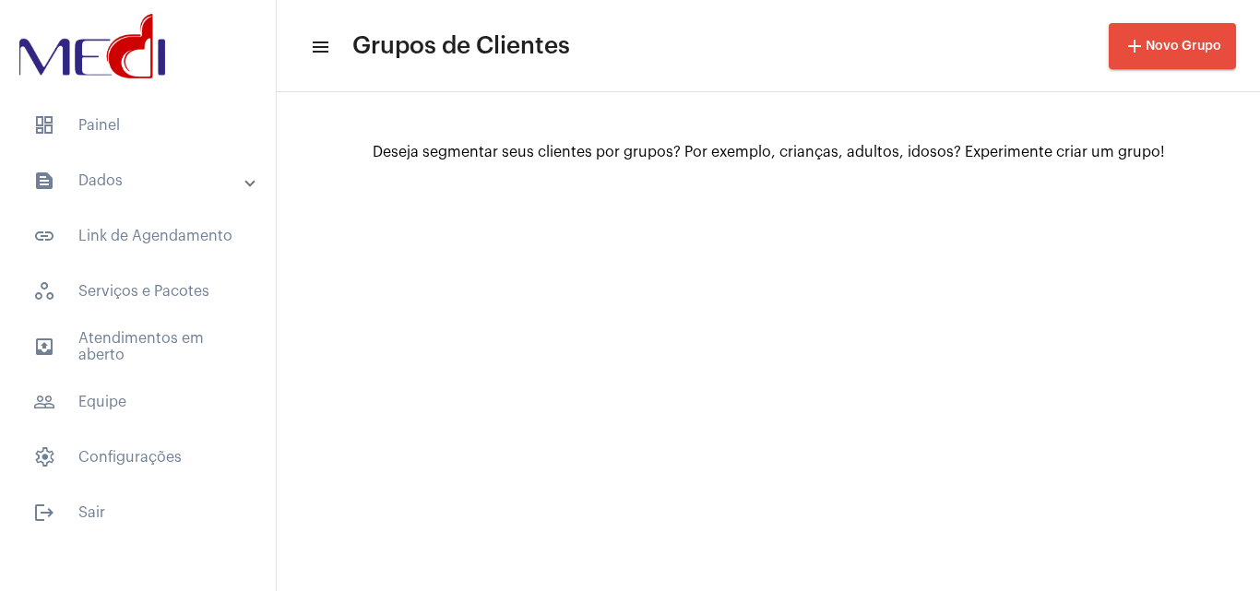
drag, startPoint x: 398, startPoint y: 145, endPoint x: 1166, endPoint y: 137, distance: 768.4
click at [1166, 137] on div "Deseja segmentar seus clientes por grupos? Por exemplo, crianças, adultos, idos…" at bounding box center [768, 152] width 983 height 120
click at [1200, 51] on span "add Novo Grupo" at bounding box center [1172, 46] width 98 height 13
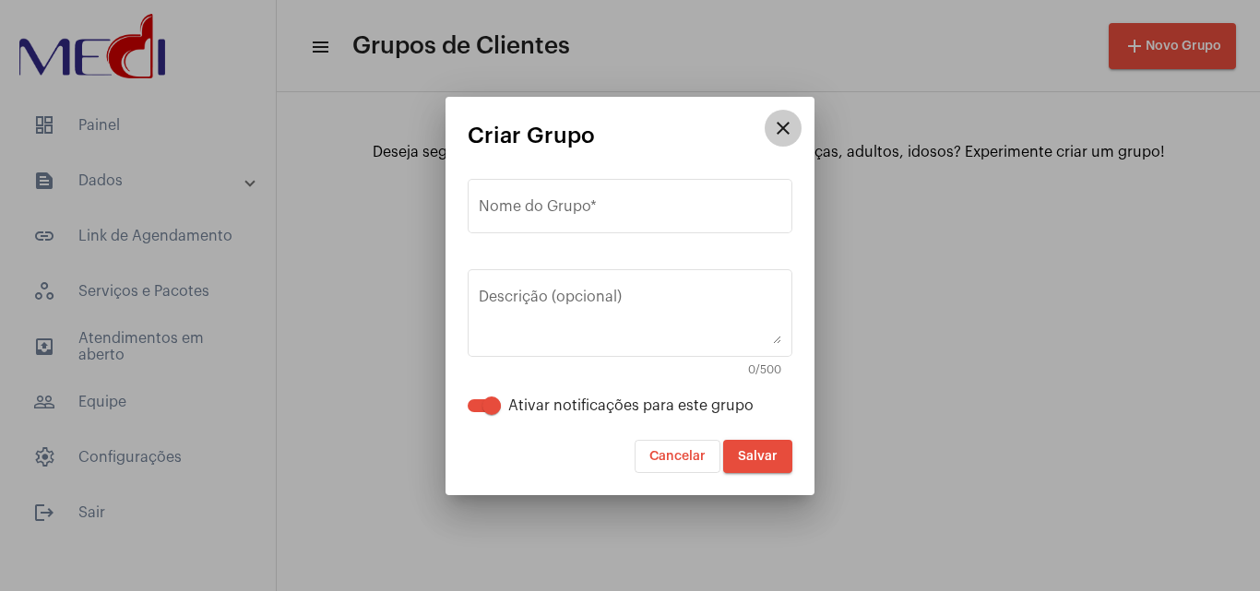
click at [794, 122] on button "close" at bounding box center [783, 128] width 37 height 37
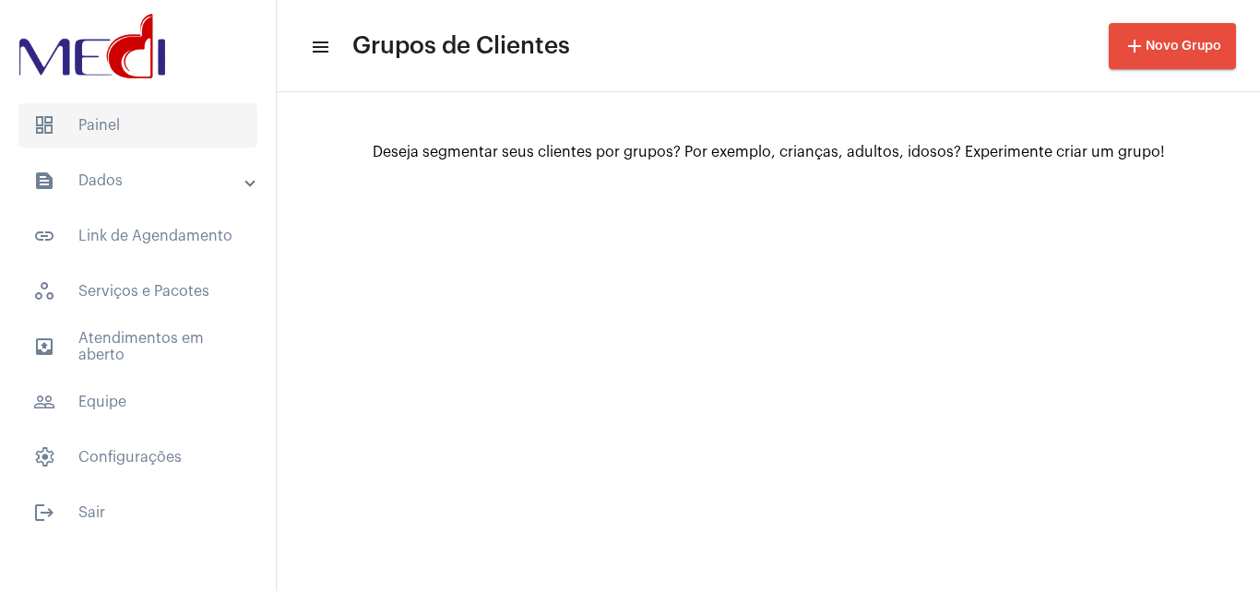
click at [137, 144] on span "dashboard Painel" at bounding box center [137, 125] width 239 height 44
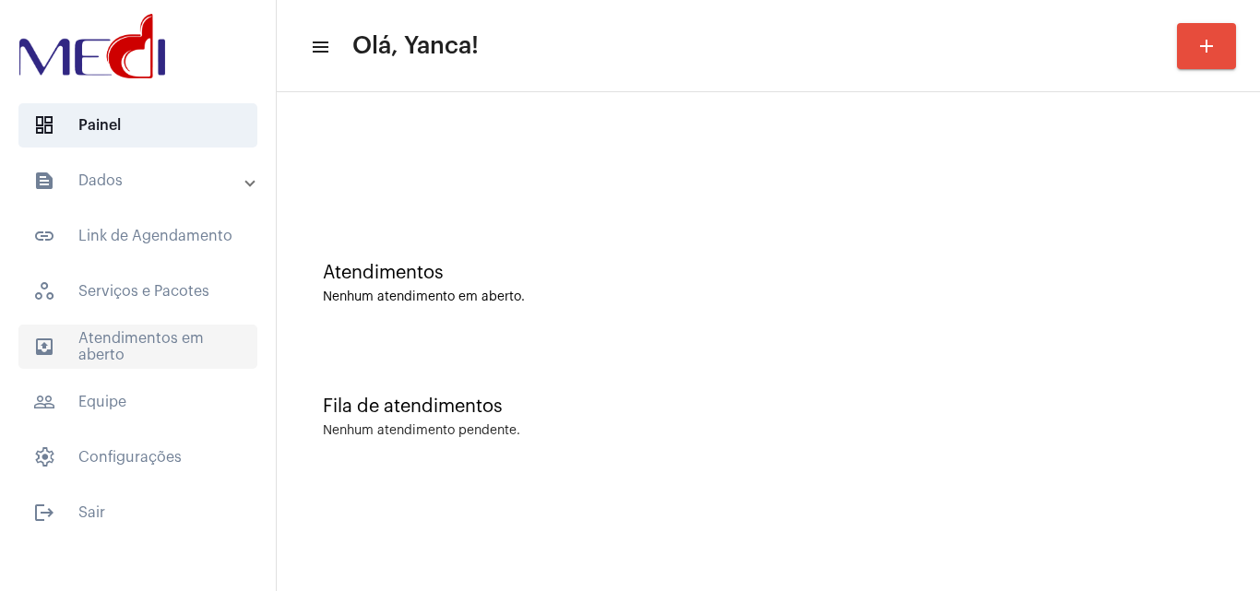
click at [181, 353] on span "outbox_outline Atendimentos em aberto" at bounding box center [137, 347] width 239 height 44
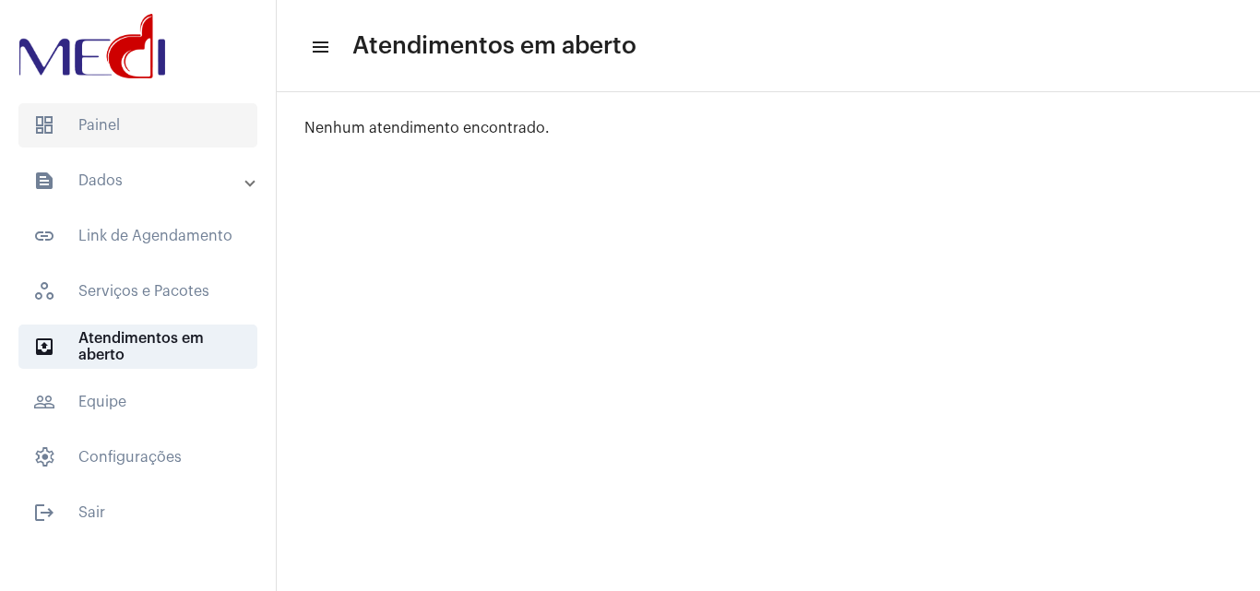
click at [178, 137] on span "dashboard Painel" at bounding box center [137, 125] width 239 height 44
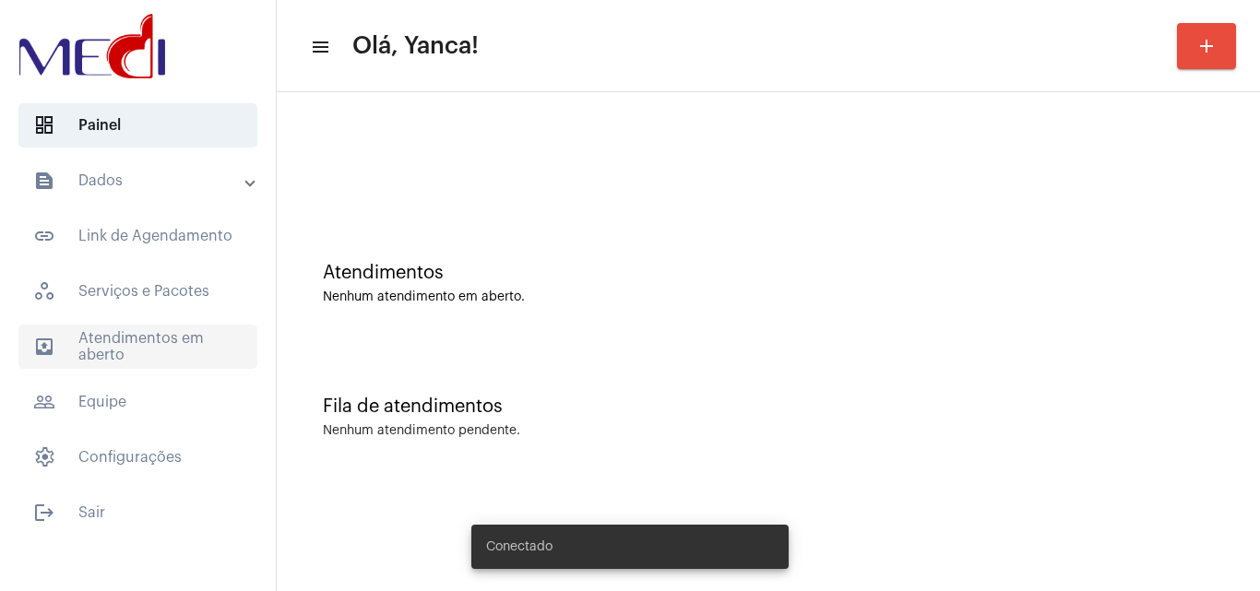
click at [196, 364] on span "outbox_outline Atendimentos em aberto" at bounding box center [137, 347] width 239 height 44
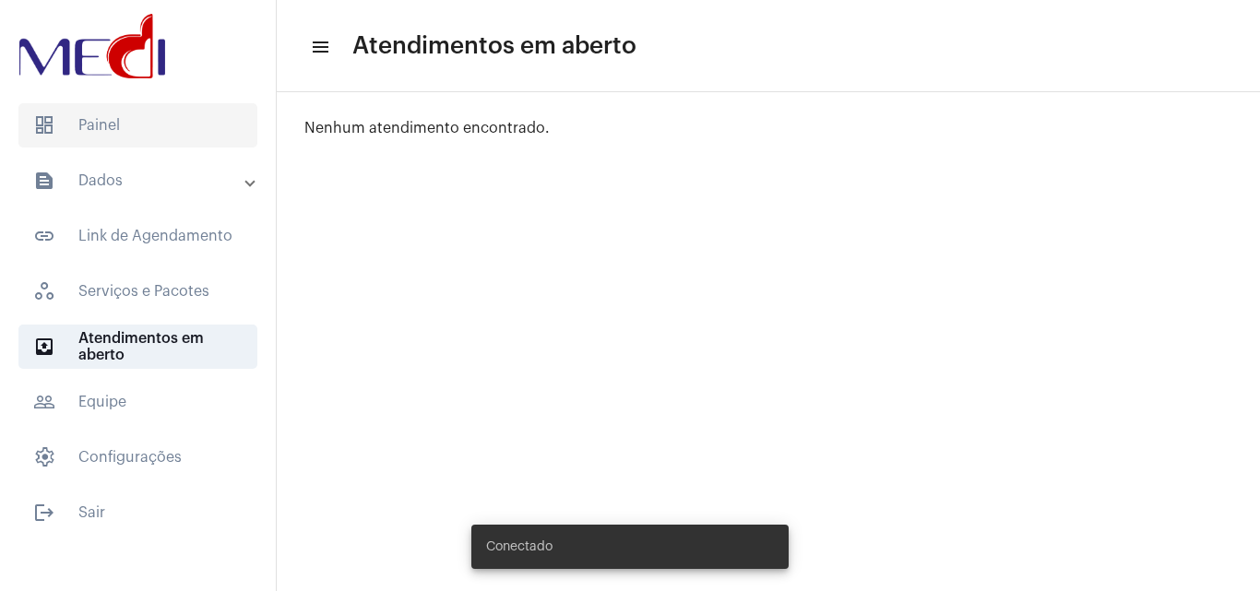
click at [210, 135] on span "dashboard Painel" at bounding box center [137, 125] width 239 height 44
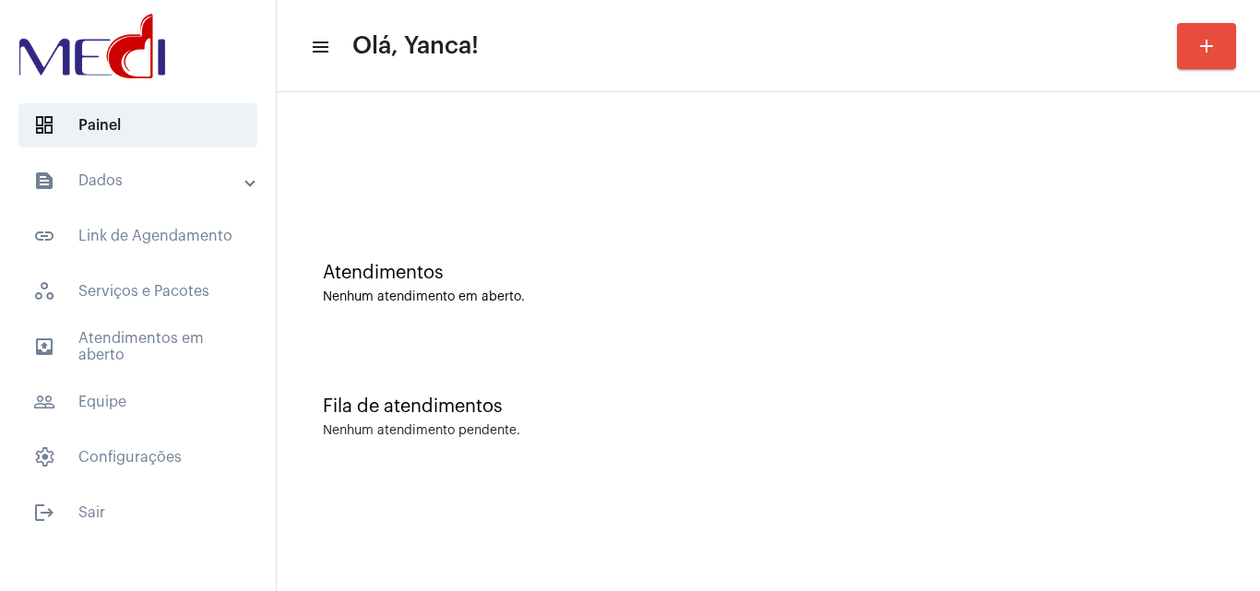
click at [84, 200] on mat-expansion-panel-header "text_snippet_outlined Dados" at bounding box center [143, 181] width 265 height 44
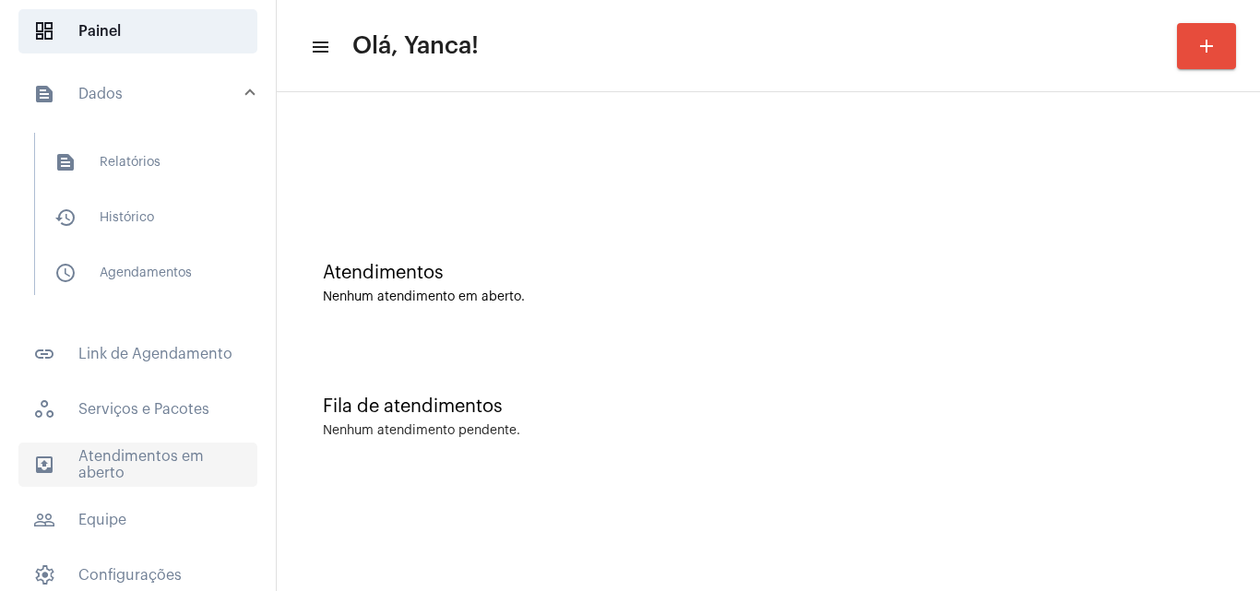
scroll to position [167, 0]
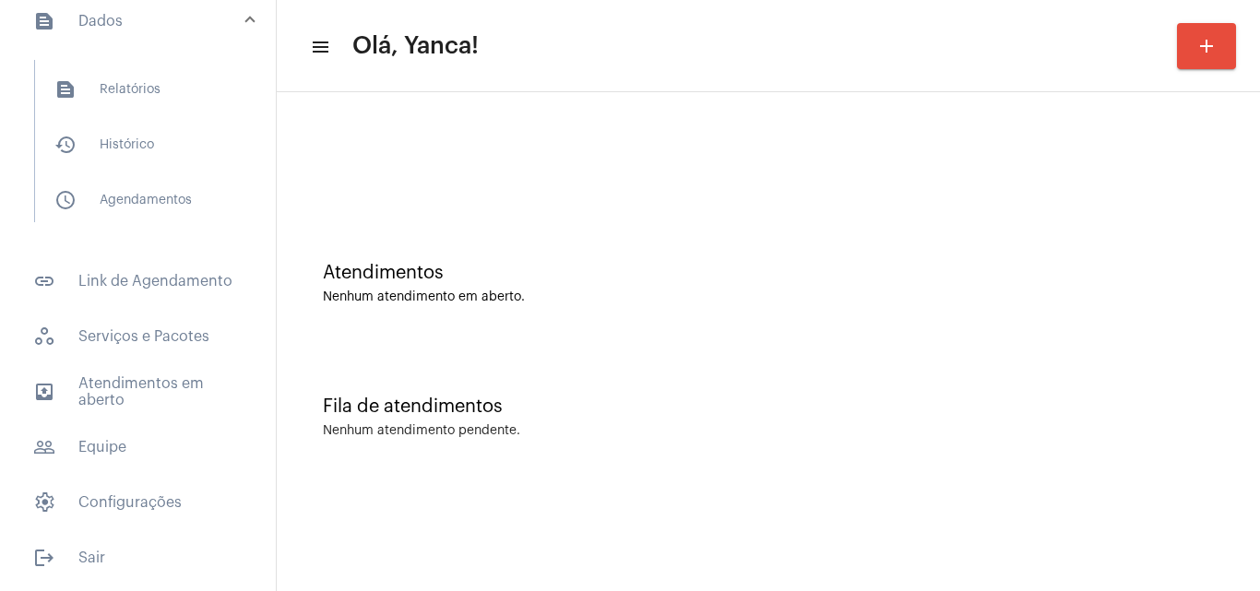
click at [127, 366] on mat-accordion "text_snippet_outlined Dados text_snippet_outlined Relatórios history_outlined H…" at bounding box center [138, 258] width 276 height 533
drag, startPoint x: 135, startPoint y: 399, endPoint x: 154, endPoint y: 405, distance: 20.1
click at [134, 398] on span "outbox_outline Atendimentos em aberto" at bounding box center [137, 392] width 239 height 44
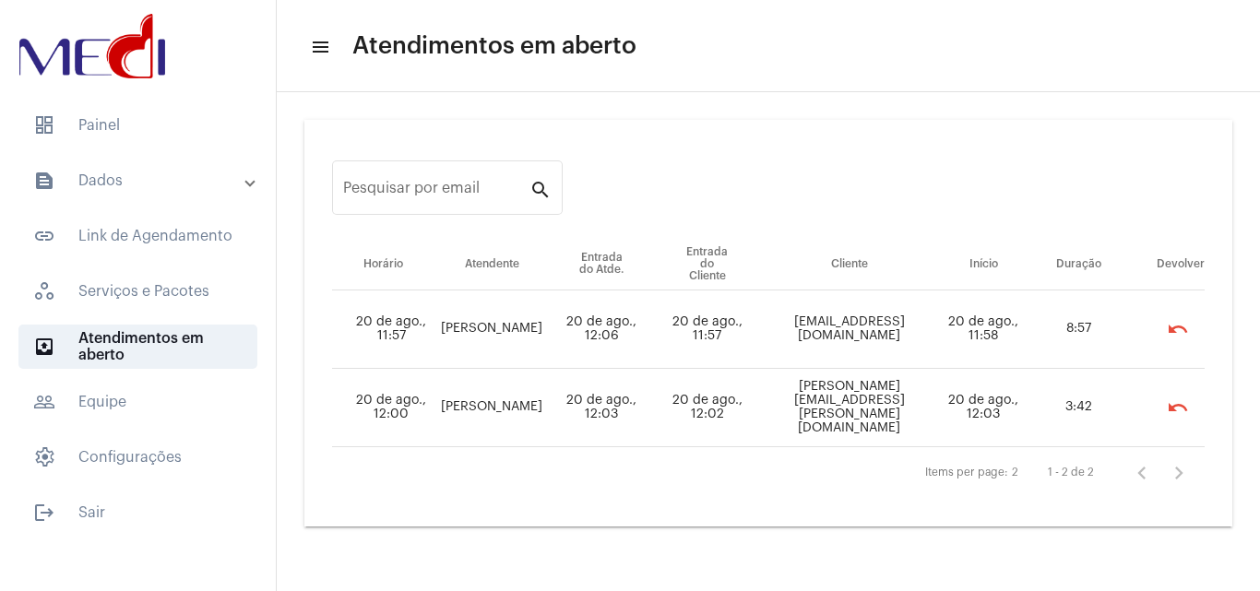
click at [568, 318] on td "20 de ago., 12:06" at bounding box center [601, 330] width 105 height 78
drag, startPoint x: 475, startPoint y: 327, endPoint x: 585, endPoint y: 330, distance: 109.8
click at [585, 330] on tr "20 de ago., 11:57 [PERSON_NAME] 20 de ago., 12:06 20 de ago., 11:57 [EMAIL_ADDR…" at bounding box center [768, 330] width 873 height 78
click at [695, 331] on td "20 de ago., 11:57" at bounding box center [707, 330] width 107 height 78
click at [126, 473] on span "settings Configurações" at bounding box center [137, 457] width 239 height 44
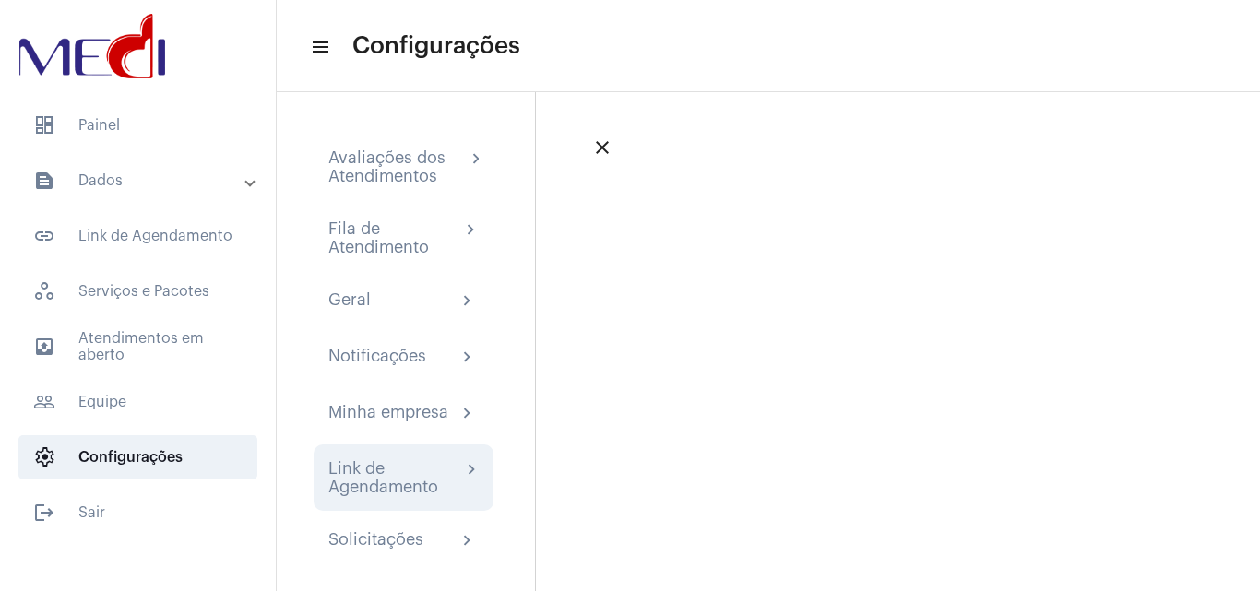
scroll to position [18, 0]
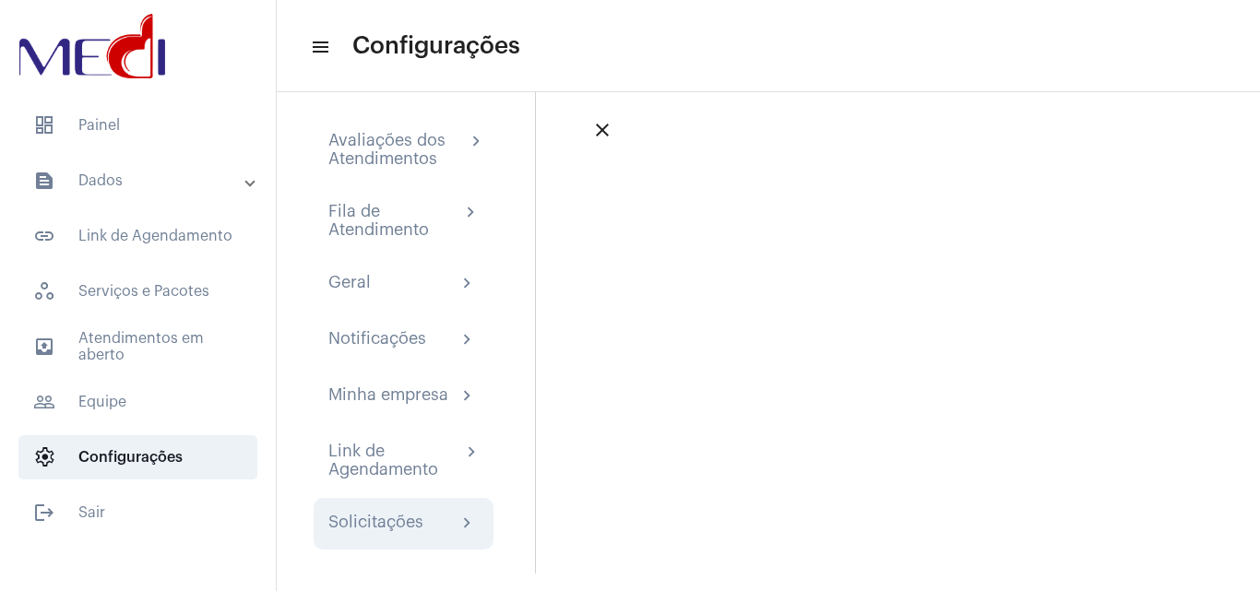
click at [409, 507] on div "Solicitações chevron_right" at bounding box center [404, 524] width 180 height 52
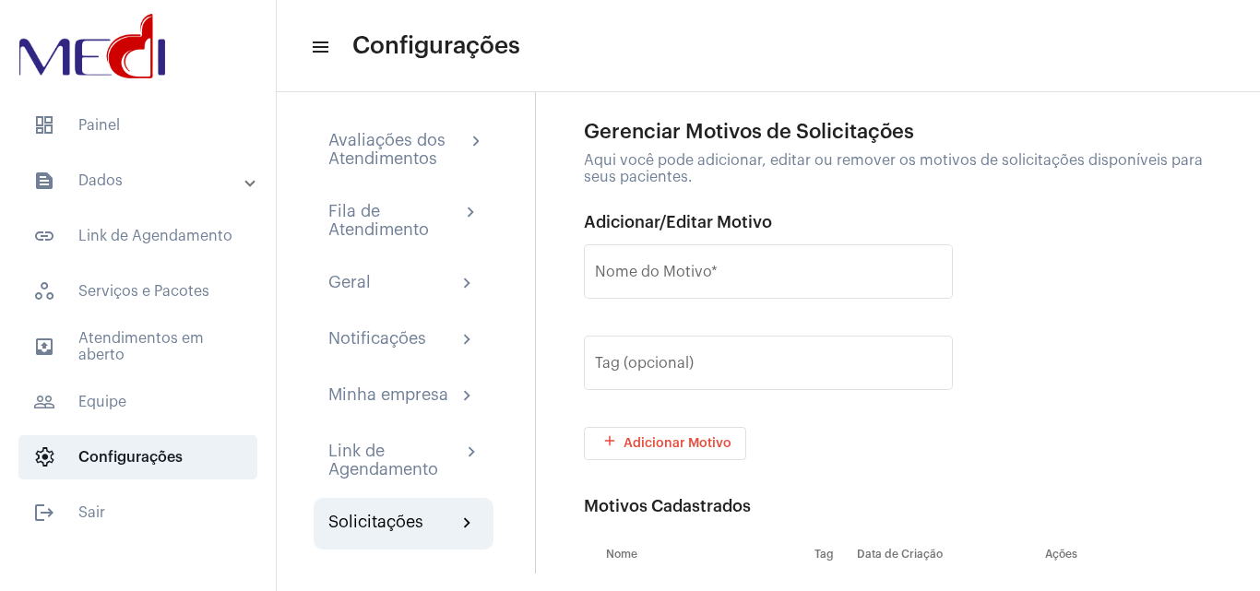
scroll to position [144, 0]
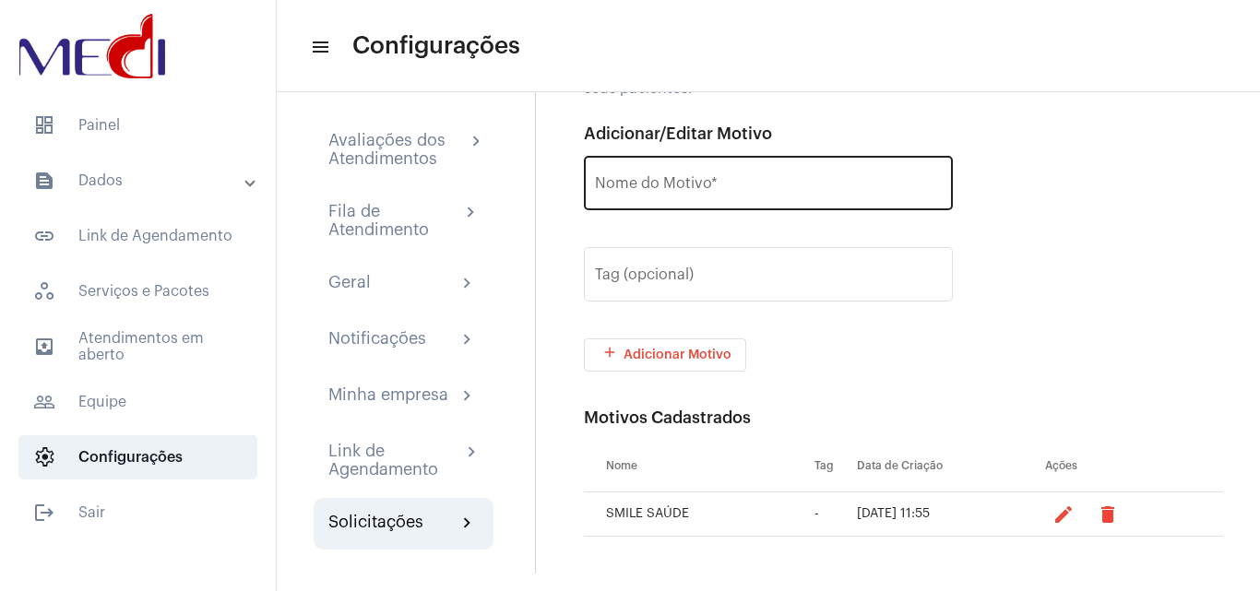
drag, startPoint x: 713, startPoint y: 162, endPoint x: 715, endPoint y: 196, distance: 34.2
click at [715, 194] on div "Nome do Motivo *" at bounding box center [768, 181] width 347 height 58
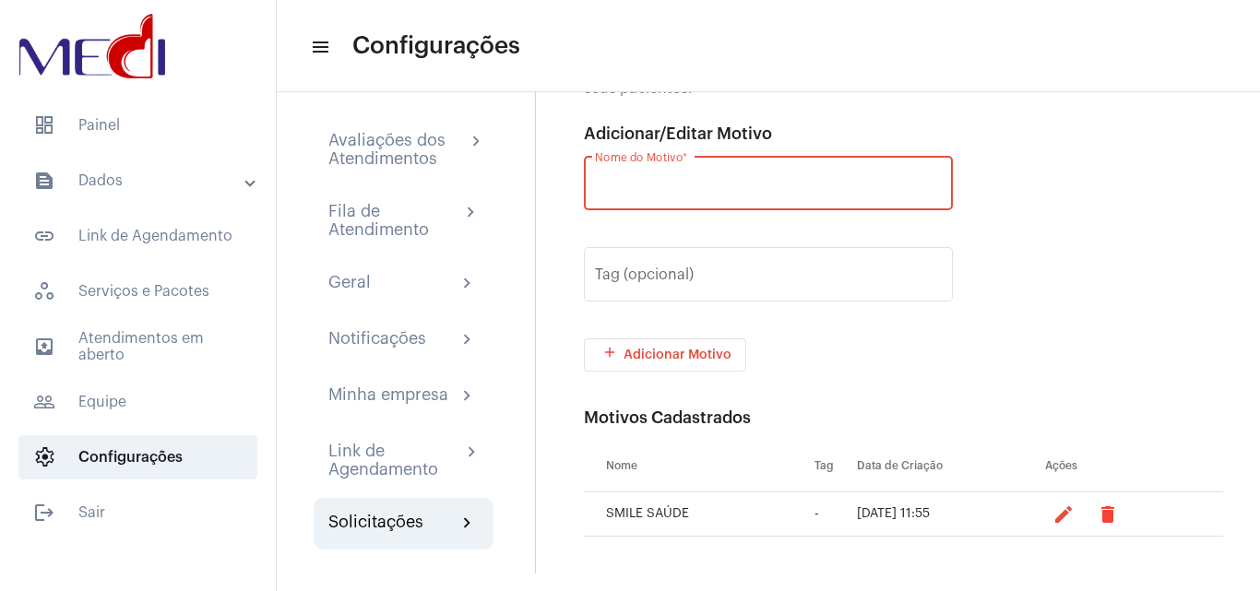
click at [725, 182] on input "Nome do Motivo *" at bounding box center [768, 187] width 347 height 17
type input "IMPETU"
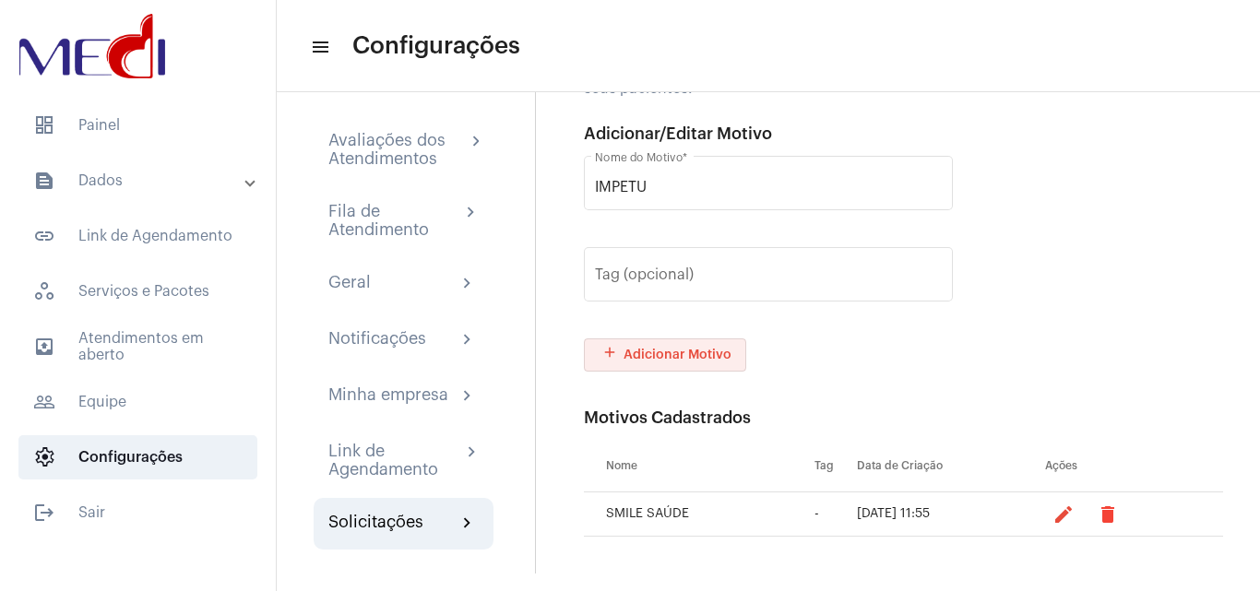
click at [706, 351] on span "add Adicionar Motivo" at bounding box center [665, 355] width 133 height 13
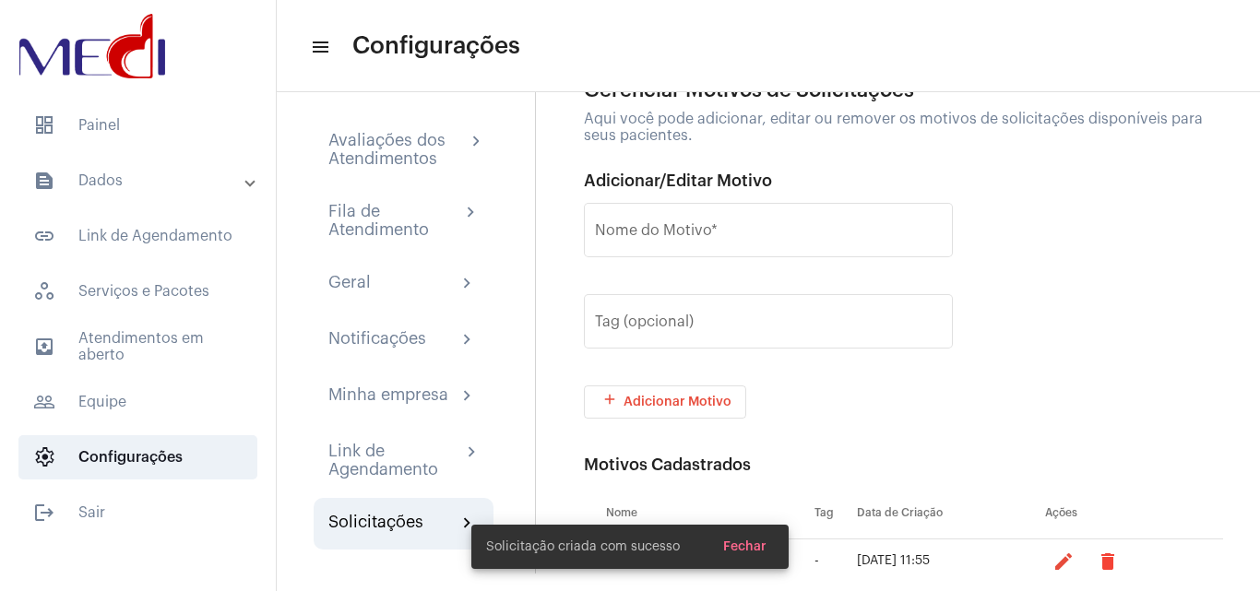
scroll to position [184, 0]
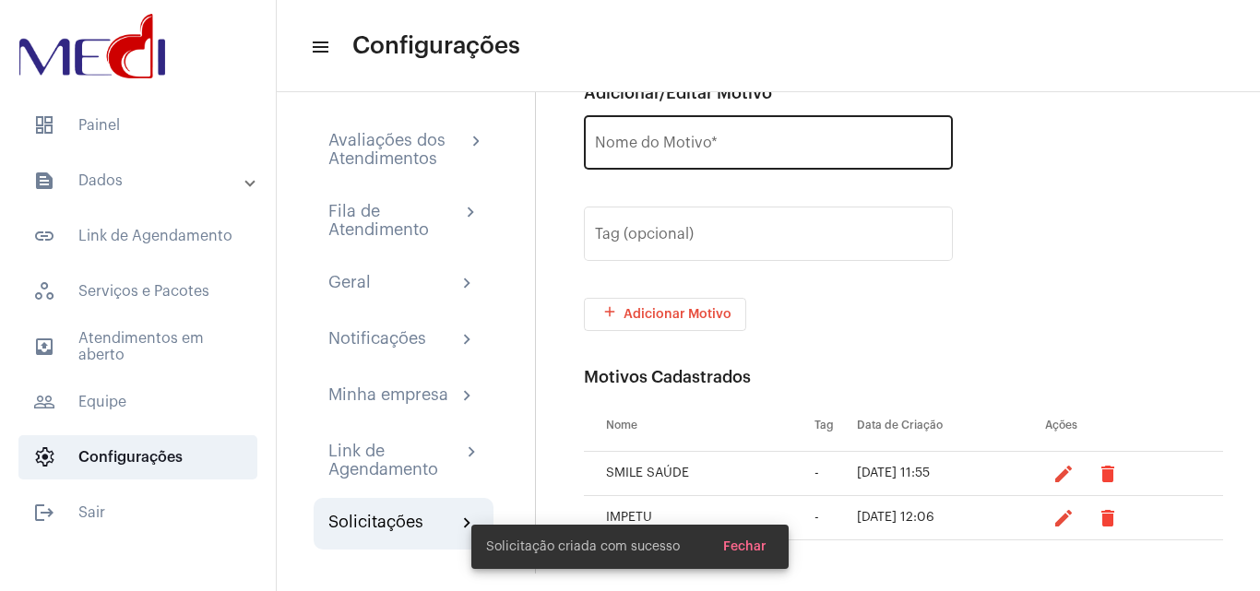
click at [730, 123] on div "Nome do Motivo *" at bounding box center [768, 141] width 347 height 58
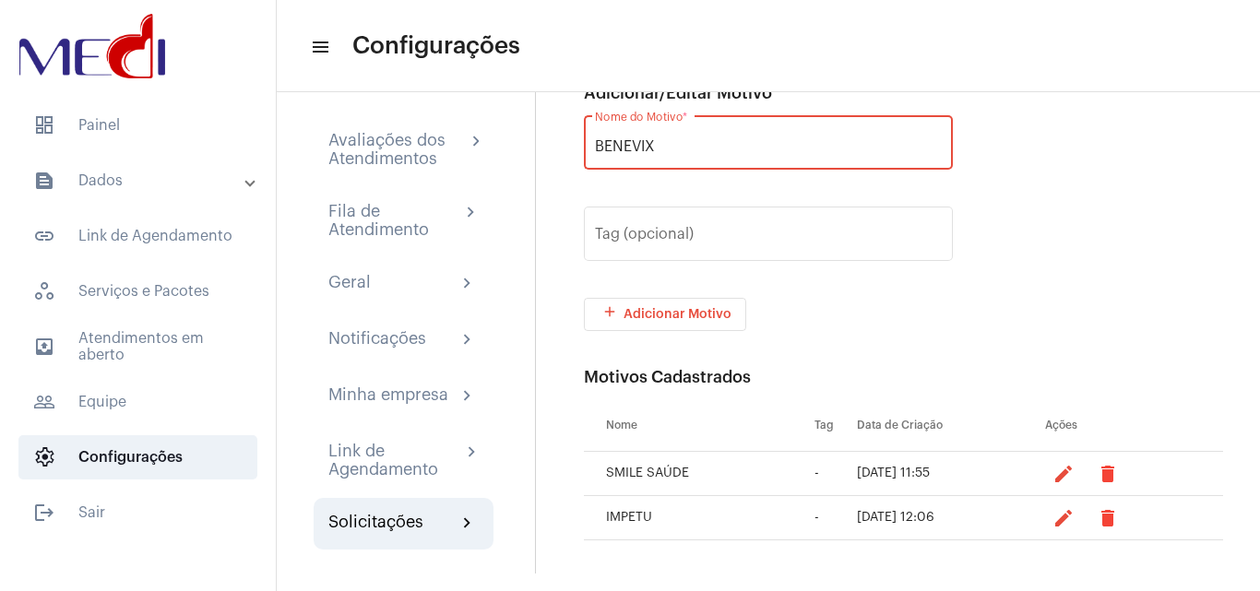
type input "BENEVIX"
click at [636, 322] on button "add Adicionar Motivo" at bounding box center [665, 314] width 162 height 33
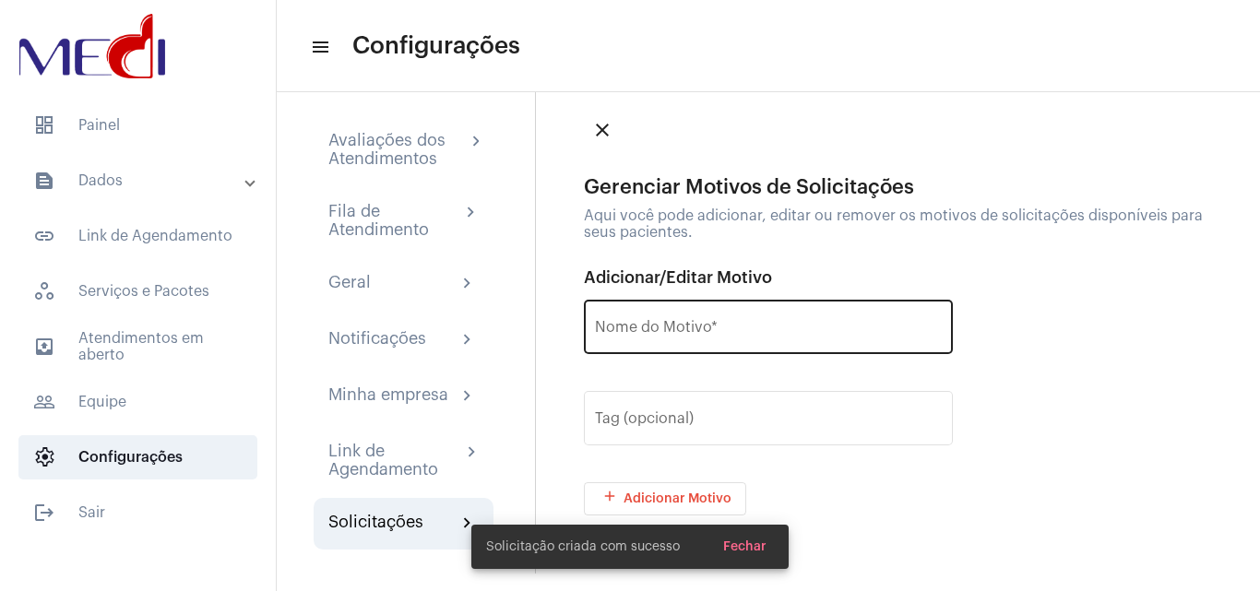
drag, startPoint x: 671, startPoint y: 302, endPoint x: 711, endPoint y: 300, distance: 39.7
click at [672, 304] on div "Nome do Motivo *" at bounding box center [768, 325] width 347 height 58
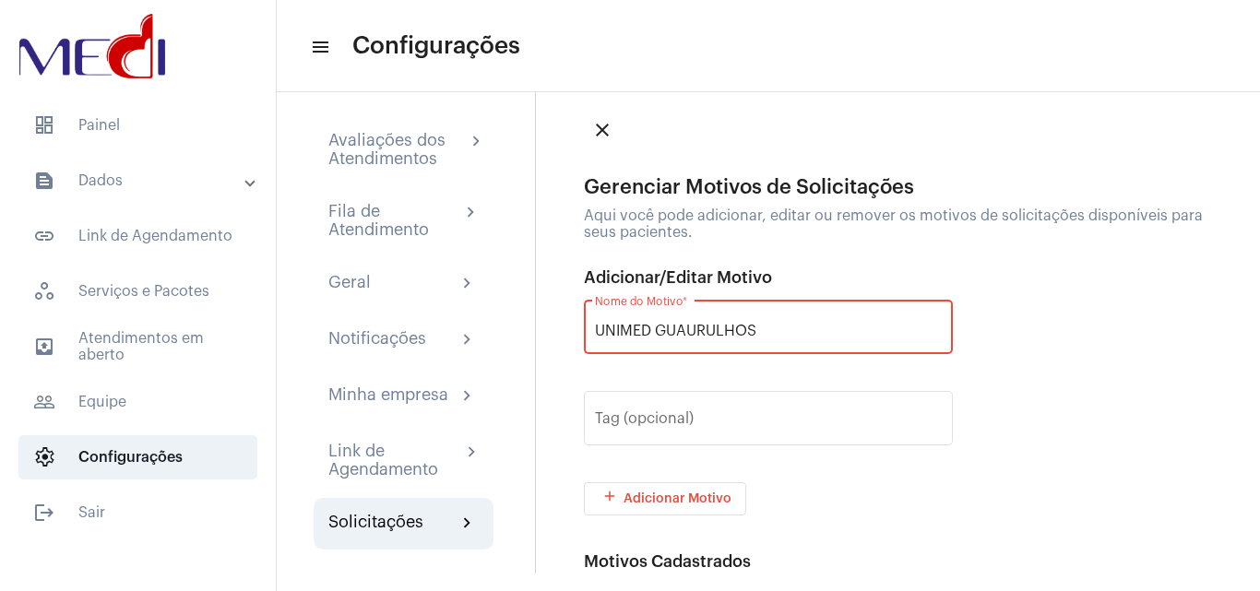
click at [689, 327] on input "UNIMED GUAURULHOS" at bounding box center [768, 331] width 347 height 17
click at [697, 335] on input "UNIMED GUAURULHOS" at bounding box center [768, 331] width 347 height 17
type input "UNIMED GUARULHOS"
drag, startPoint x: 688, startPoint y: 498, endPoint x: 702, endPoint y: 459, distance: 41.1
click at [687, 499] on span "add Adicionar Motivo" at bounding box center [665, 499] width 133 height 13
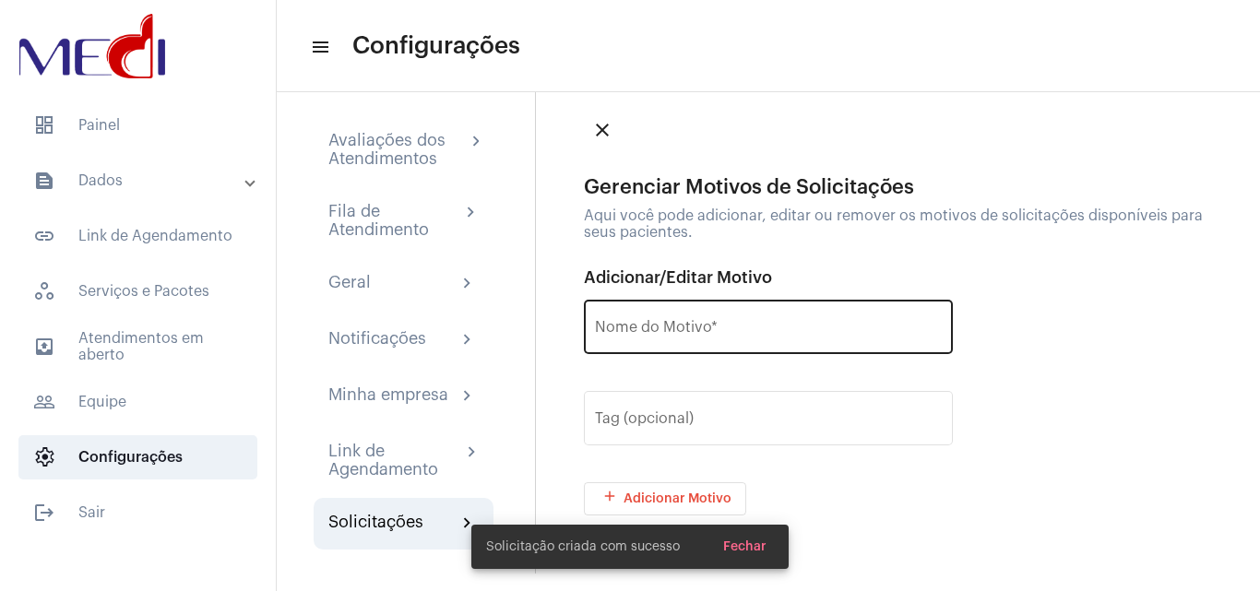
click at [695, 319] on div "Nome do Motivo *" at bounding box center [768, 325] width 347 height 58
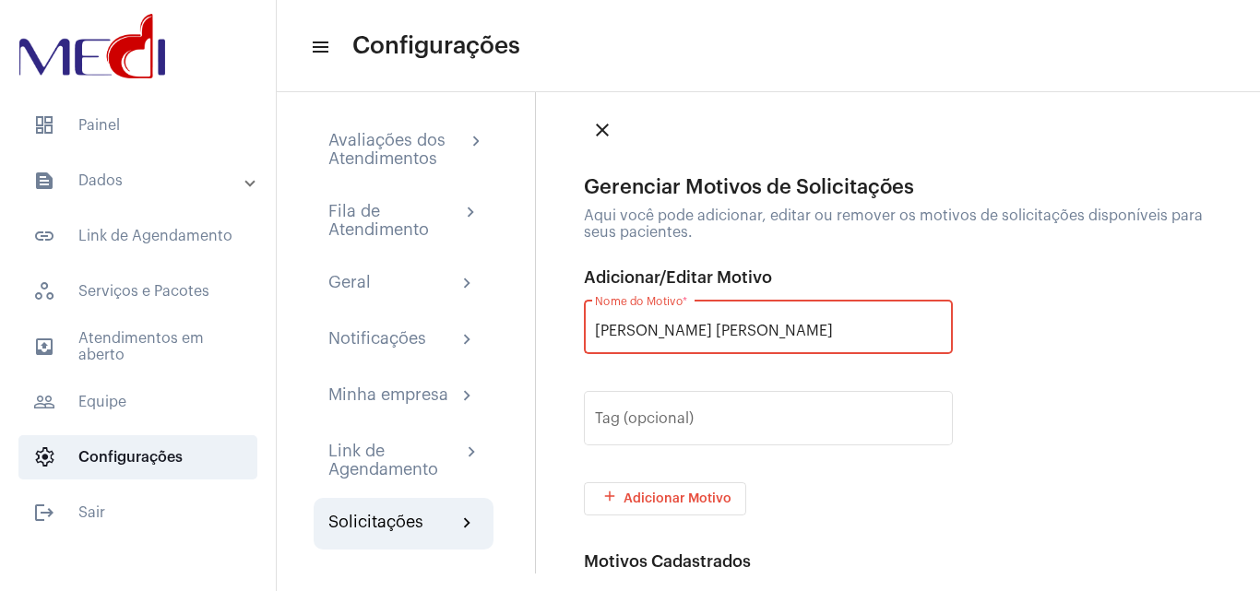
type input "[PERSON_NAME] [PERSON_NAME]"
click at [683, 504] on span "add Adicionar Motivo" at bounding box center [665, 499] width 133 height 13
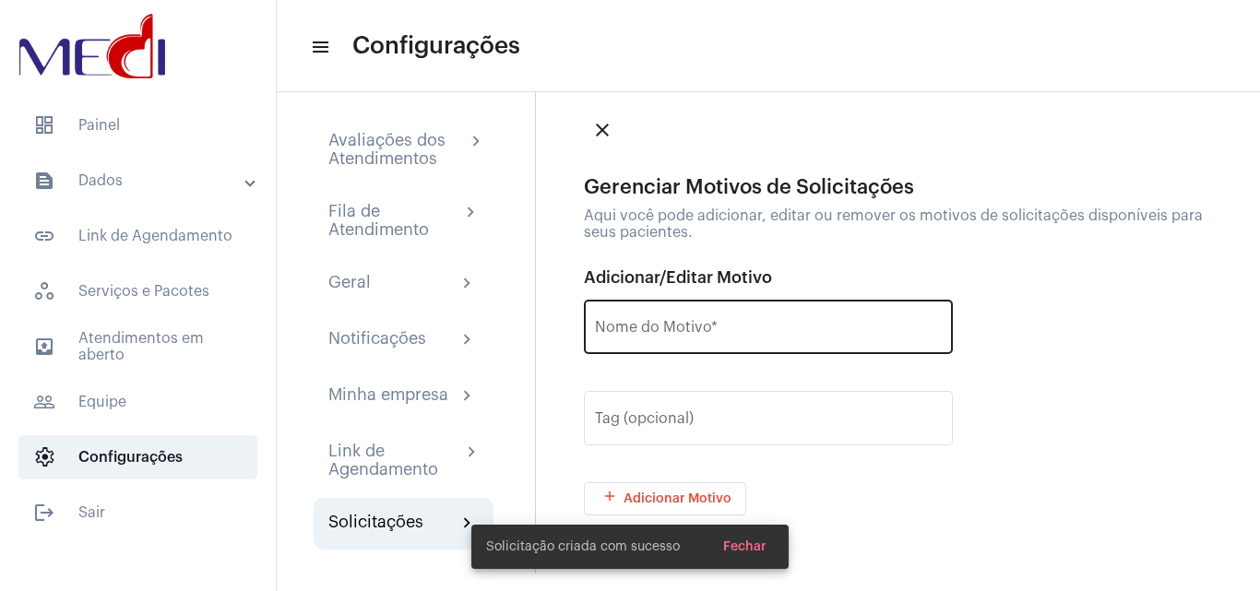
click at [692, 328] on input "Nome do Motivo *" at bounding box center [768, 331] width 347 height 17
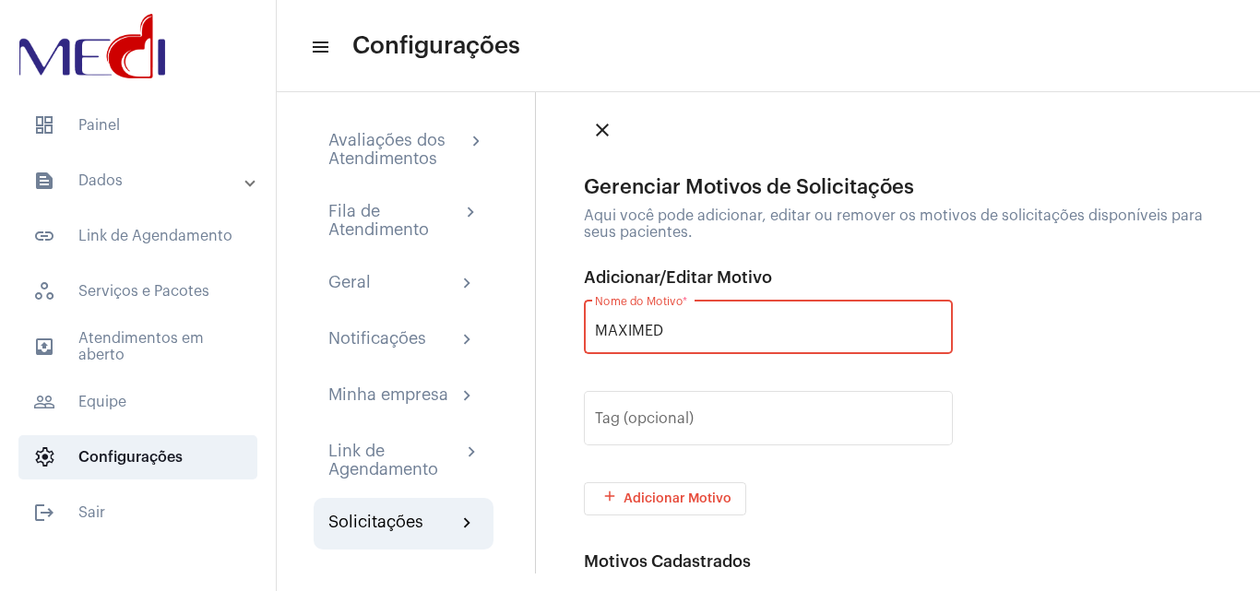
type input "MAXIMED"
click at [683, 502] on span "add Adicionar Motivo" at bounding box center [665, 499] width 133 height 13
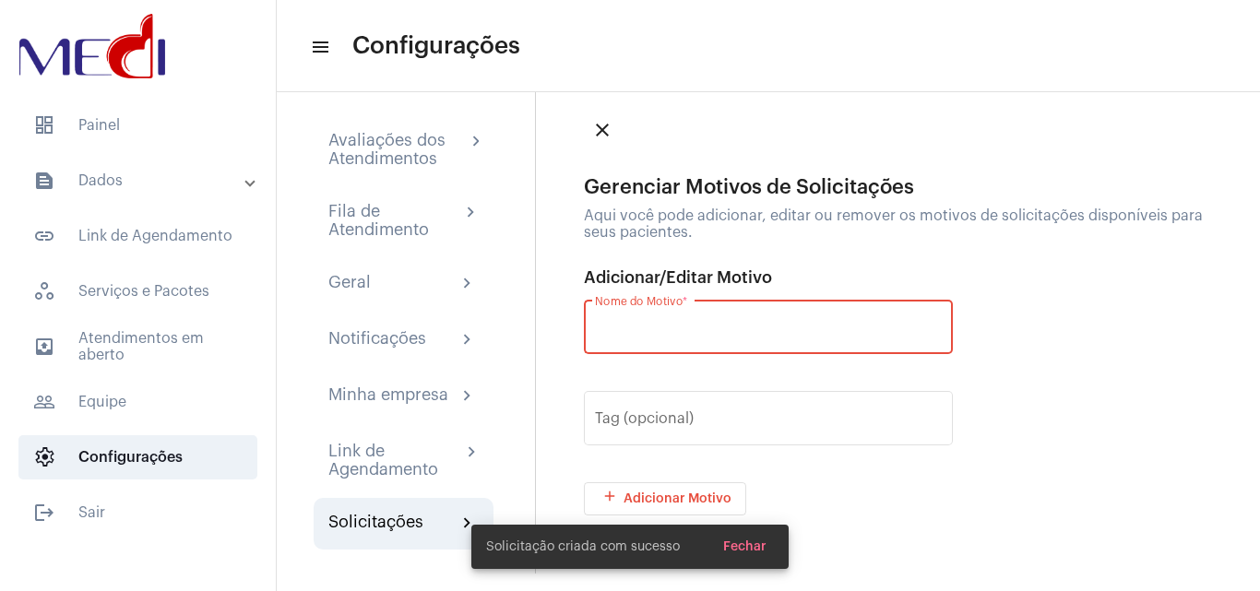
click at [685, 327] on input "Nome do Motivo *" at bounding box center [768, 331] width 347 height 17
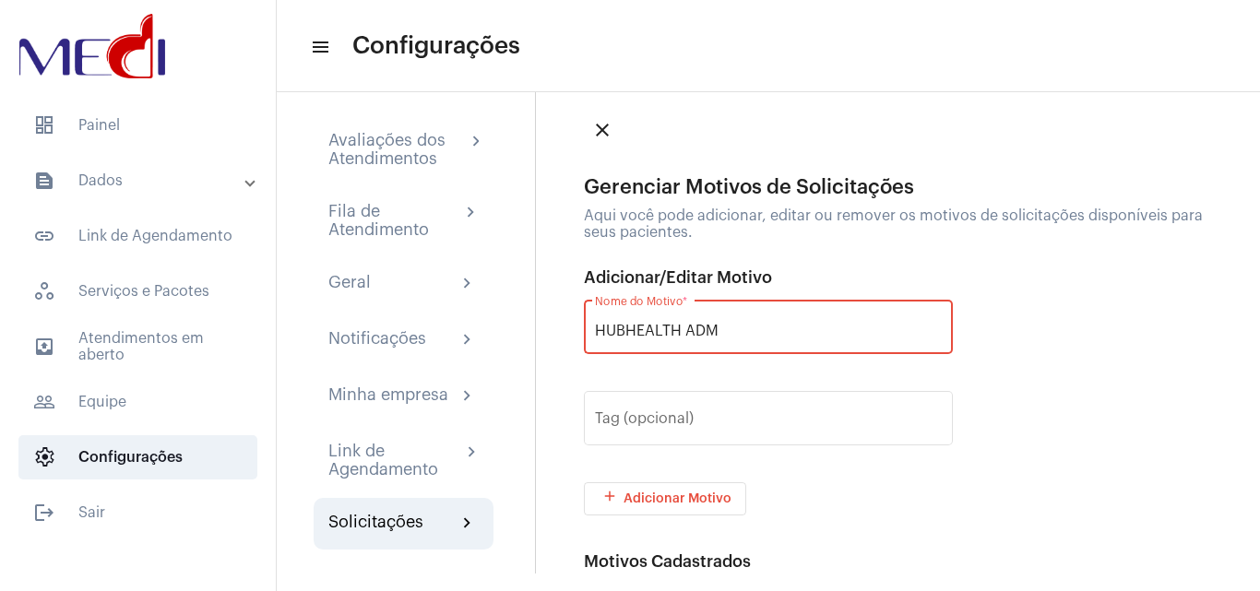
type input "HUBHEALTH ADM"
click at [647, 485] on button "add Adicionar Motivo" at bounding box center [665, 498] width 162 height 33
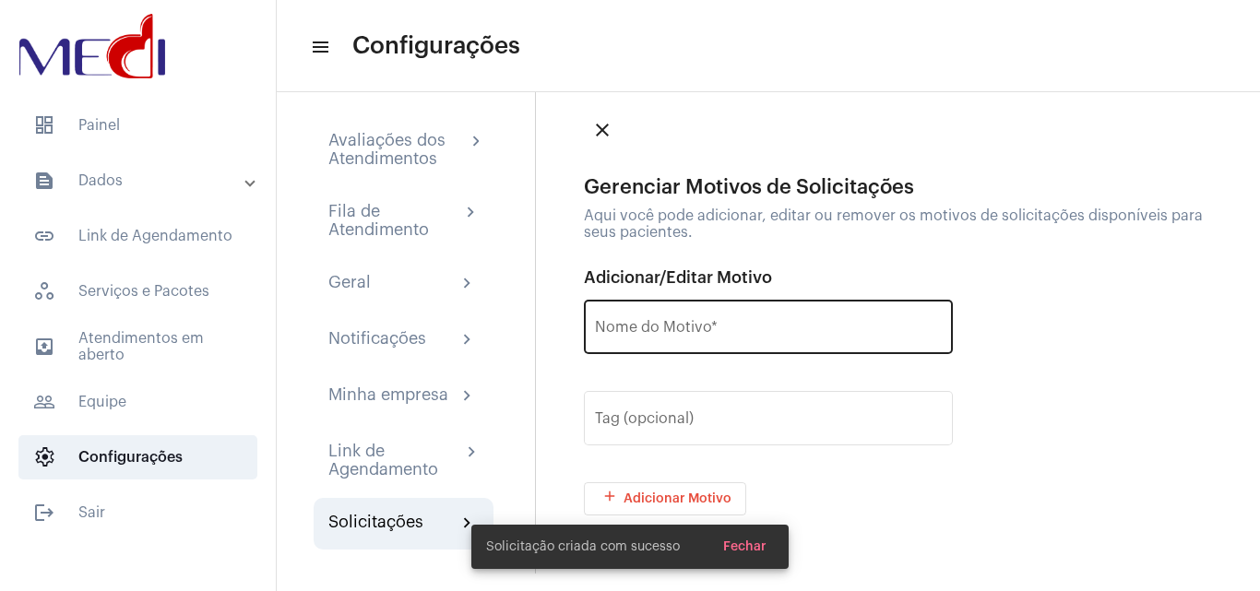
click at [679, 330] on input "Nome do Motivo *" at bounding box center [768, 331] width 347 height 17
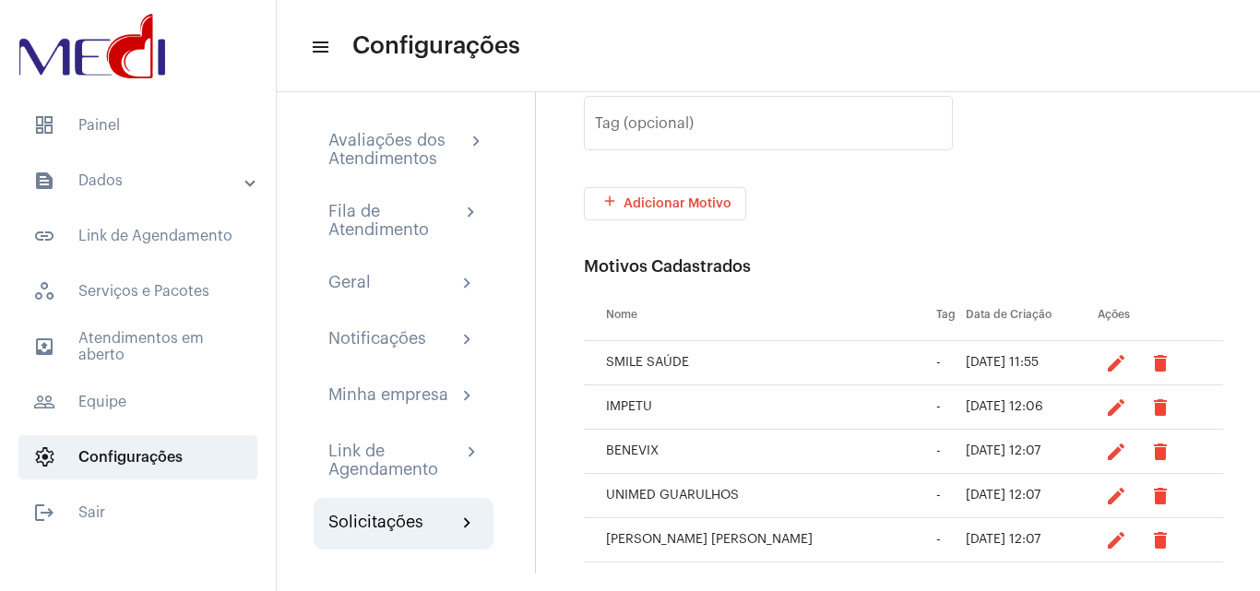
scroll to position [133, 0]
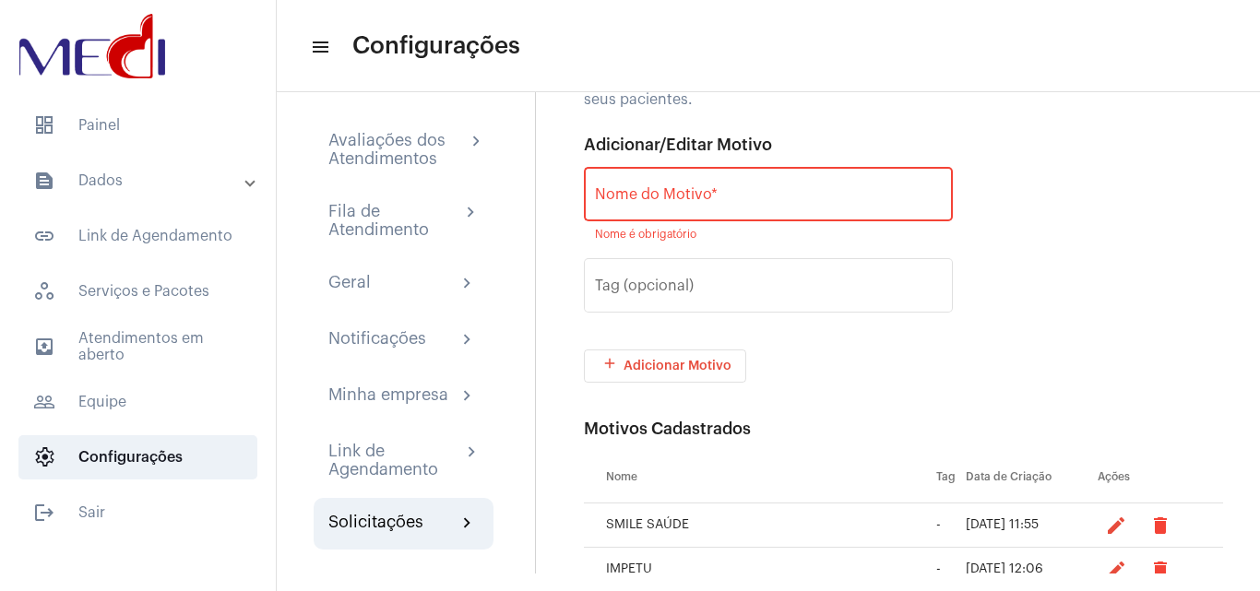
click at [670, 207] on div "Nome do Motivo *" at bounding box center [768, 192] width 347 height 58
type input "POSITIVA"
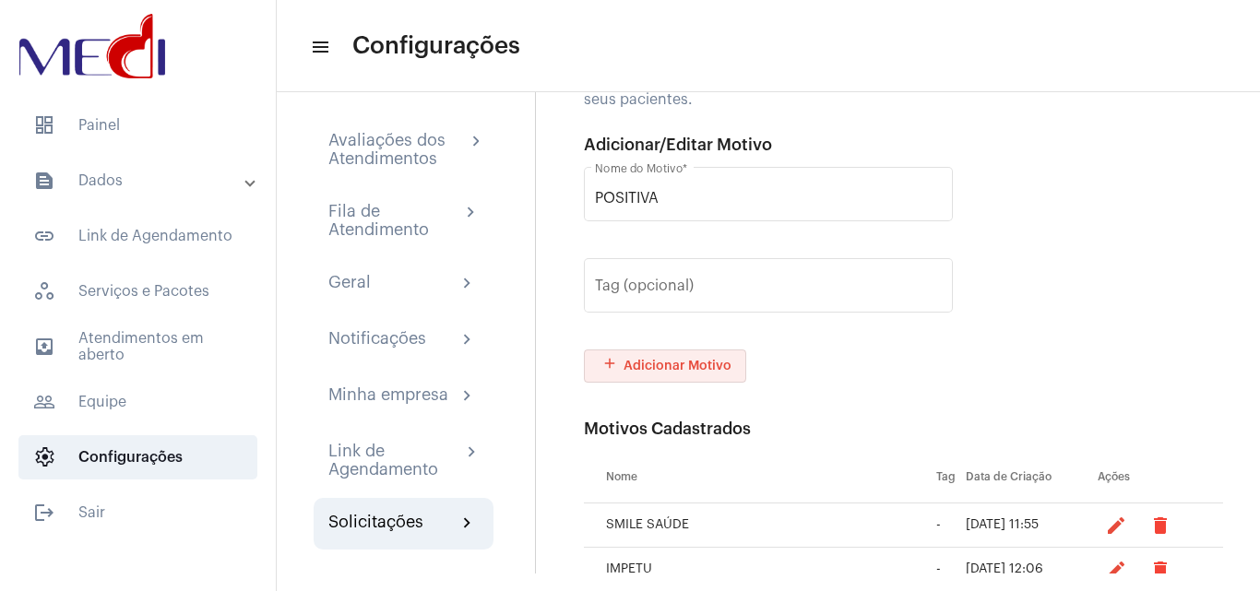
click at [661, 374] on button "add Adicionar Motivo" at bounding box center [665, 366] width 162 height 33
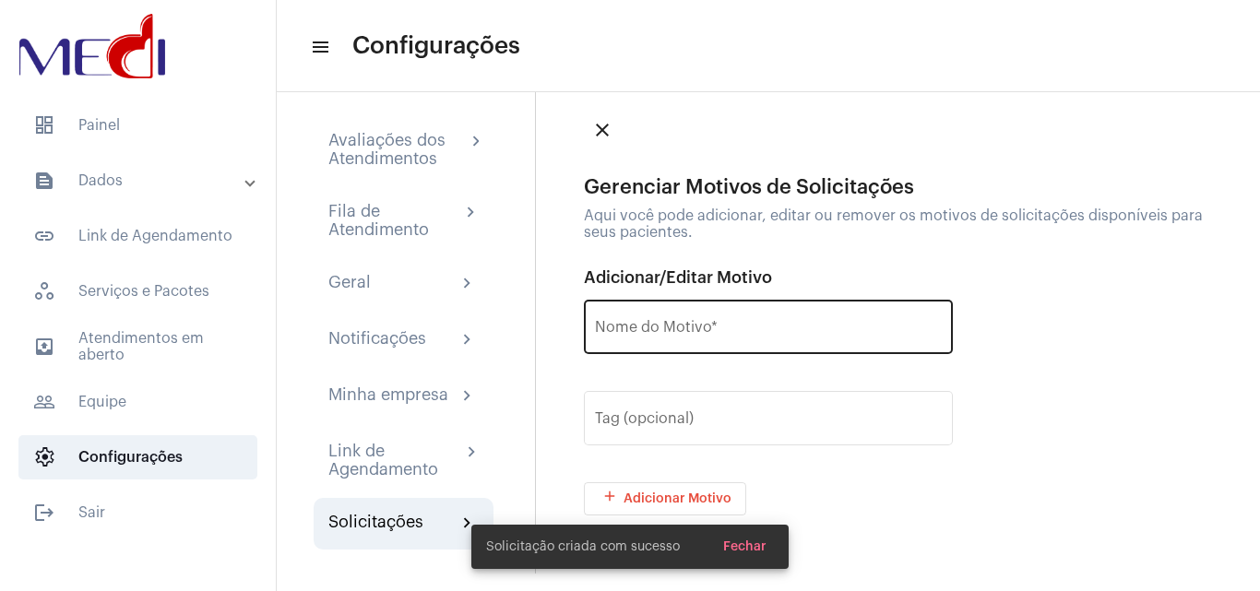
click at [648, 325] on input "Nome do Motivo *" at bounding box center [768, 331] width 347 height 17
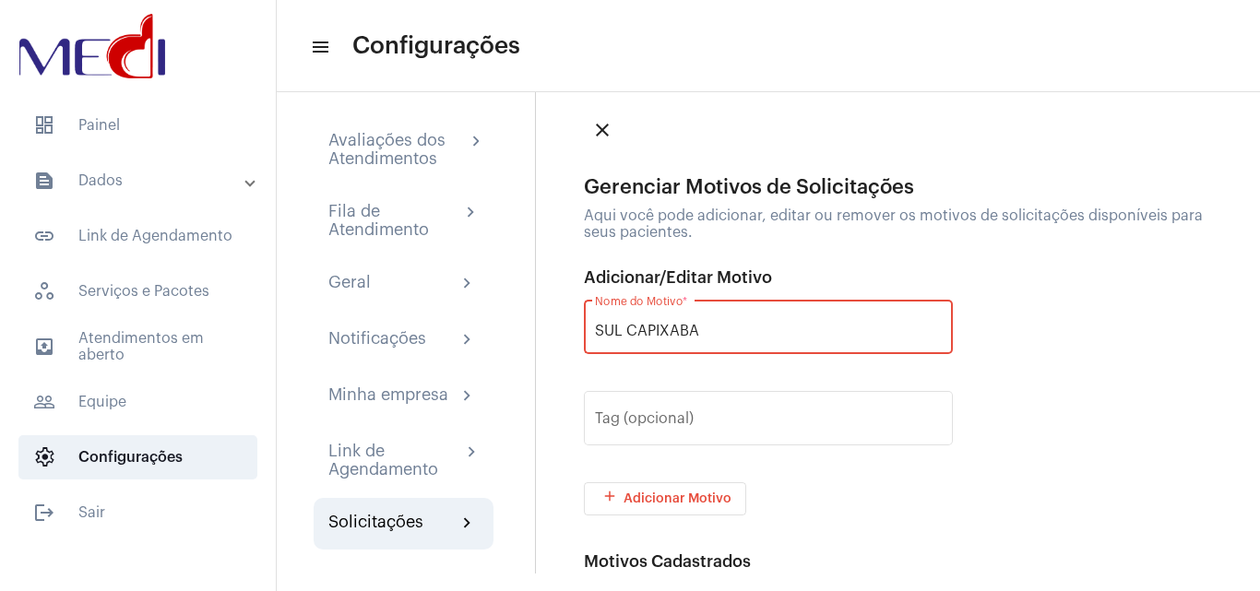
type input "SUL CAPIXABA"
click at [692, 487] on button "add Adicionar Motivo" at bounding box center [665, 498] width 162 height 33
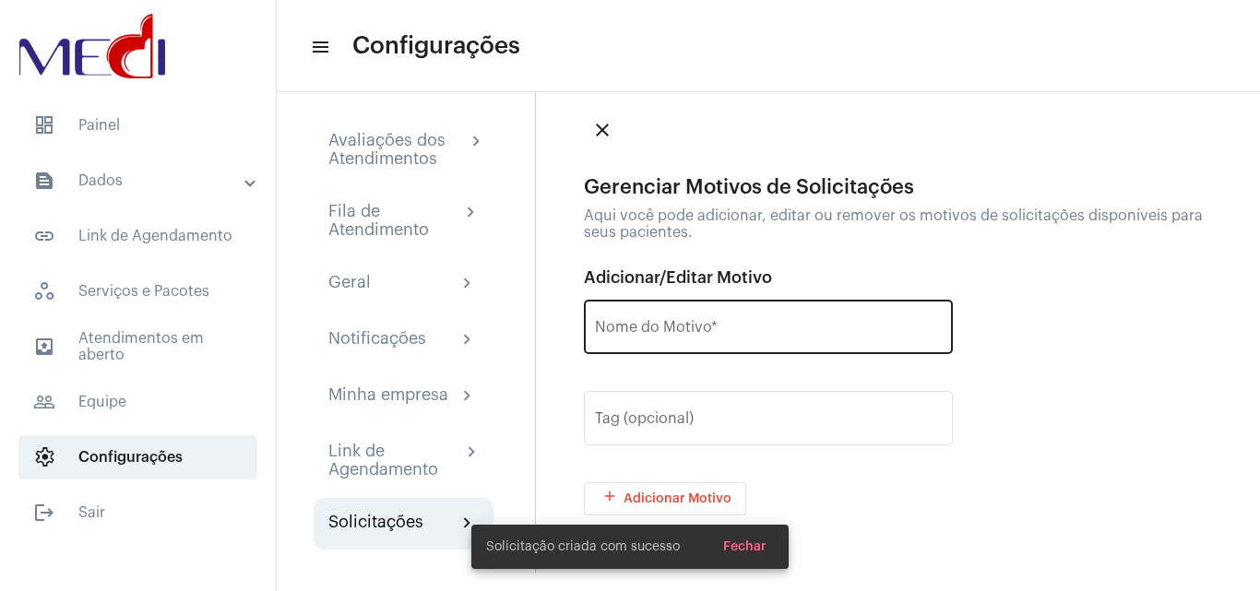
click at [680, 327] on input "Nome do Motivo *" at bounding box center [768, 331] width 347 height 17
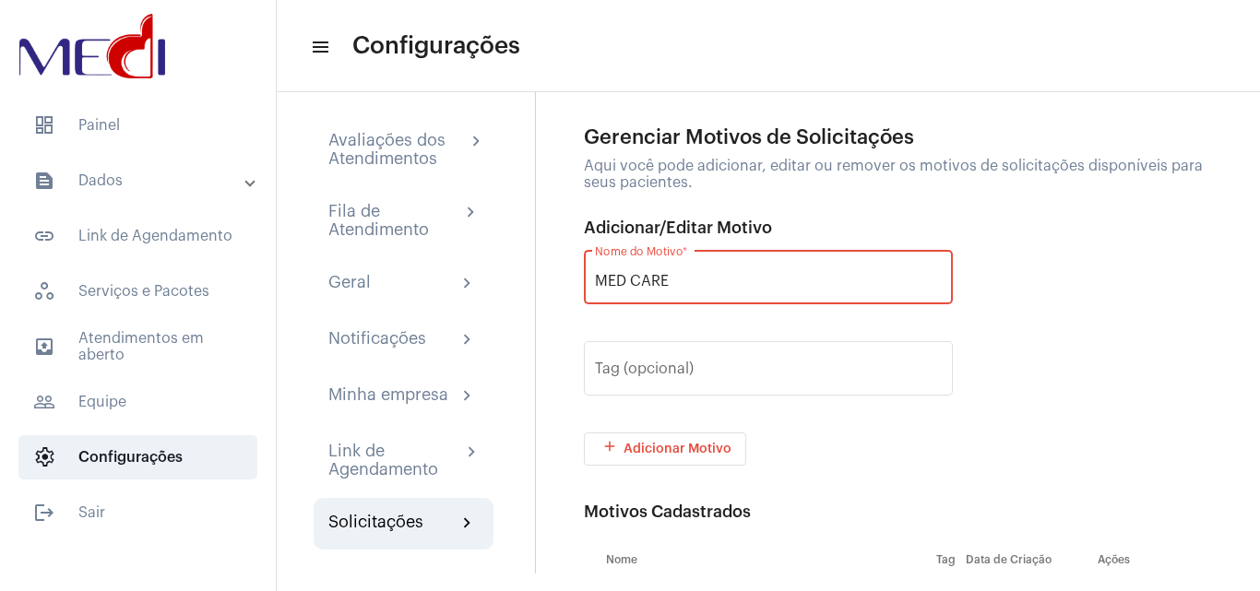
scroll to position [92, 0]
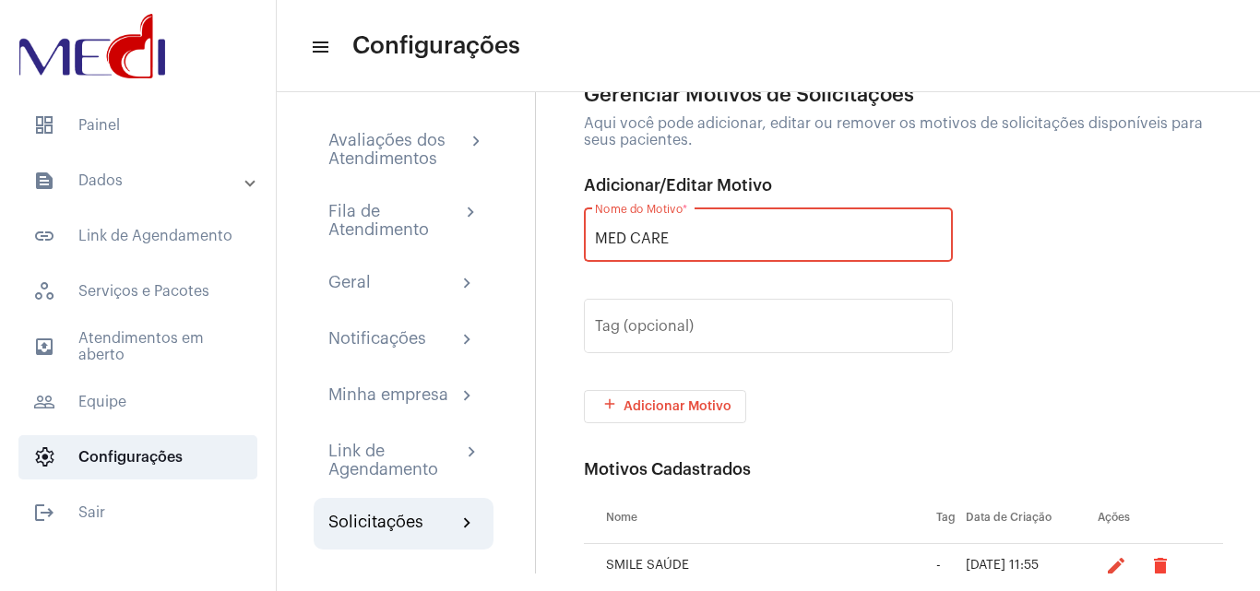
click at [633, 241] on input "MED CARE" at bounding box center [768, 239] width 347 height 17
type input "MEDCARE"
click at [681, 412] on span "add Adicionar Motivo" at bounding box center [665, 406] width 133 height 13
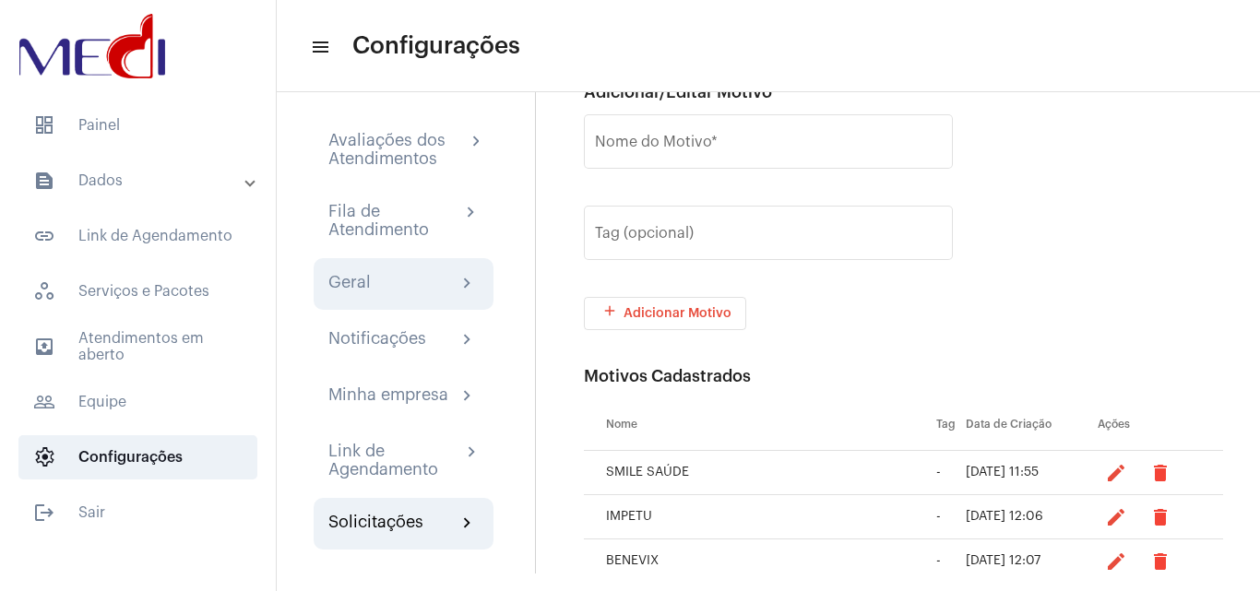
scroll to position [81, 0]
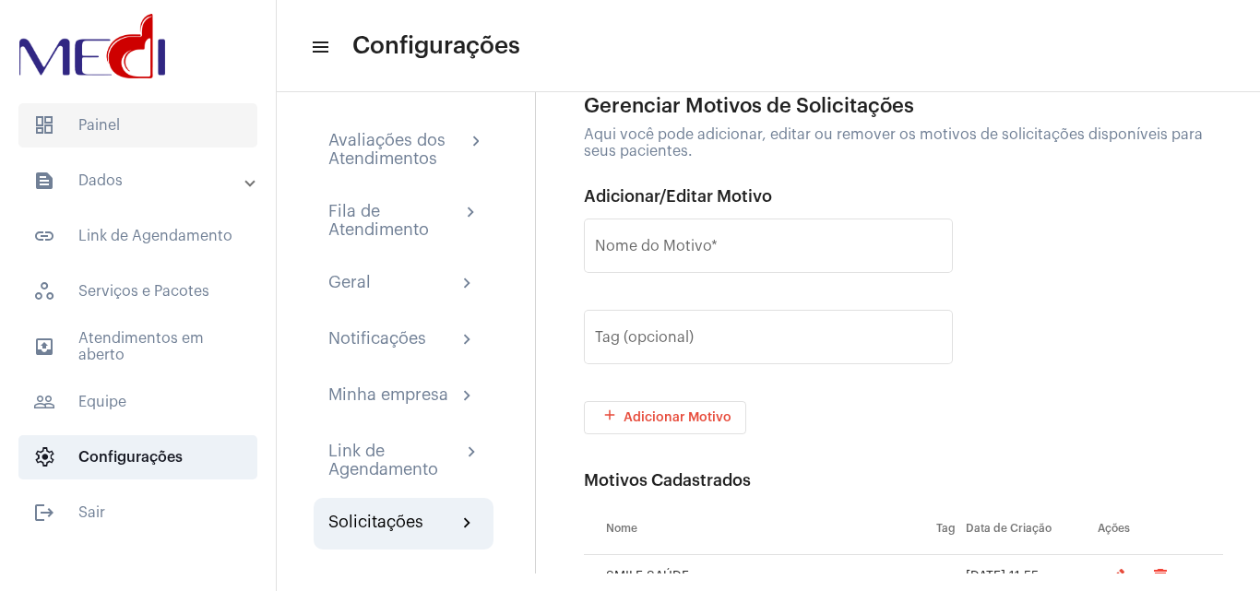
click at [115, 118] on span "dashboard Painel" at bounding box center [137, 125] width 239 height 44
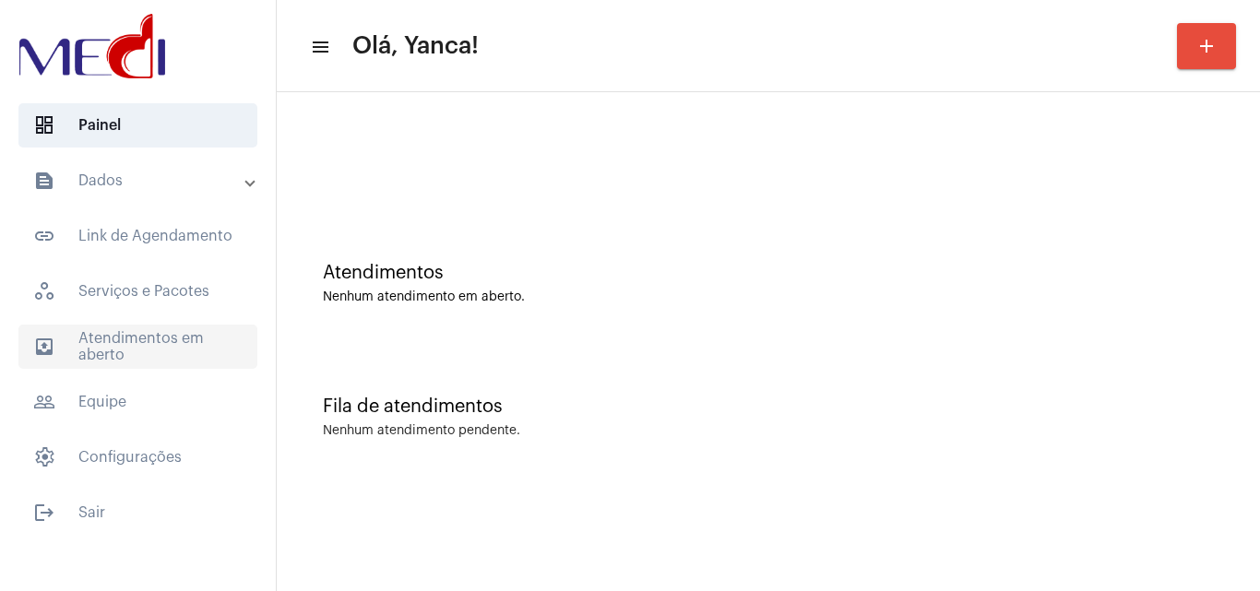
click at [175, 352] on span "outbox_outline Atendimentos em aberto" at bounding box center [137, 347] width 239 height 44
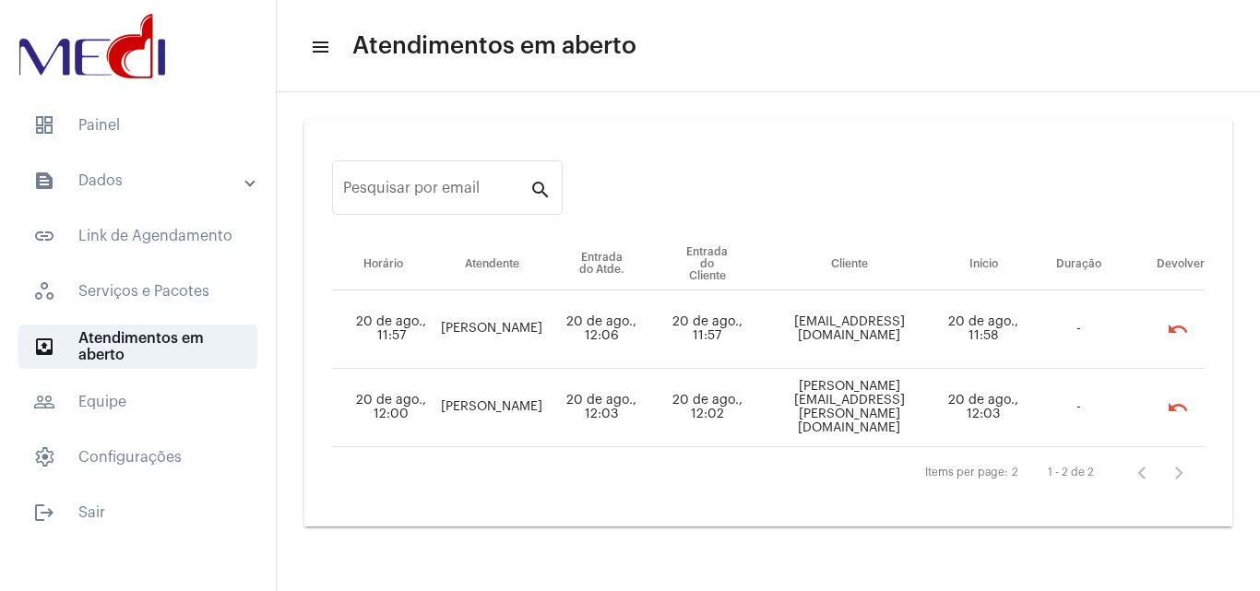
click at [969, 399] on td "20 de ago., 12:03" at bounding box center [983, 408] width 90 height 78
click at [1172, 411] on mat-icon "undo" at bounding box center [1178, 408] width 22 height 22
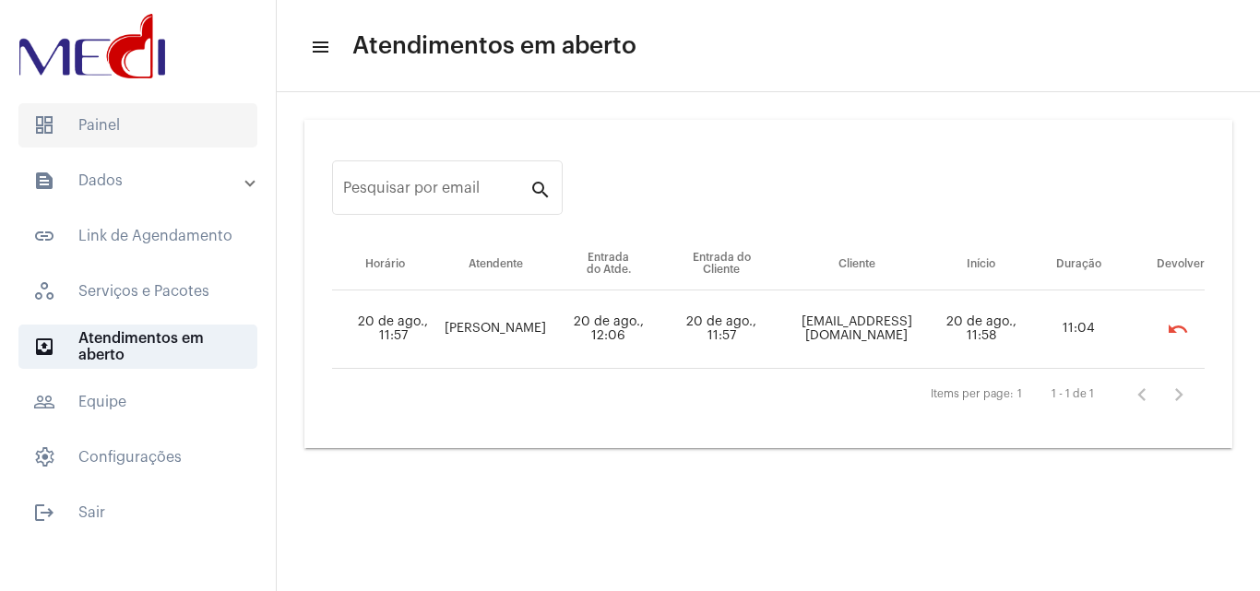
click at [140, 113] on span "dashboard Painel" at bounding box center [137, 125] width 239 height 44
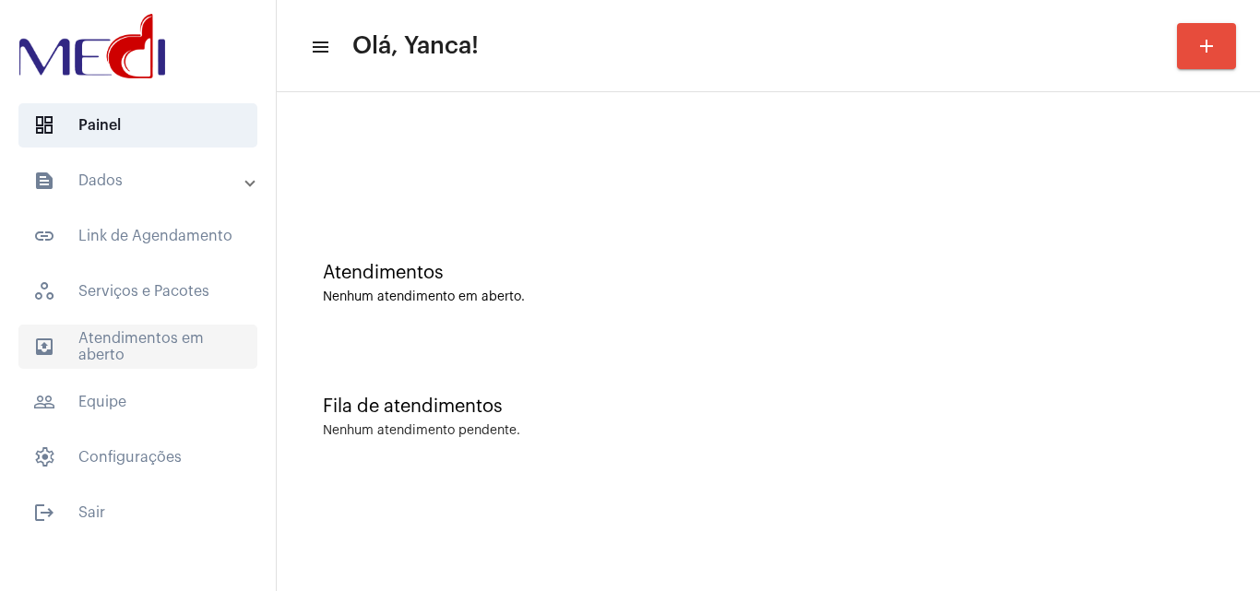
click at [110, 346] on span "outbox_outline Atendimentos em aberto" at bounding box center [137, 347] width 239 height 44
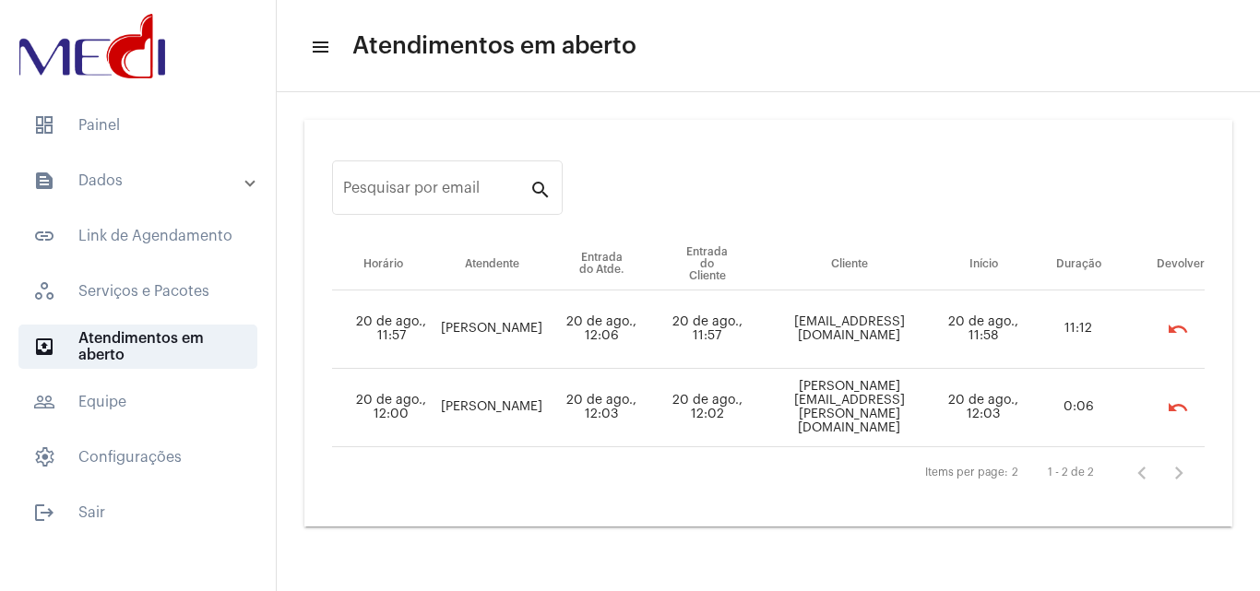
drag, startPoint x: 664, startPoint y: 331, endPoint x: 1104, endPoint y: 363, distance: 441.2
click at [1104, 363] on tr "20 de ago., 11:57 [PERSON_NAME] 20 de ago., 12:06 20 de ago., 11:57 [EMAIL_ADDR…" at bounding box center [768, 330] width 873 height 78
click at [146, 407] on span "people_outline Equipe" at bounding box center [137, 402] width 239 height 44
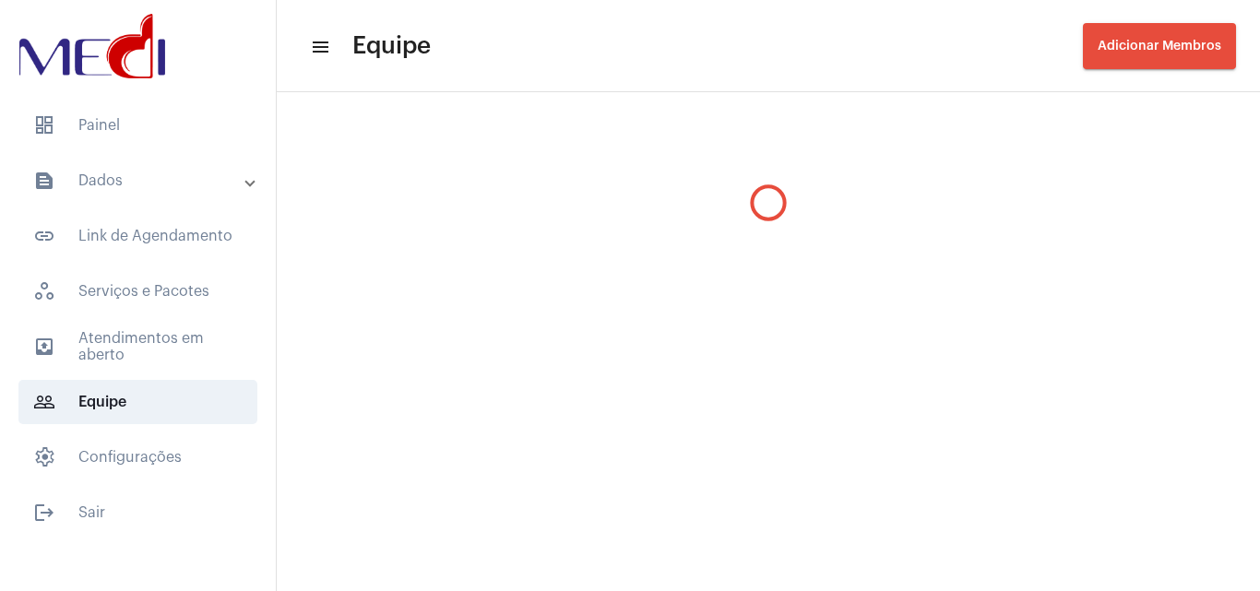
click at [160, 369] on mat-accordion "text_snippet_outlined Dados text_snippet_outlined Relatórios history_outlined H…" at bounding box center [138, 319] width 276 height 321
click at [174, 353] on span "outbox_outline Atendimentos em aberto" at bounding box center [137, 347] width 239 height 44
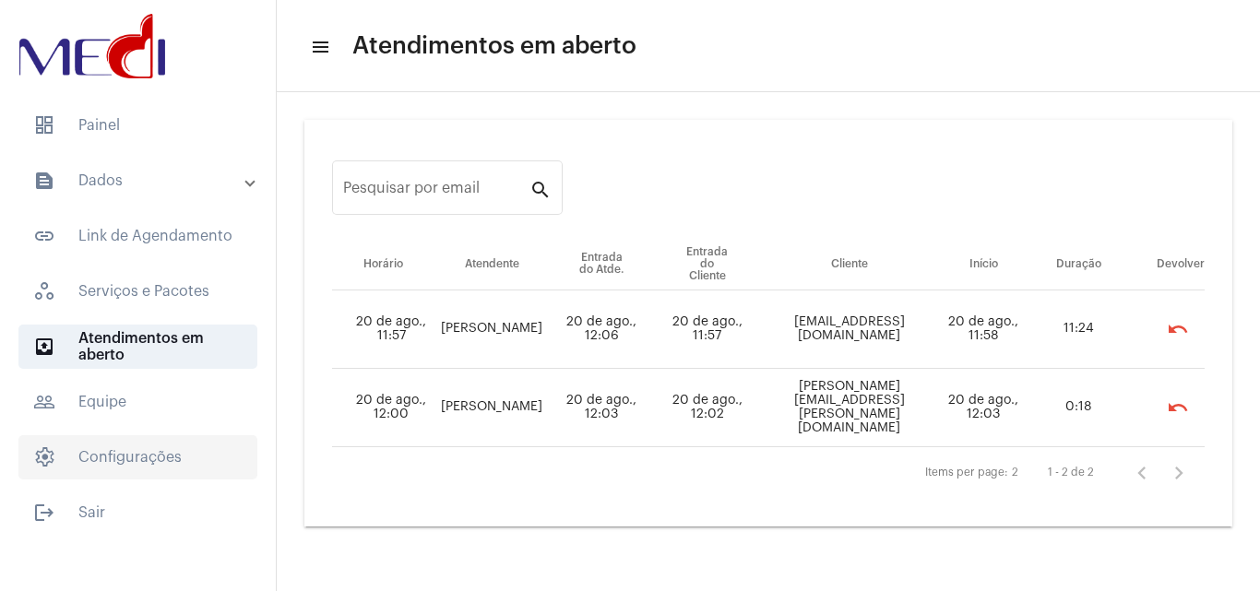
click at [139, 472] on span "settings Configurações" at bounding box center [137, 457] width 239 height 44
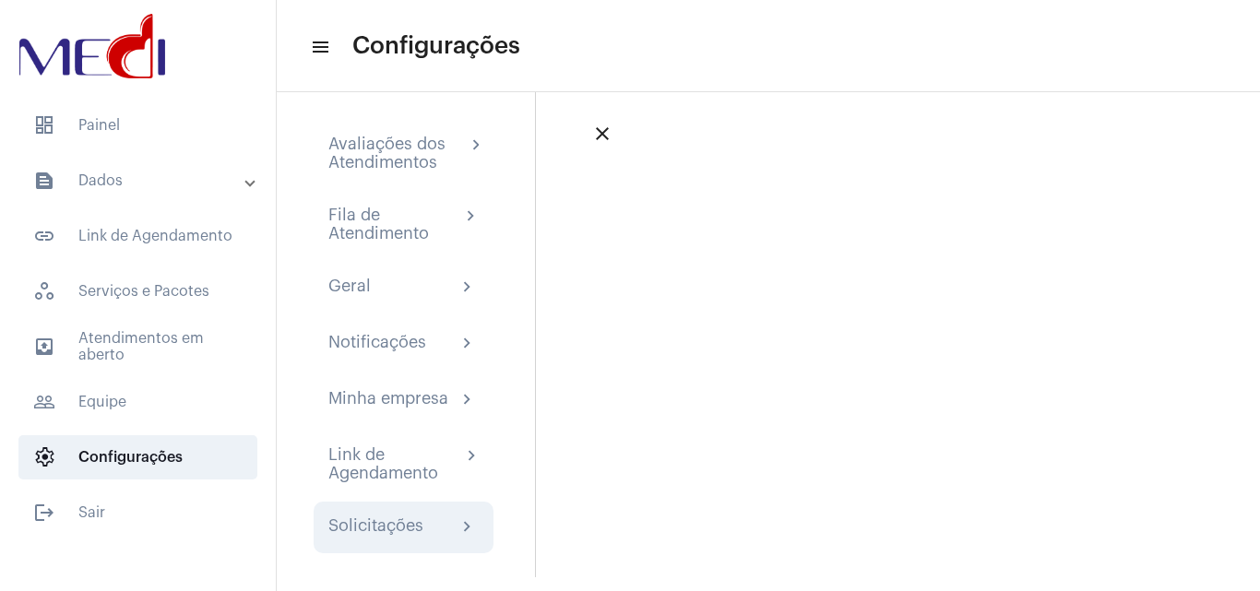
scroll to position [18, 0]
click at [421, 540] on div "Solicitações chevron_right" at bounding box center [404, 524] width 180 height 52
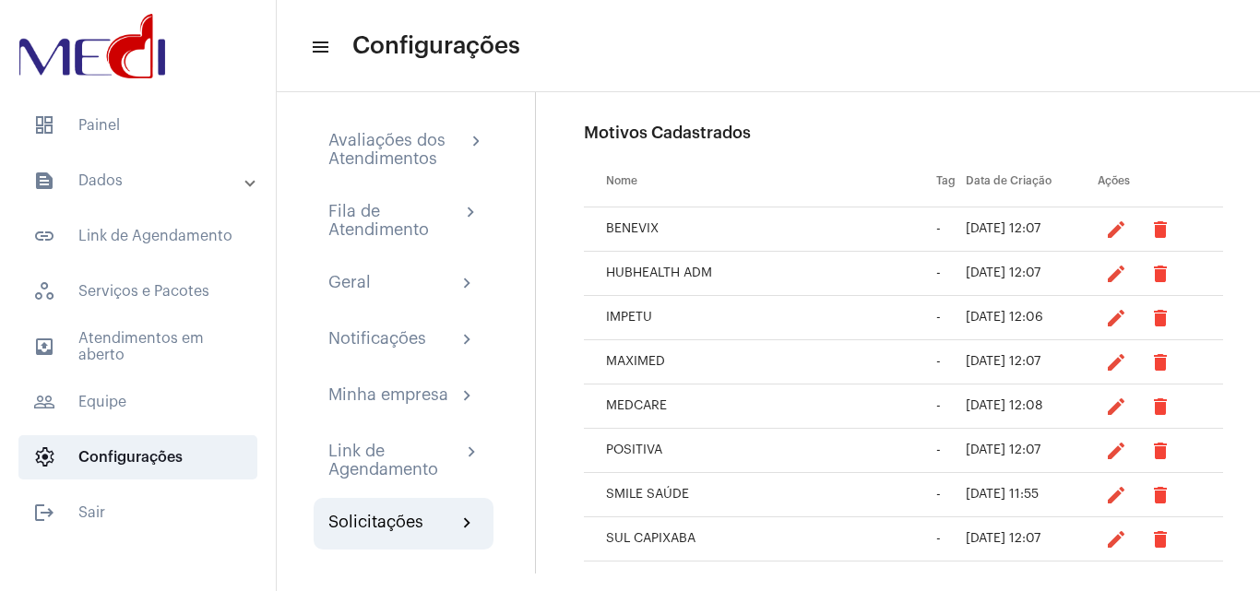
scroll to position [266, 0]
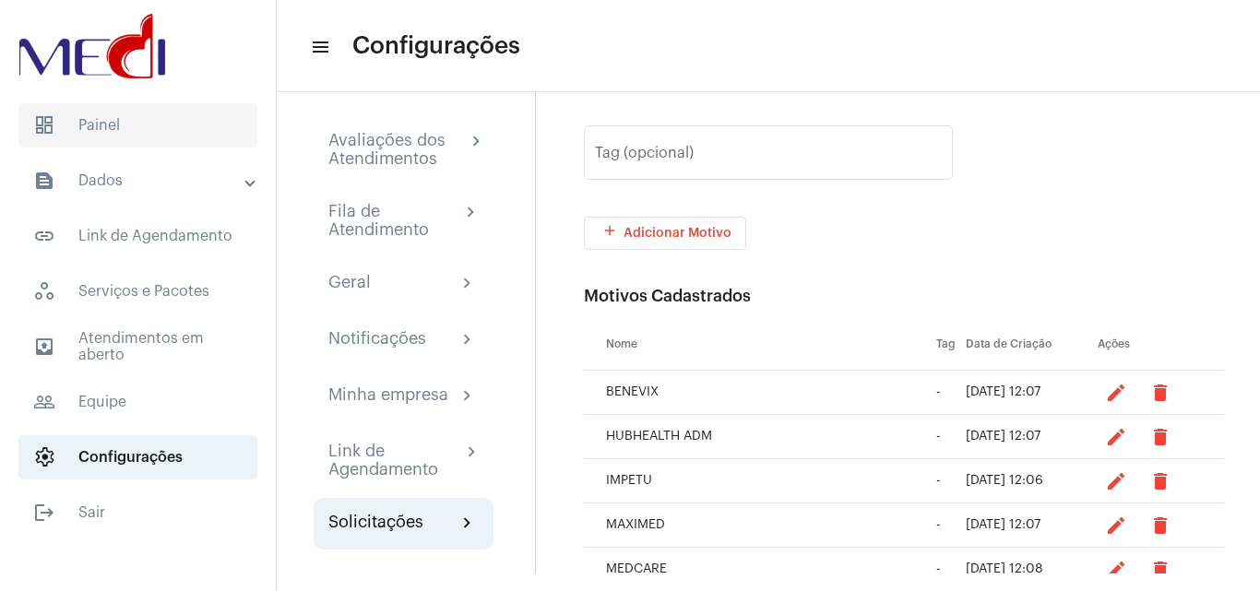
click at [96, 112] on span "dashboard Painel" at bounding box center [137, 125] width 239 height 44
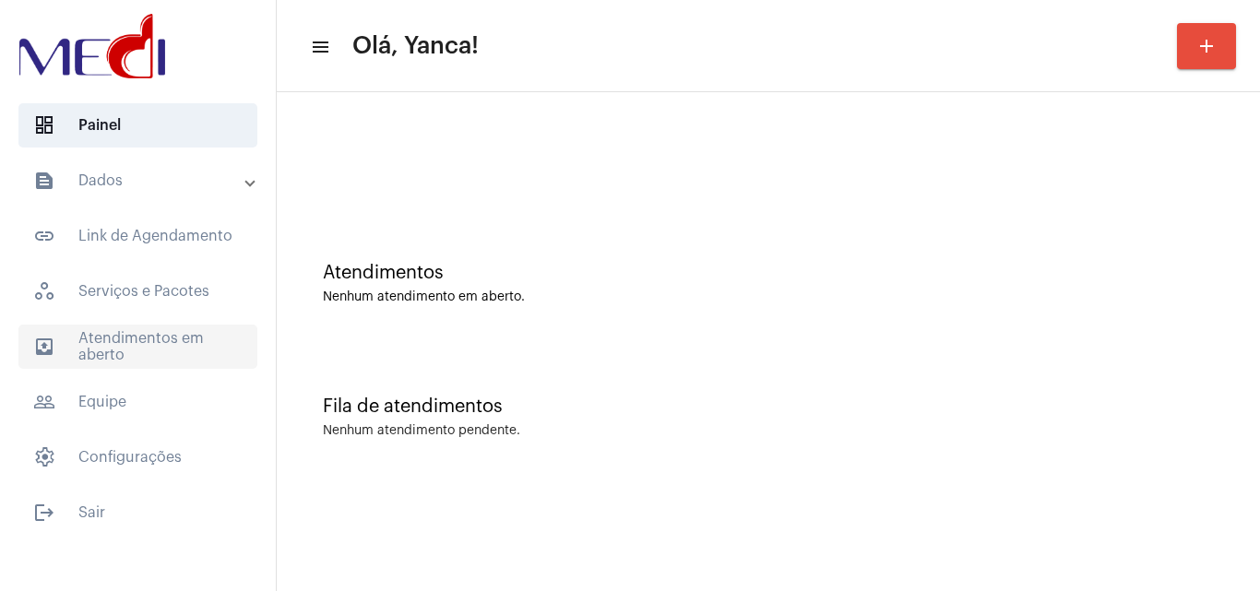
click at [188, 360] on span "outbox_outline Atendimentos em aberto" at bounding box center [137, 347] width 239 height 44
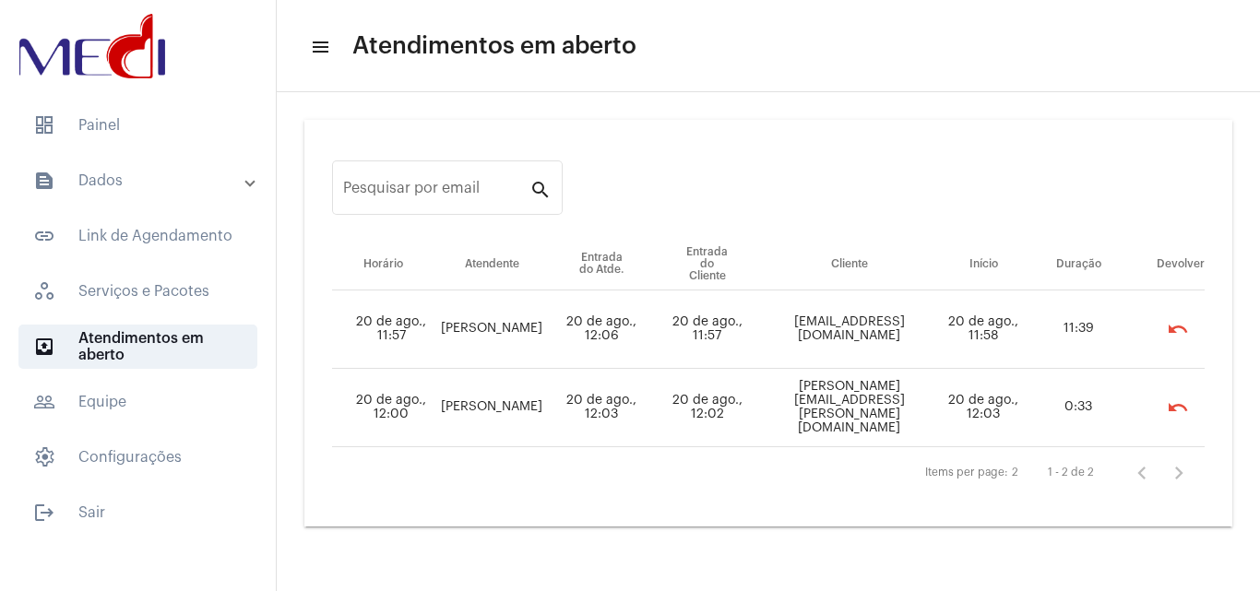
click at [1181, 327] on mat-icon "undo" at bounding box center [1178, 329] width 22 height 22
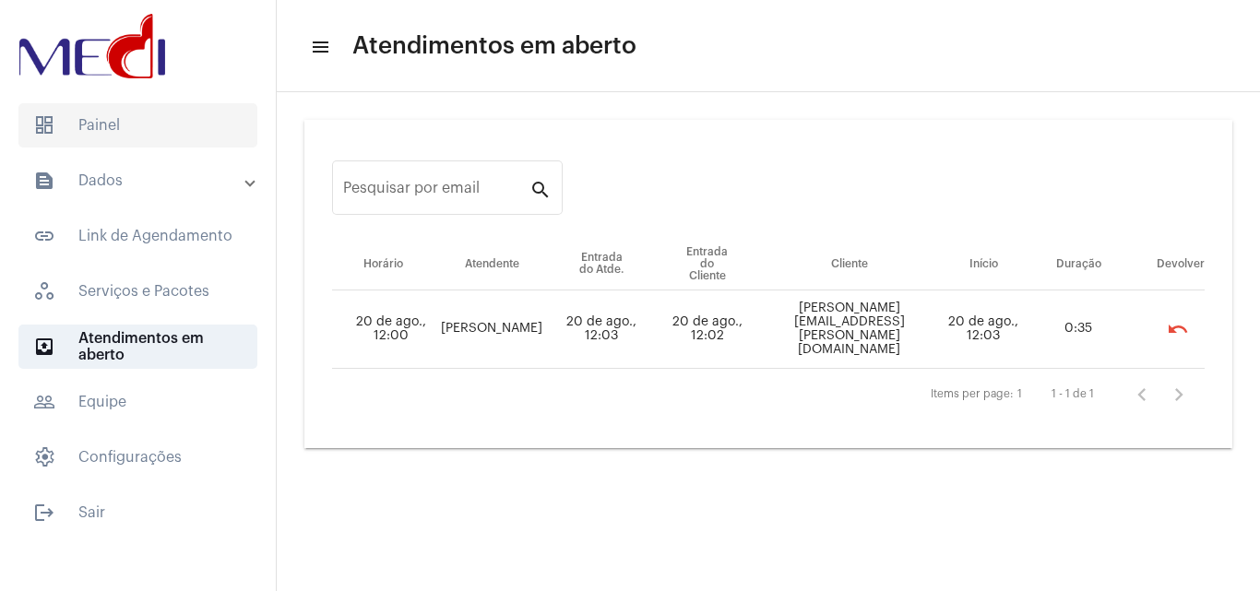
drag, startPoint x: 126, startPoint y: 120, endPoint x: 140, endPoint y: 130, distance: 17.2
click at [126, 122] on span "dashboard Painel" at bounding box center [137, 125] width 239 height 44
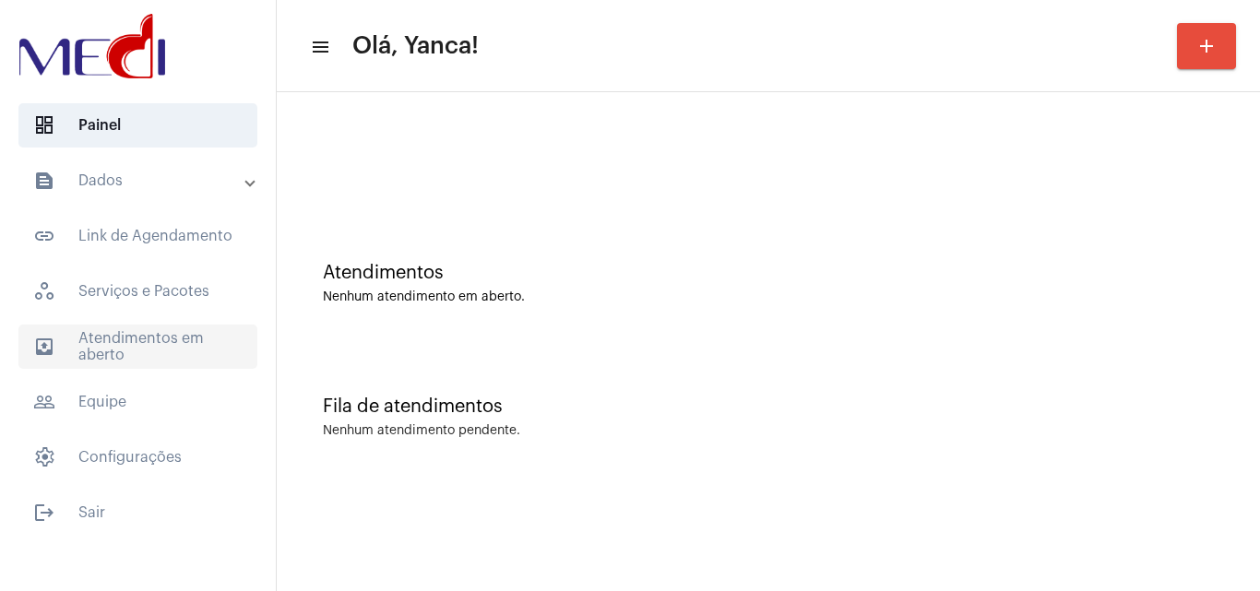
click at [168, 338] on span "outbox_outline Atendimentos em aberto" at bounding box center [137, 347] width 239 height 44
